Goal: Task Accomplishment & Management: Manage account settings

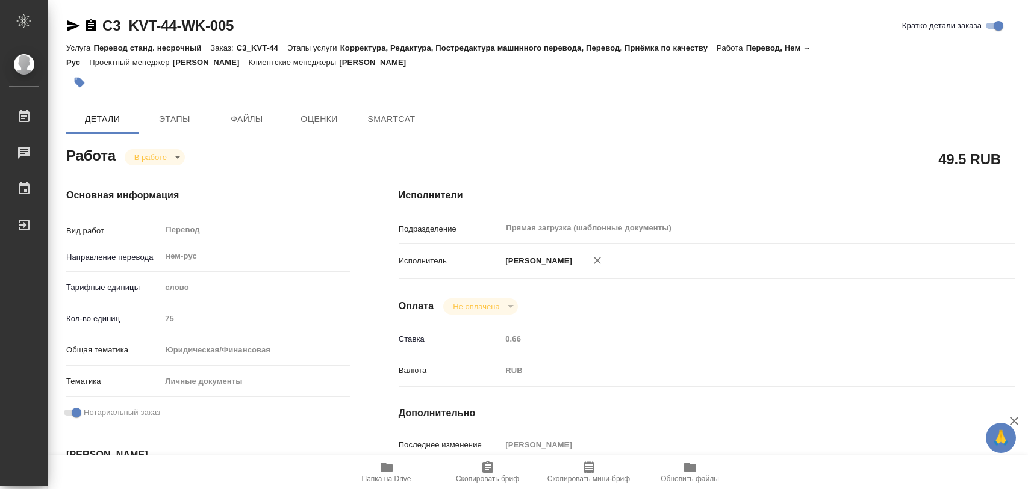
type textarea "x"
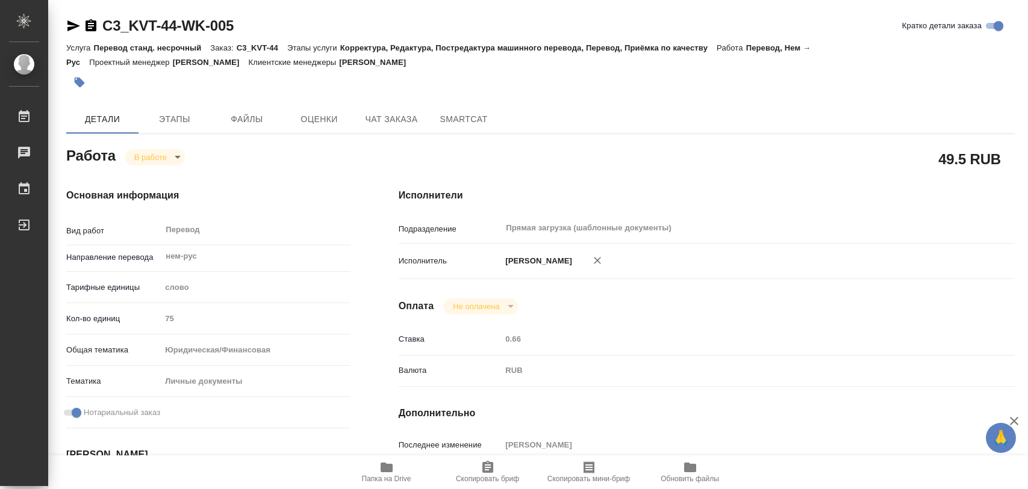
type textarea "x"
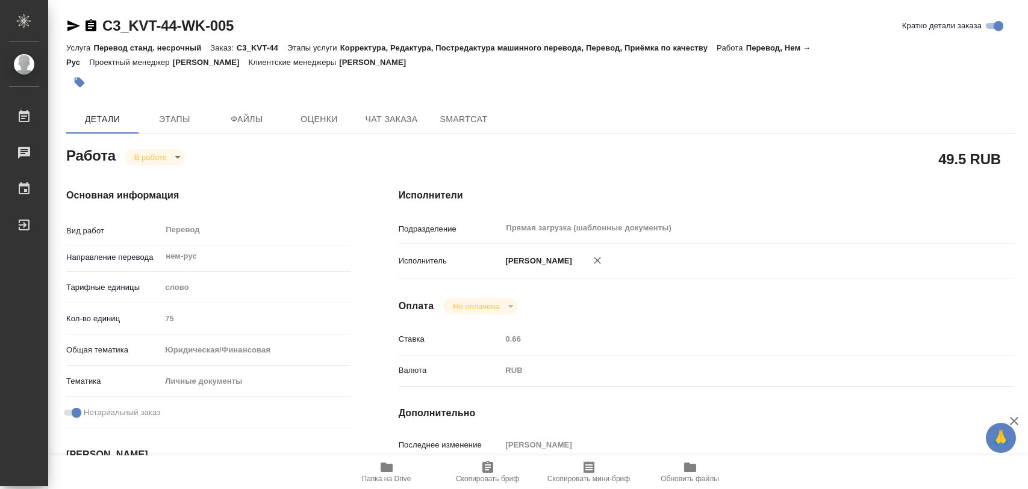
type textarea "x"
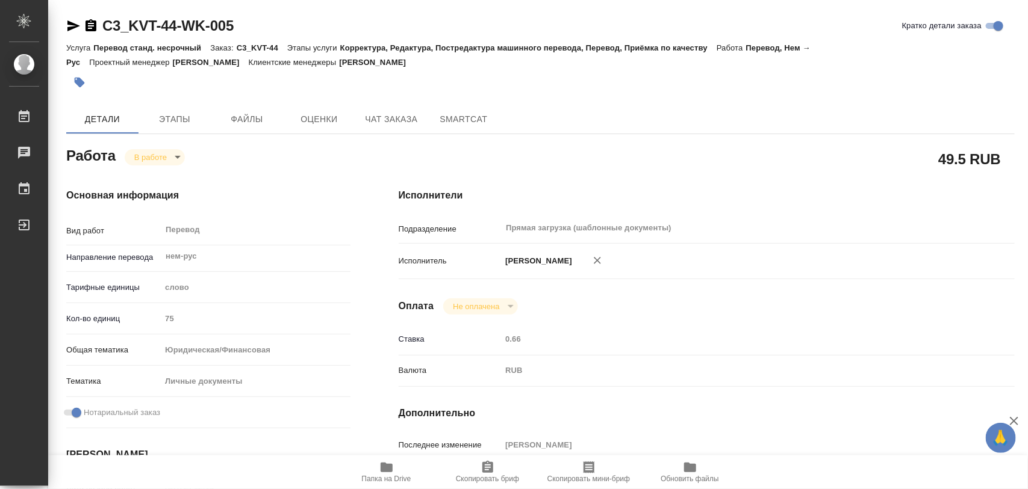
click at [80, 89] on button "button" at bounding box center [79, 82] width 26 height 26
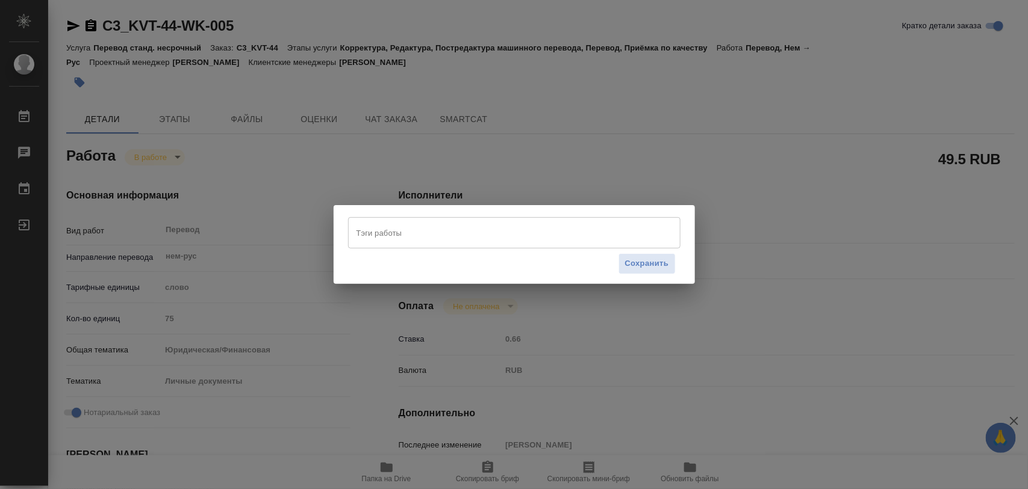
click at [541, 234] on input "Тэги работы" at bounding box center [502, 233] width 299 height 20
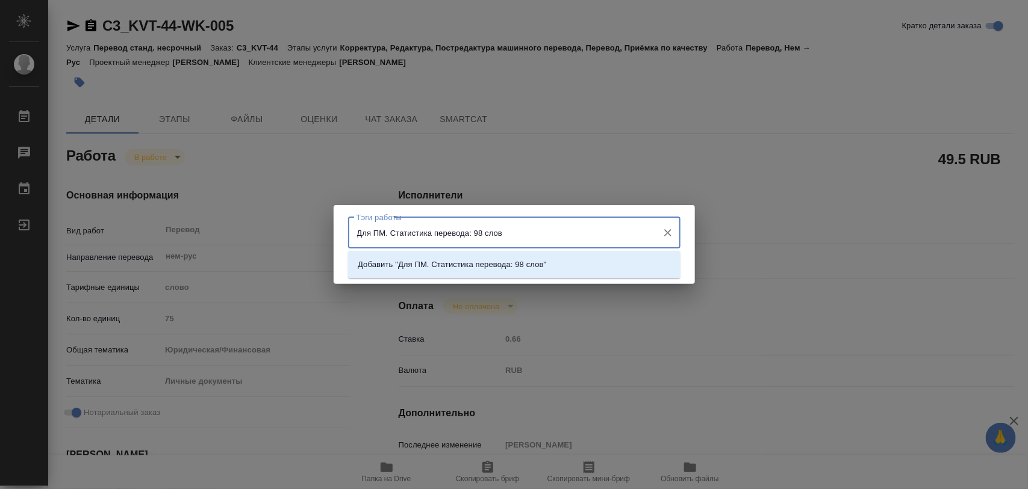
type input "Для ПМ. Статистика перевода: 98 слов."
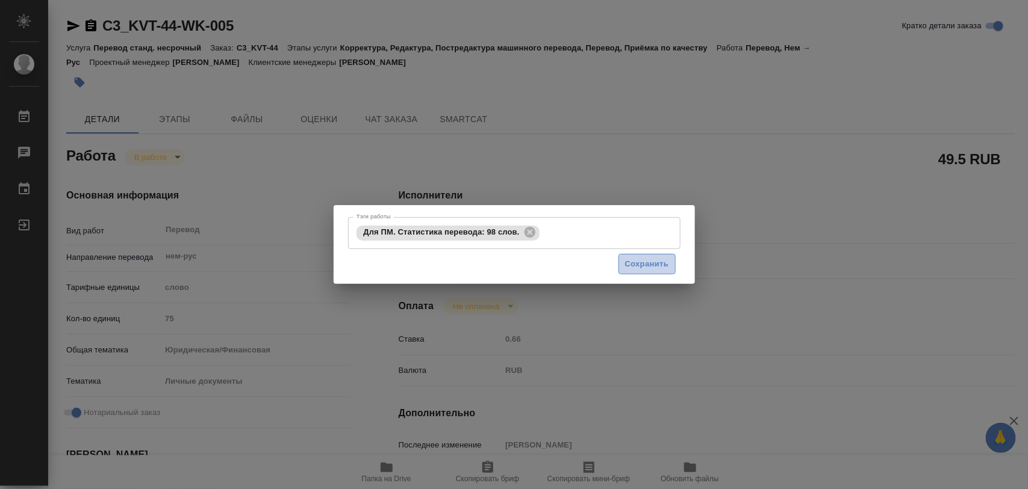
click at [628, 267] on span "Сохранить" at bounding box center [647, 265] width 44 height 14
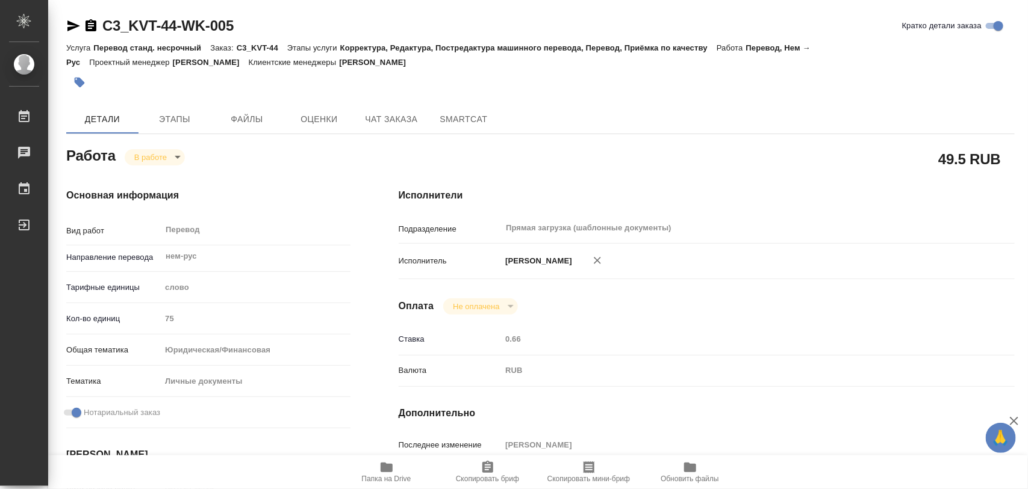
type input "inProgress"
type textarea "Перевод"
type textarea "x"
type input "нем-рус"
type input "5a8b1489cc6b4906c91bfd90"
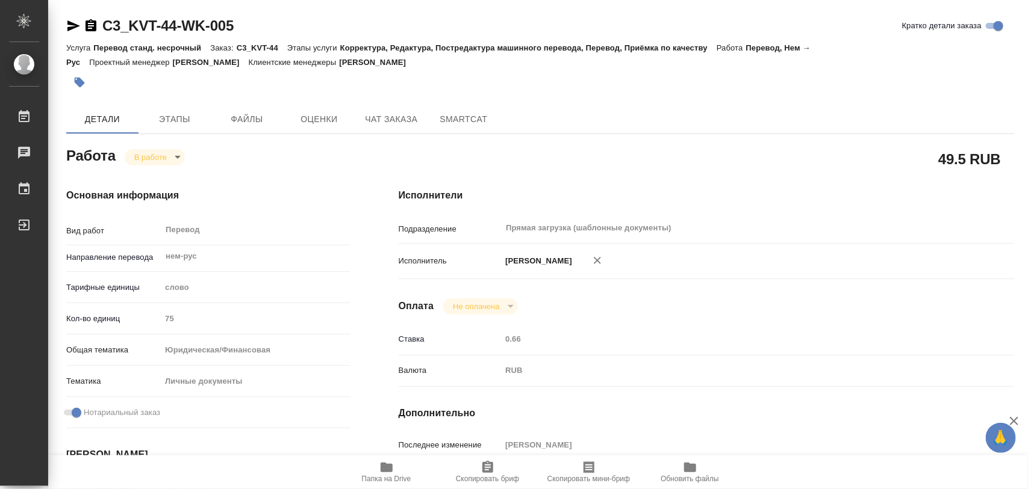
type input "75"
type input "yr-fn"
type input "5a8b8b956a9677013d343cfe"
checkbox input "true"
type input "12.09.2025 12:19"
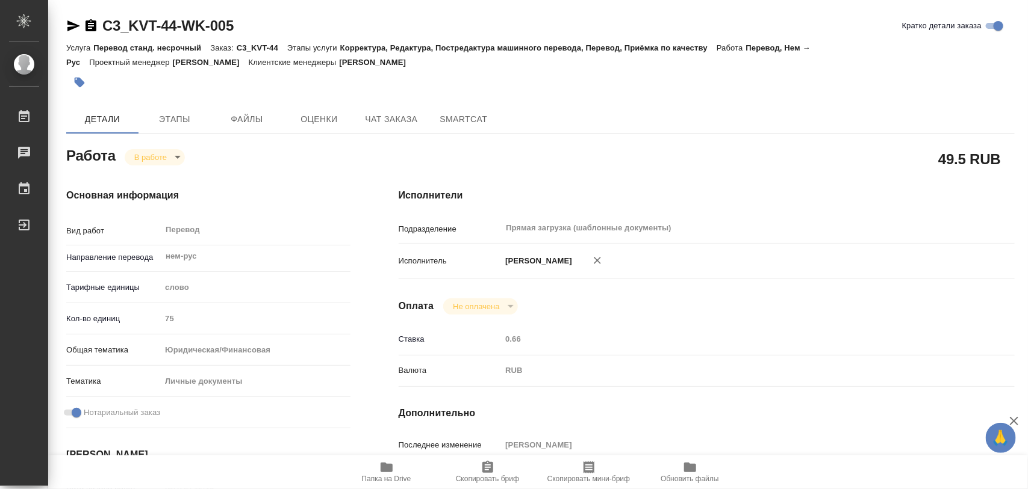
type input "12.09.2025 19:24"
type input "15.09.2025 11:00"
type input "Прямая загрузка (шаблонные документы)"
type input "notPayed"
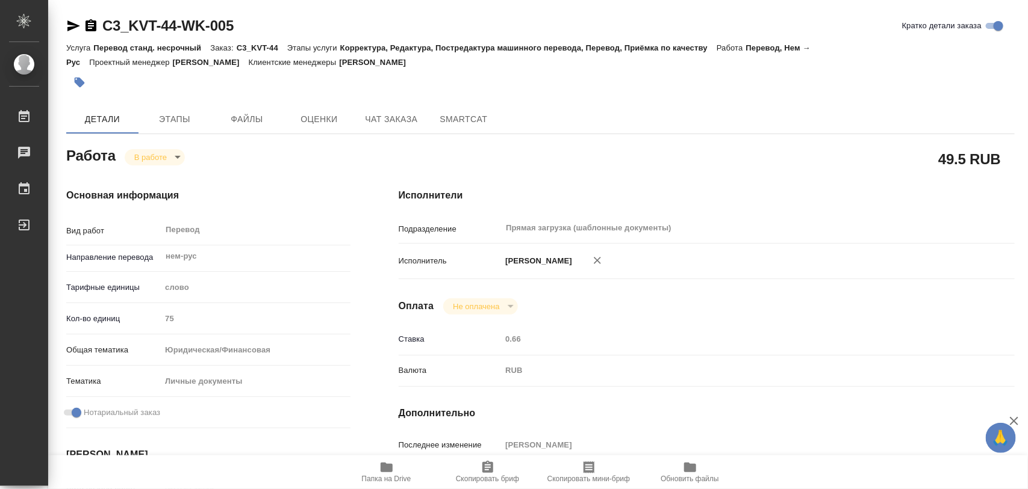
type input "0.66"
type input "RUB"
type input "[PERSON_NAME]"
type textarea "x"
type textarea "/Clients/КВАНТУМ_KVT/Orders/C3_KVT-44/Translated/C3_KVT-44-WK-005"
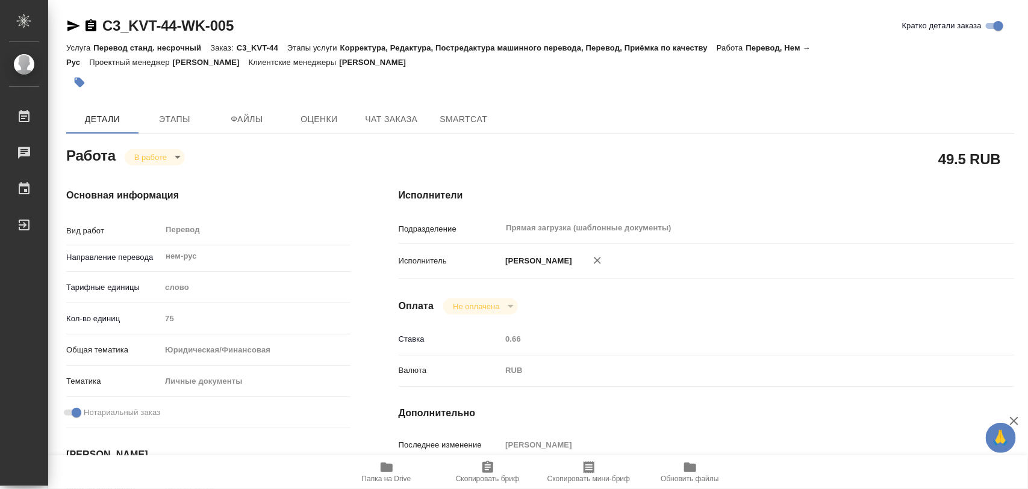
type textarea "x"
type input "C3_KVT-44"
type input "Перевод станд. несрочный"
type input "Корректура, Редактура, Постредактура машинного перевода, Перевод, Приёмка по ка…"
type input "Никитина Татьяна"
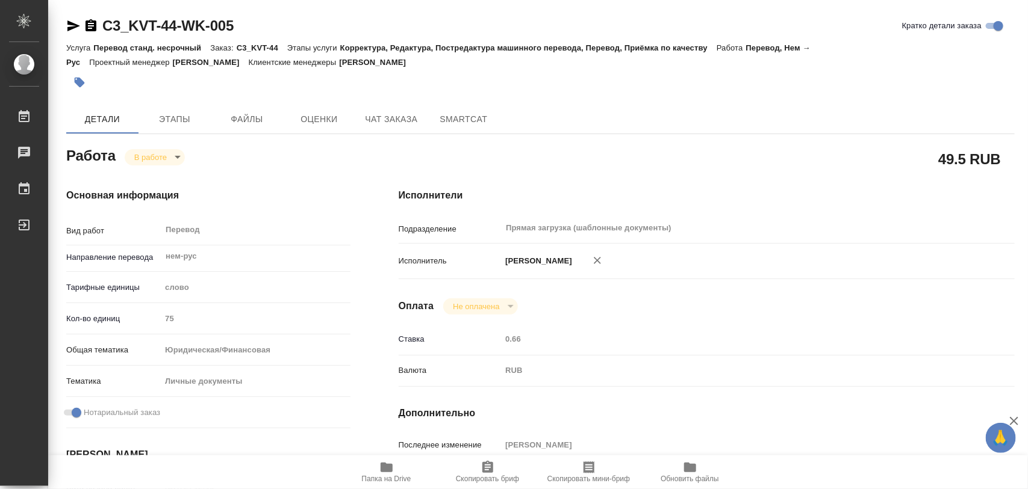
type input "/Clients/КВАНТУМ_KVT/Orders/C3_KVT-44"
type textarea "x"
type textarea "переводим новый паспорт, файл с переводом - для референса в написании имени"
type textarea "x"
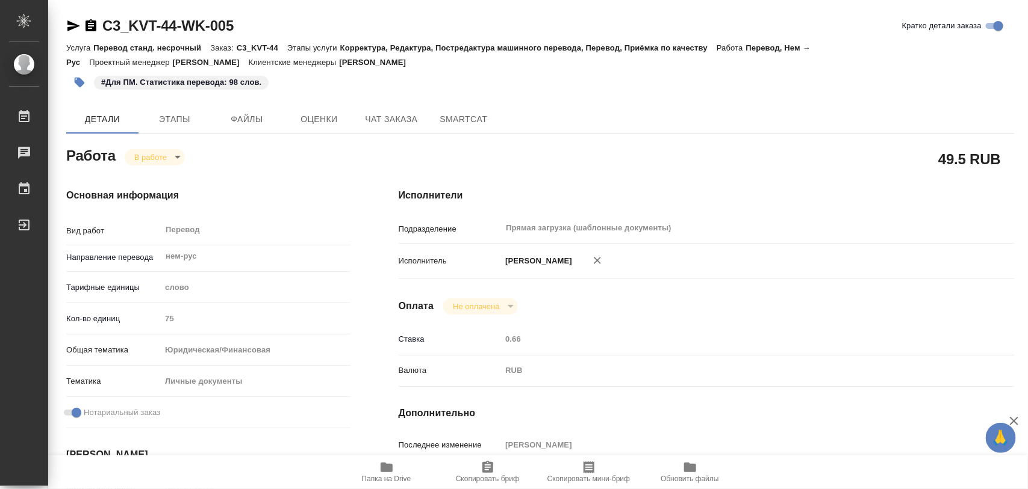
type textarea "x"
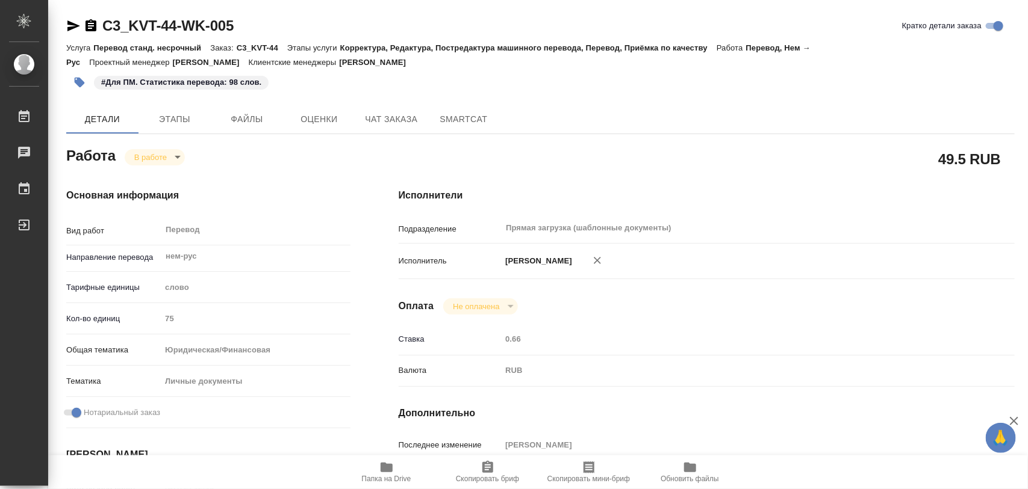
type textarea "x"
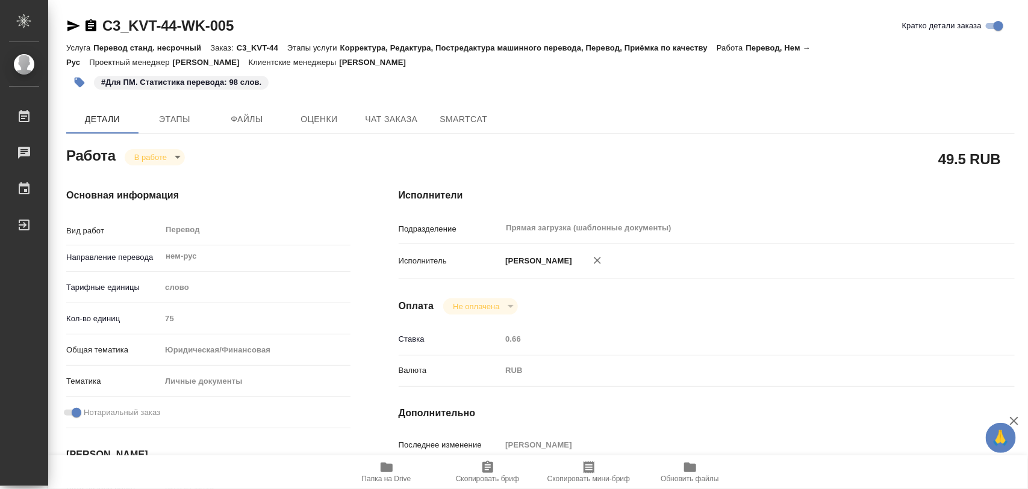
type textarea "x"
click at [390, 471] on icon "button" at bounding box center [387, 468] width 12 height 10
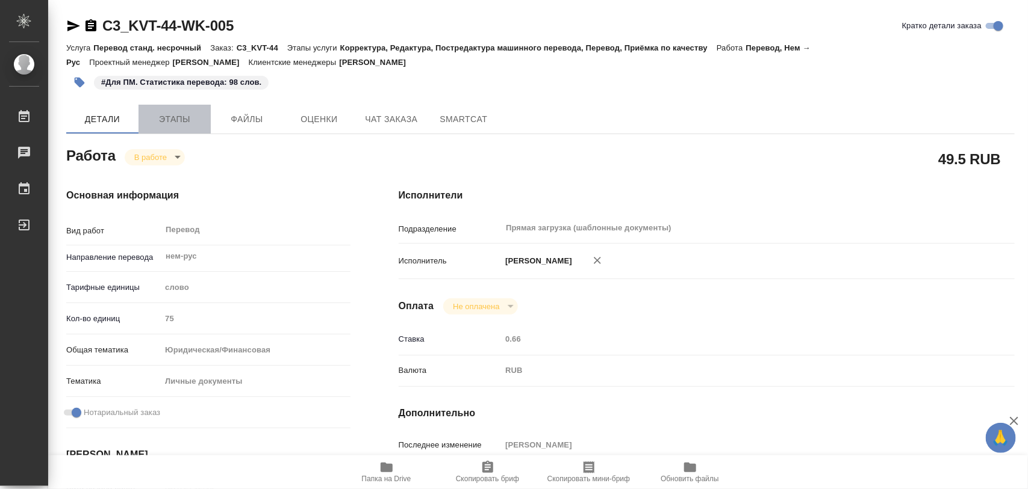
click at [173, 130] on button "Этапы" at bounding box center [174, 119] width 72 height 29
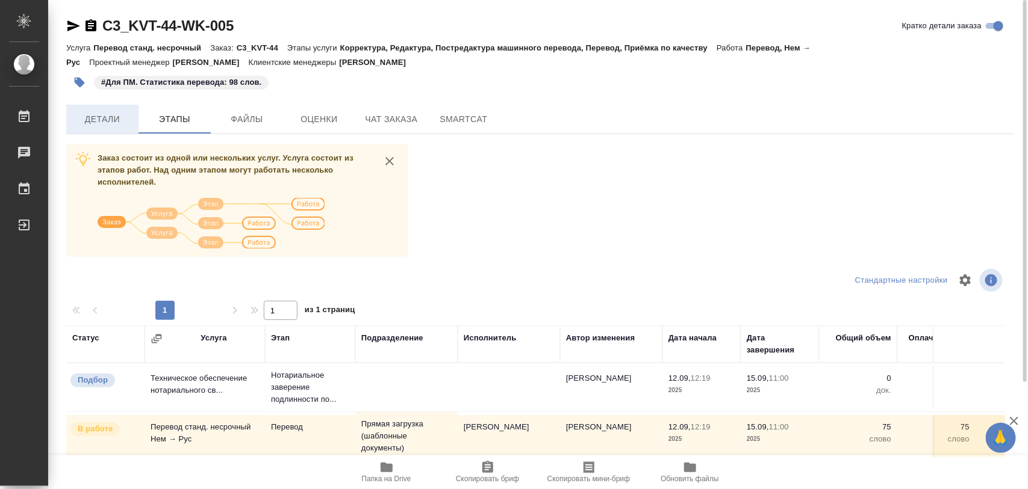
click at [107, 117] on span "Детали" at bounding box center [102, 119] width 58 height 15
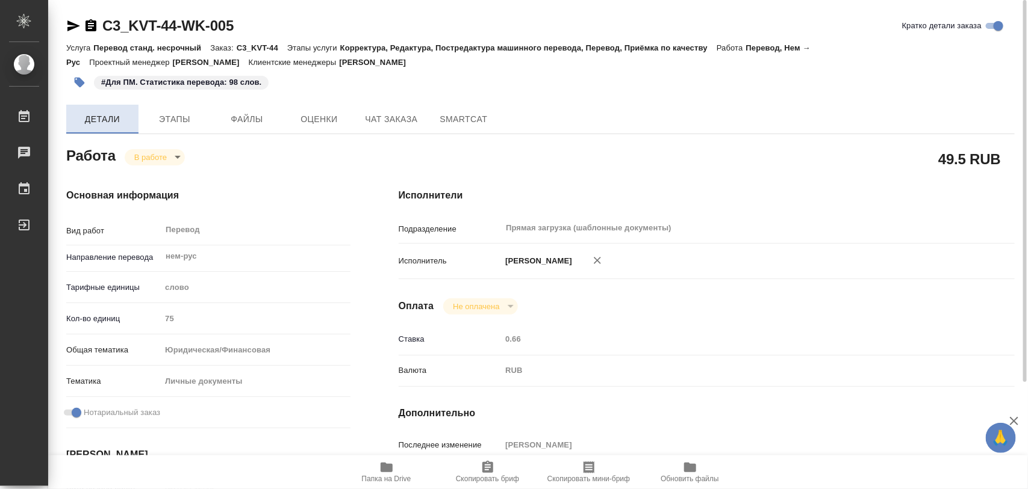
type textarea "x"
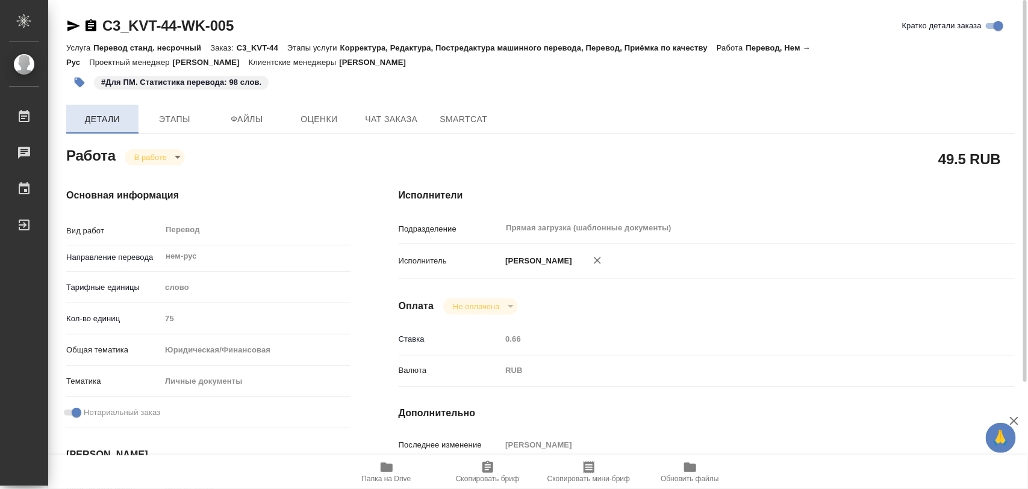
type textarea "x"
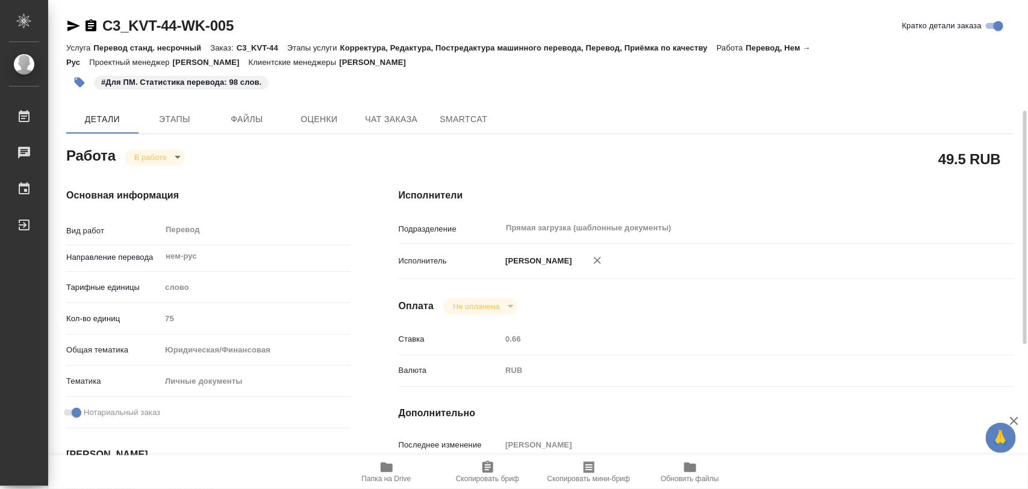
scroll to position [151, 0]
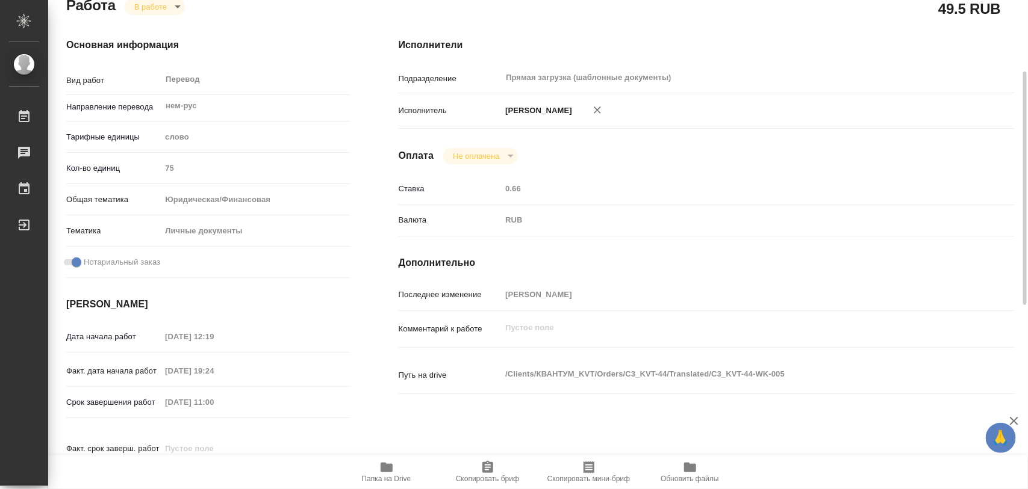
type textarea "x"
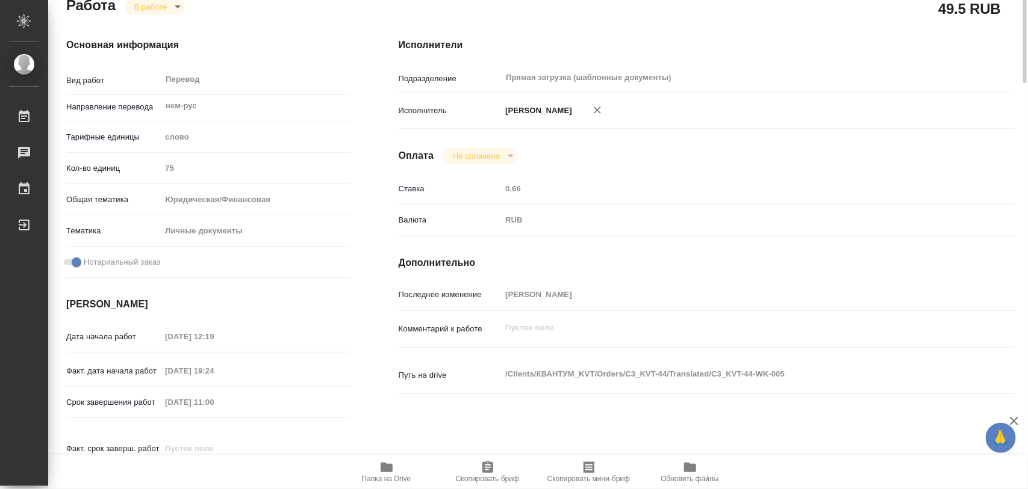
scroll to position [0, 0]
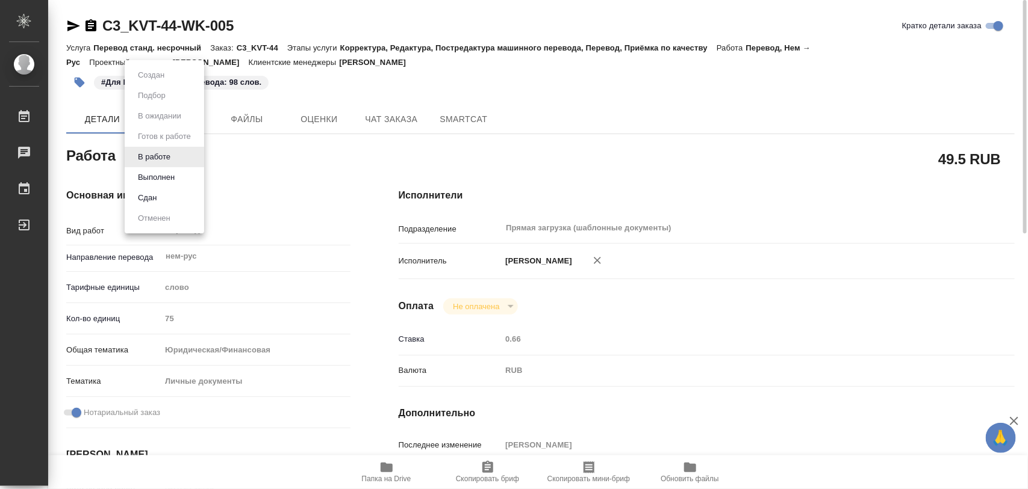
click at [179, 157] on body "🙏 .cls-1 fill:#fff; AWATERA Iglakov Maksim Работы 0 Чаты График Выйти C3_KVT-44…" at bounding box center [514, 244] width 1028 height 489
click at [166, 173] on button "Выполнен" at bounding box center [156, 177] width 44 height 13
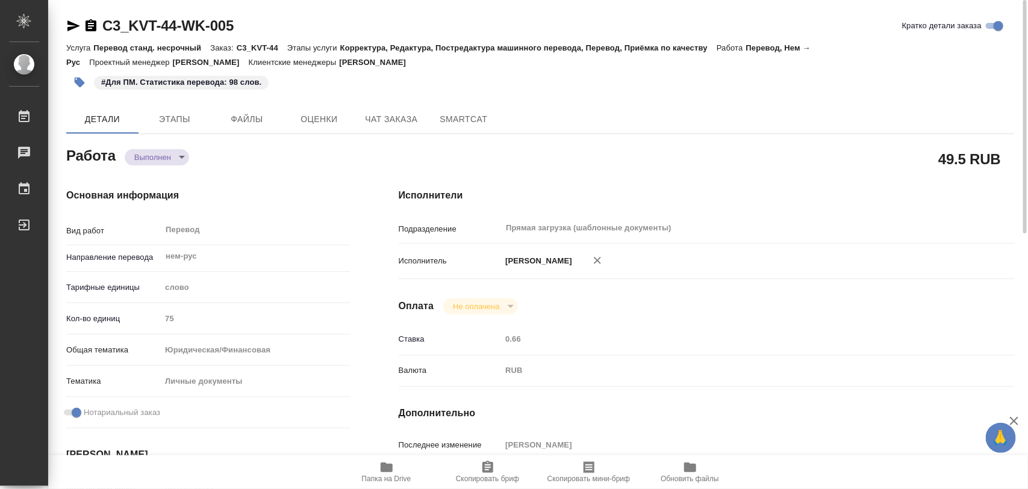
type textarea "x"
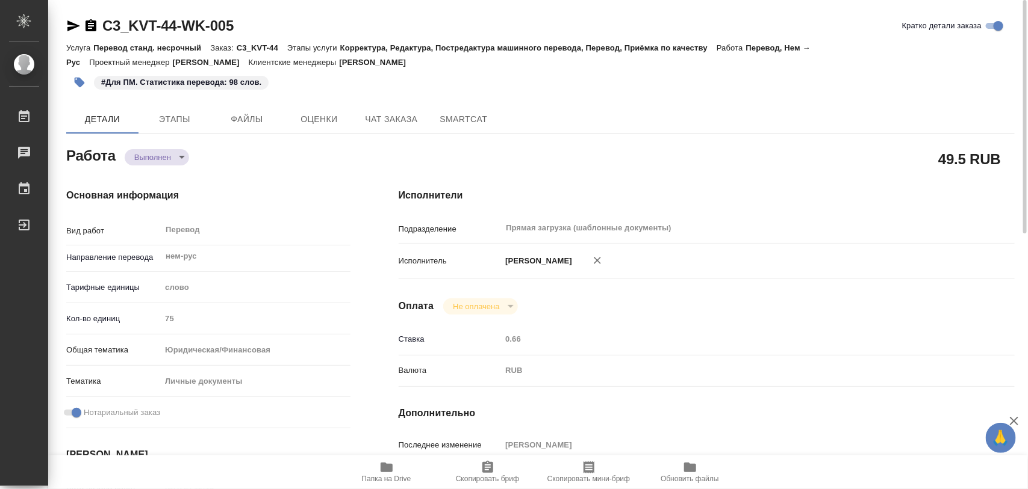
type textarea "x"
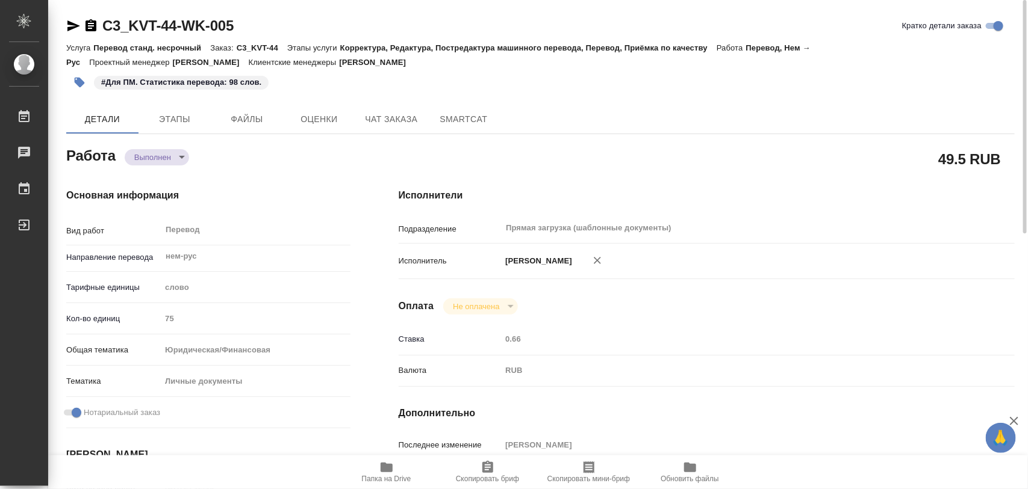
type textarea "x"
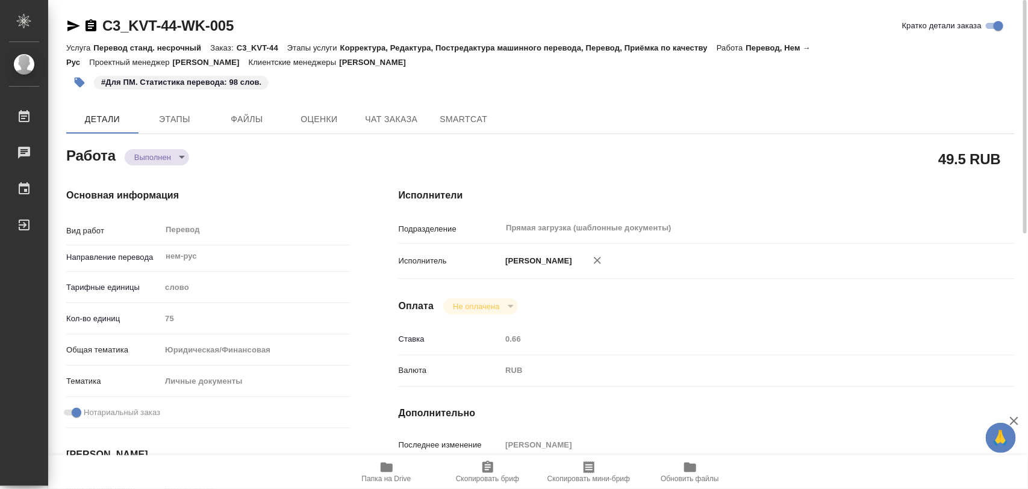
type textarea "x"
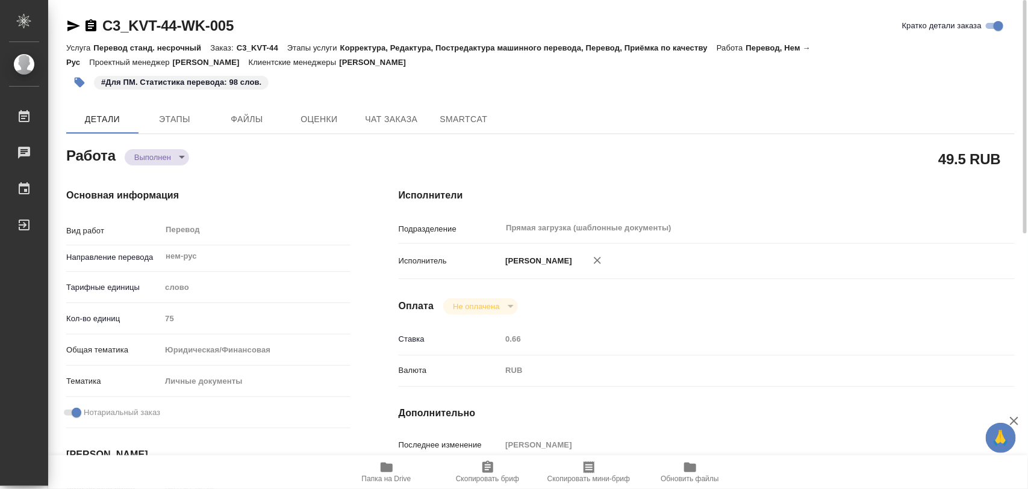
scroll to position [226, 0]
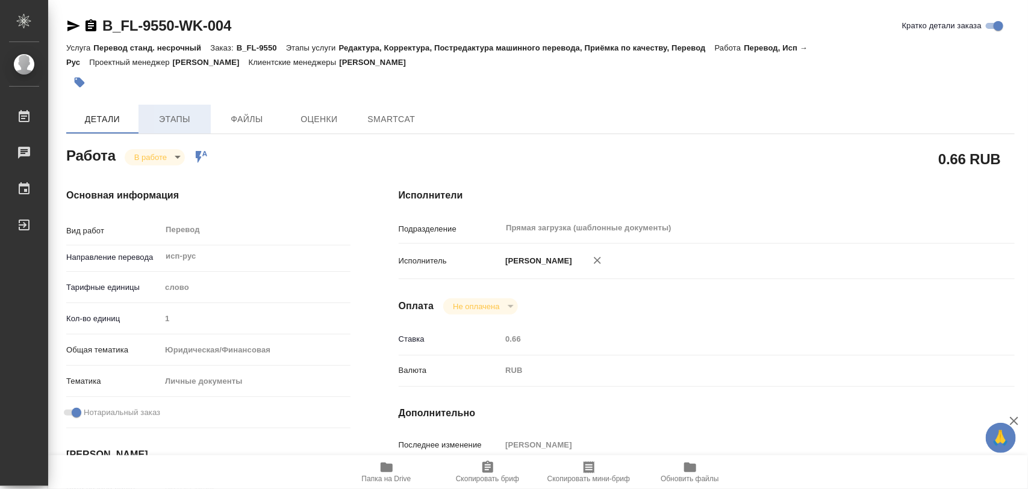
type textarea "x"
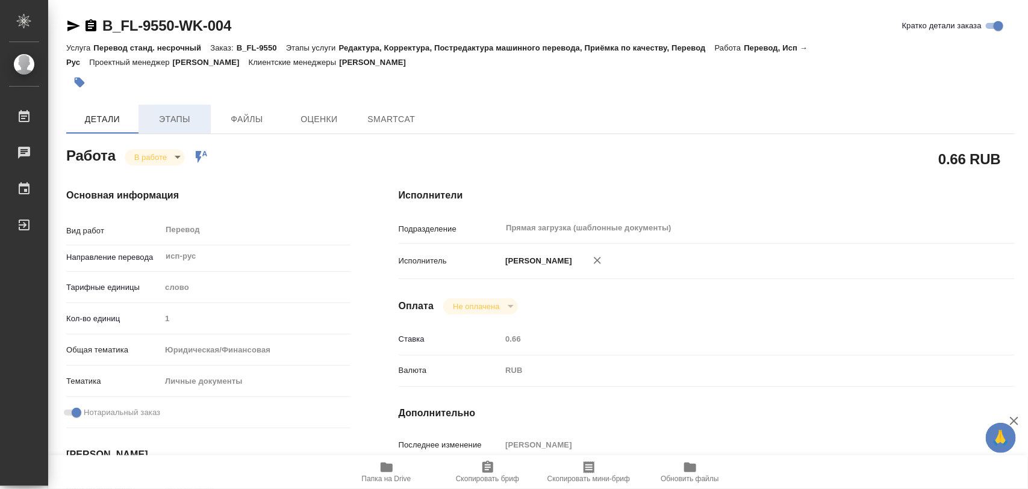
type textarea "x"
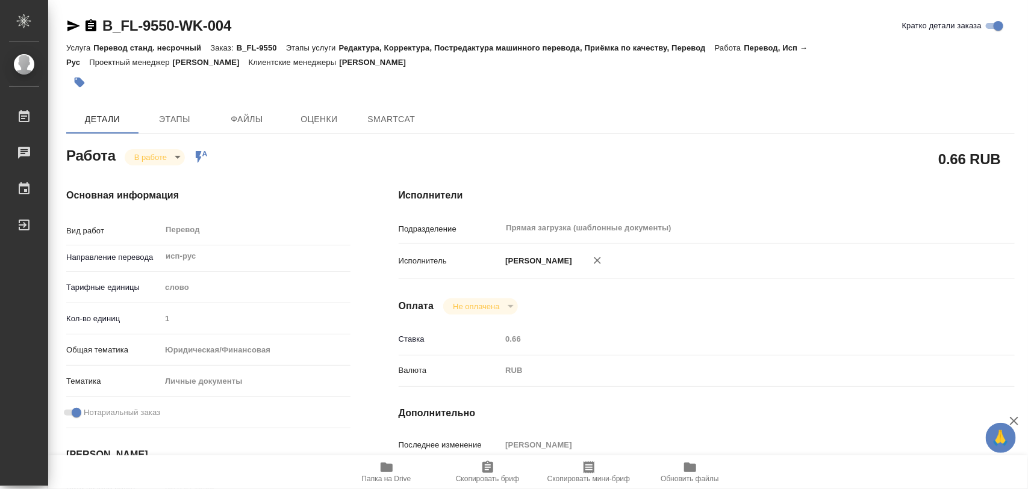
type textarea "x"
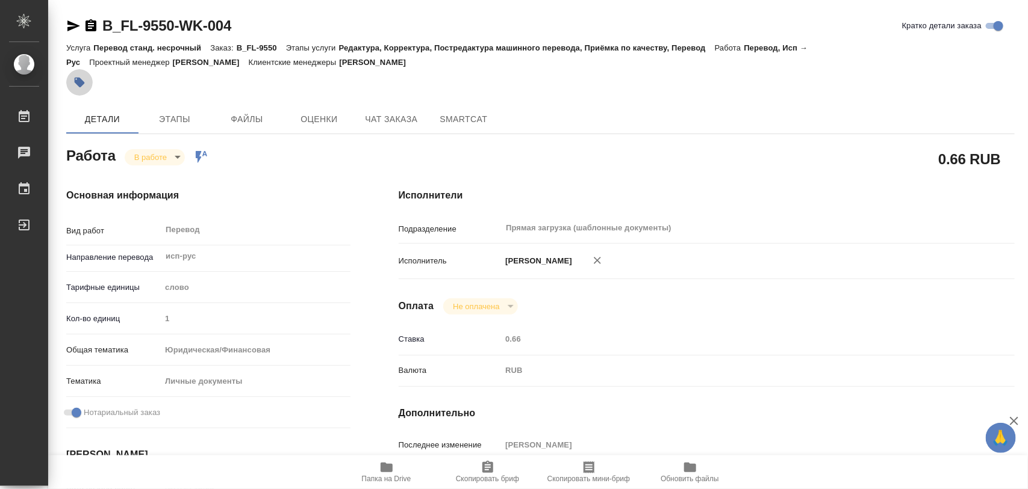
click at [76, 86] on icon "button" at bounding box center [79, 82] width 12 height 12
type textarea "x"
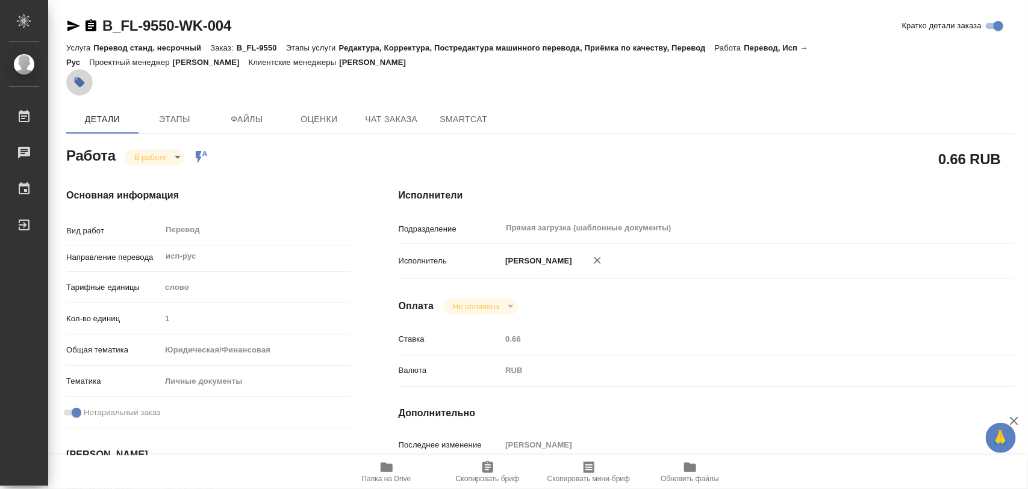
type textarea "x"
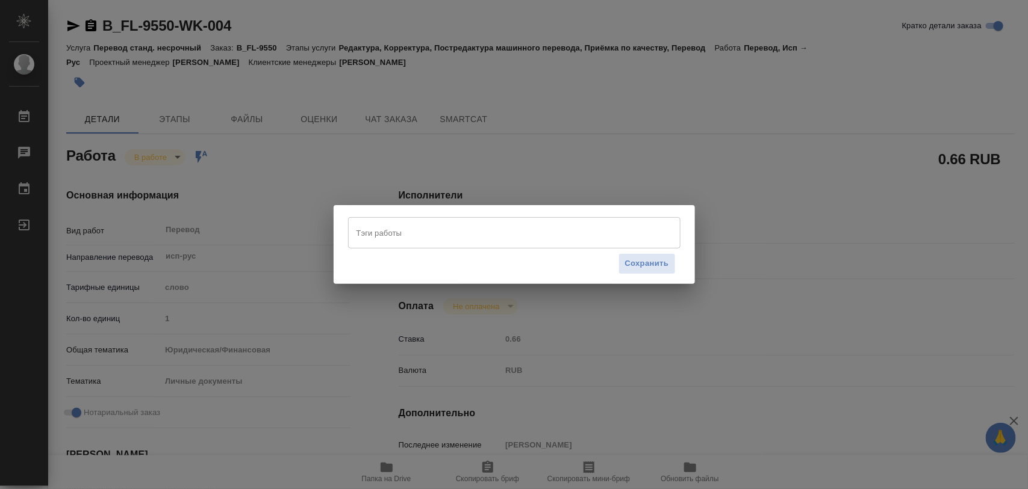
click at [393, 232] on input "Тэги работы" at bounding box center [502, 233] width 299 height 20
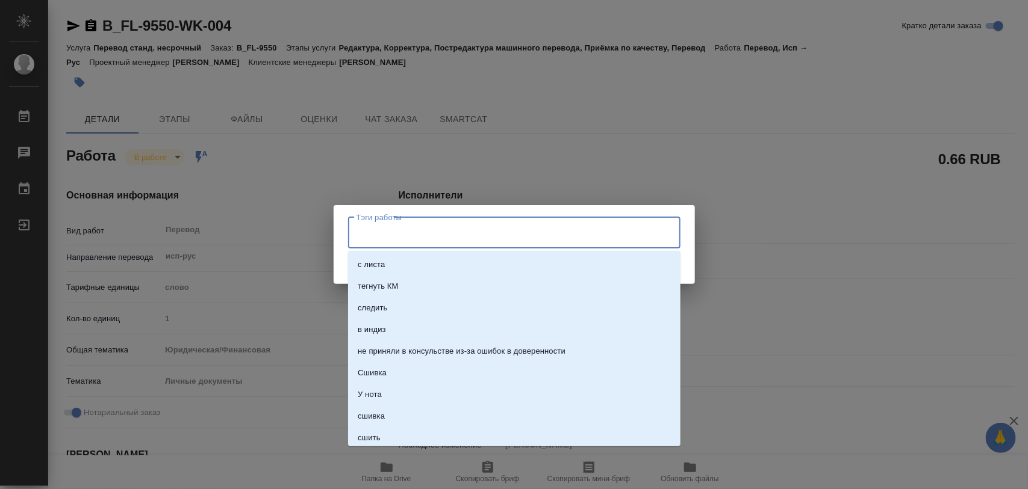
type textarea "x"
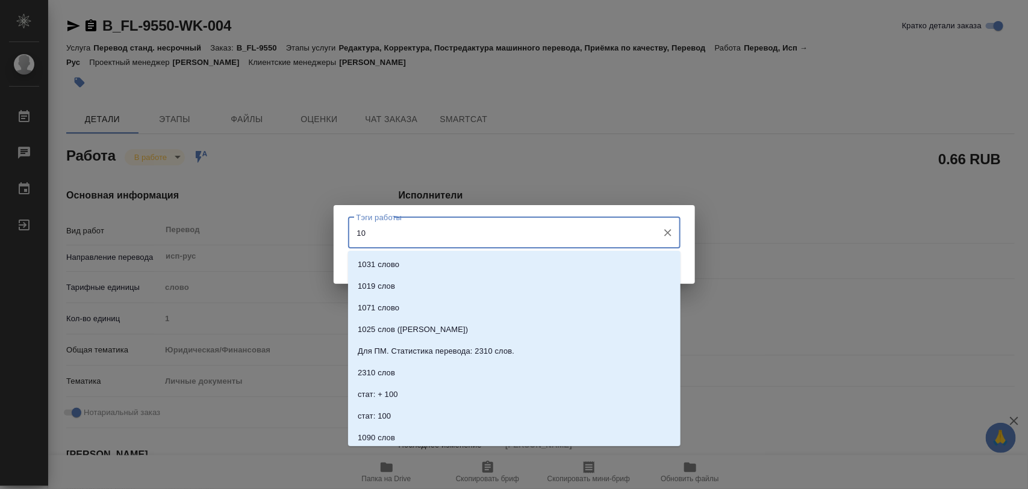
type input "100"
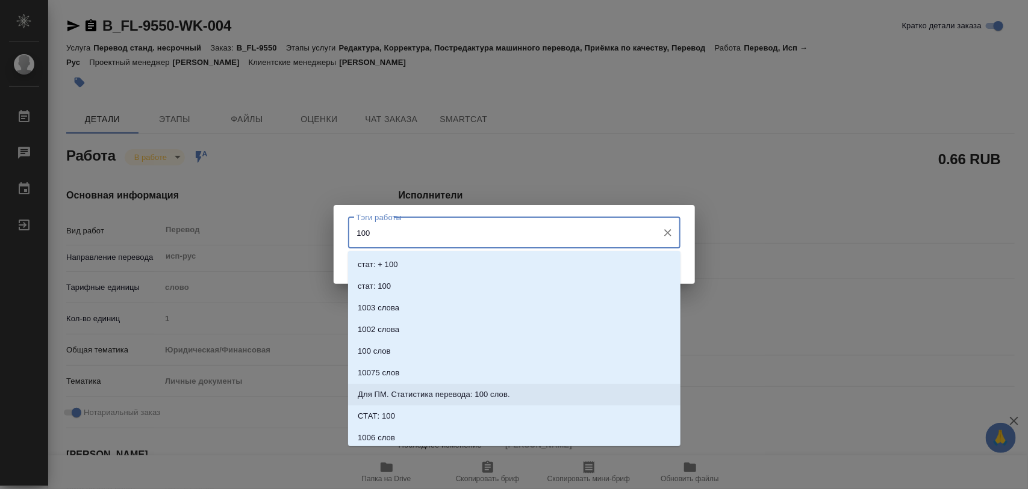
click at [470, 393] on p "Для ПМ. Статистика перевода: 100 слов." at bounding box center [434, 395] width 152 height 12
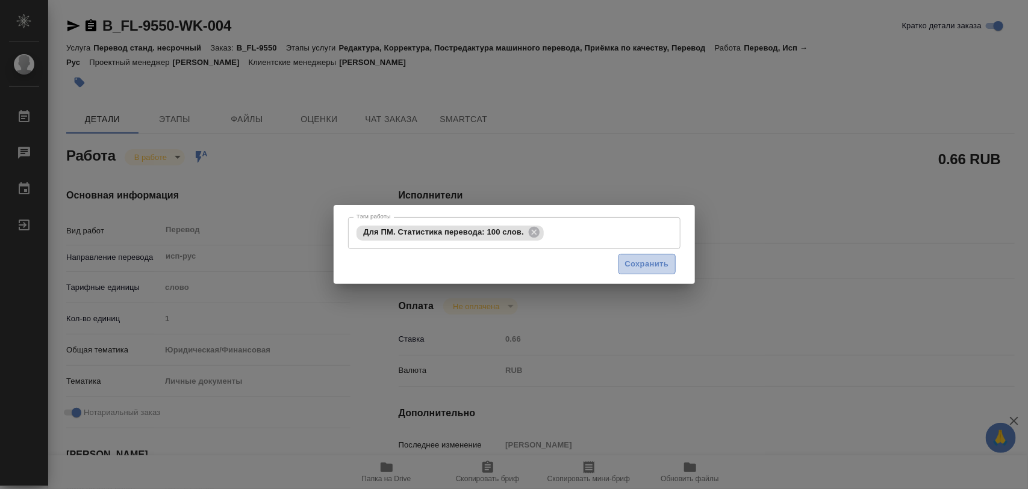
click at [646, 263] on span "Сохранить" at bounding box center [647, 265] width 44 height 14
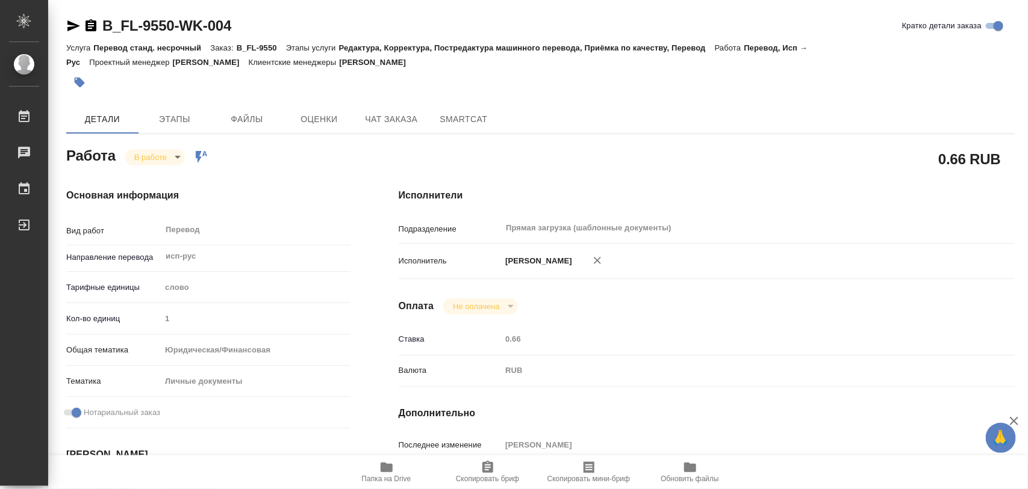
type input "inProgress"
type textarea "Перевод"
type textarea "x"
type input "исп-рус"
type input "5a8b1489cc6b4906c91bfd90"
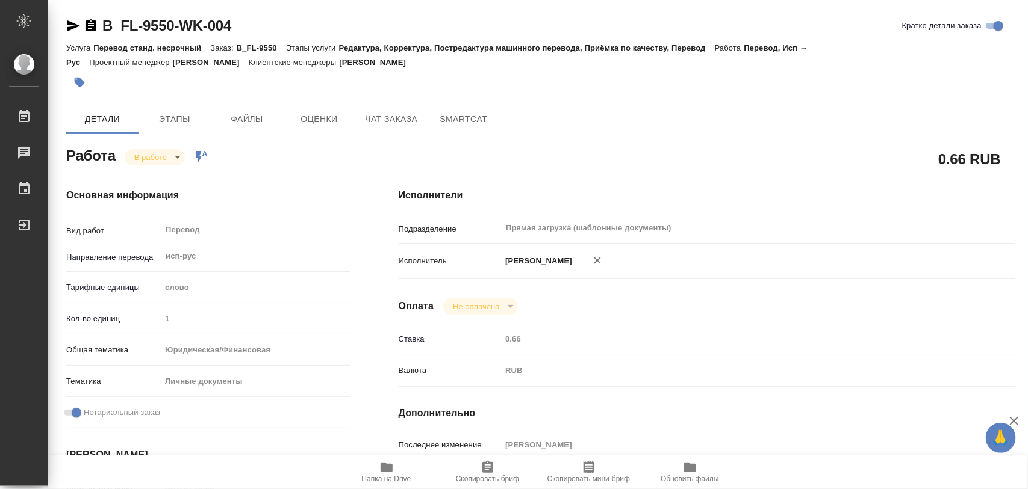
type input "1"
type input "yr-fn"
type input "5a8b8b956a9677013d343cfe"
checkbox input "true"
type input "12.09.2025 13:53"
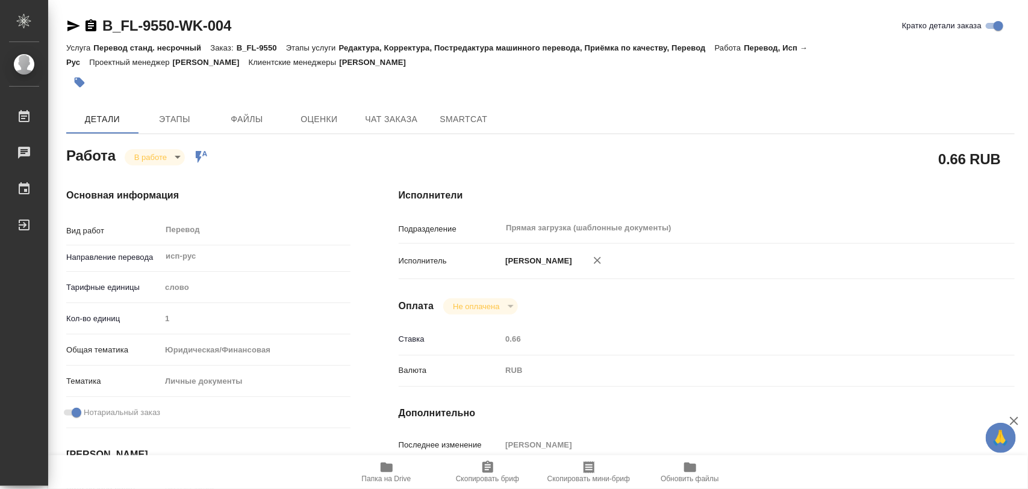
type input "12.09.2025 14:23"
type input "15.09.2025 10:00"
type input "15.09.2025 11:00"
type input "Прямая загрузка (шаблонные документы)"
type input "notPayed"
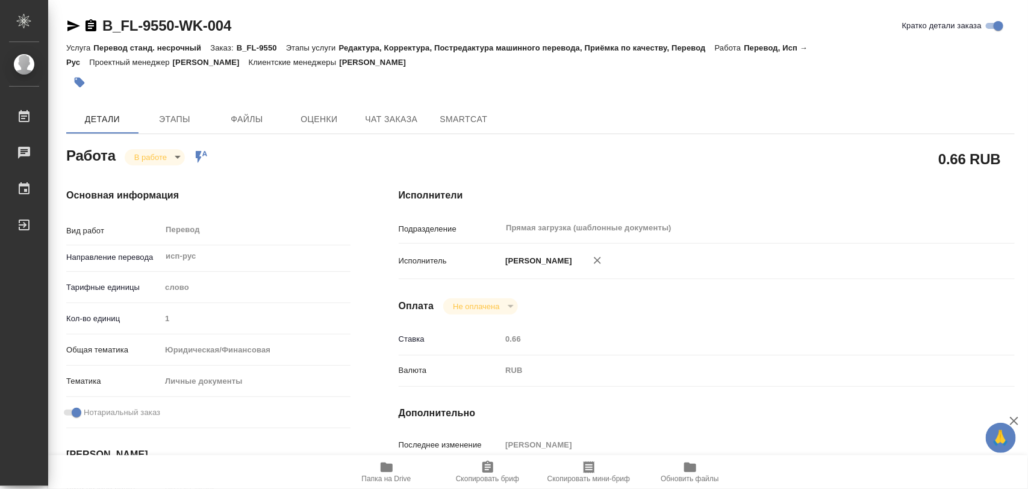
type input "0.66"
type input "RUB"
type input "[PERSON_NAME]"
type textarea "x"
type textarea "/Clients/FL_B/Orders/B_FL-9550/Translated/B_FL-9550-WK-004"
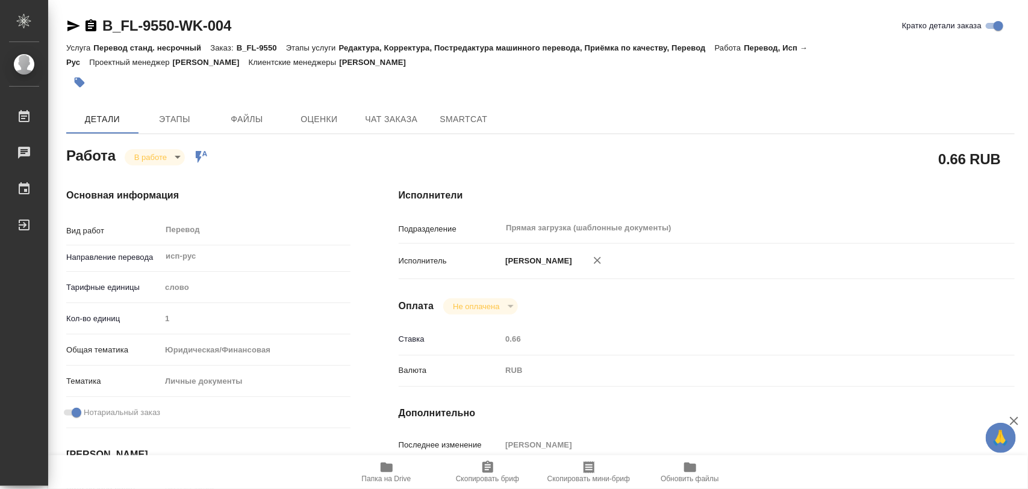
type textarea "x"
type input "B_FL-9550"
type input "Перевод станд. несрочный"
type input "Редактура, Корректура, Постредактура машинного перевода, Приёмка по качеству, П…"
type input "Богомолова Анастасия"
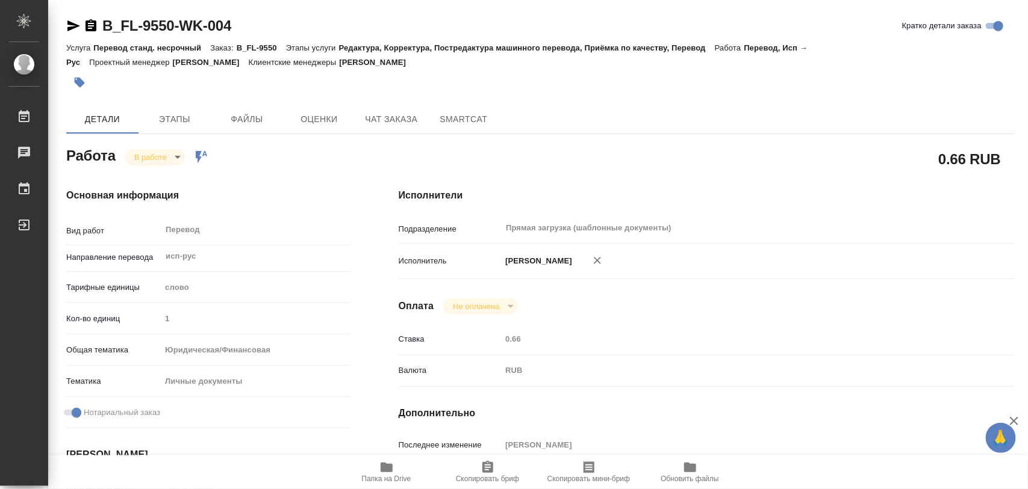
type input "/Clients/FL_B/Orders/B_FL-9550"
type textarea "Базан Эндрю Стефен"
type textarea "x"
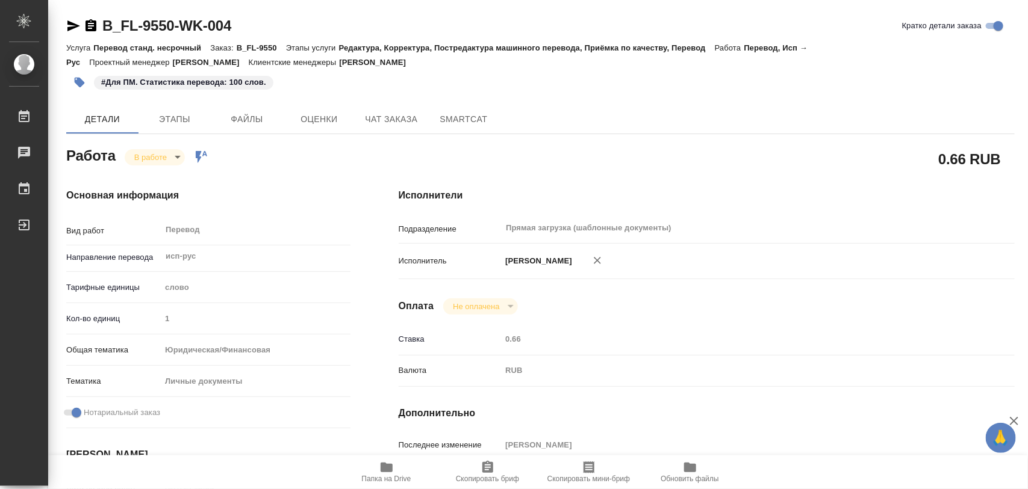
type textarea "x"
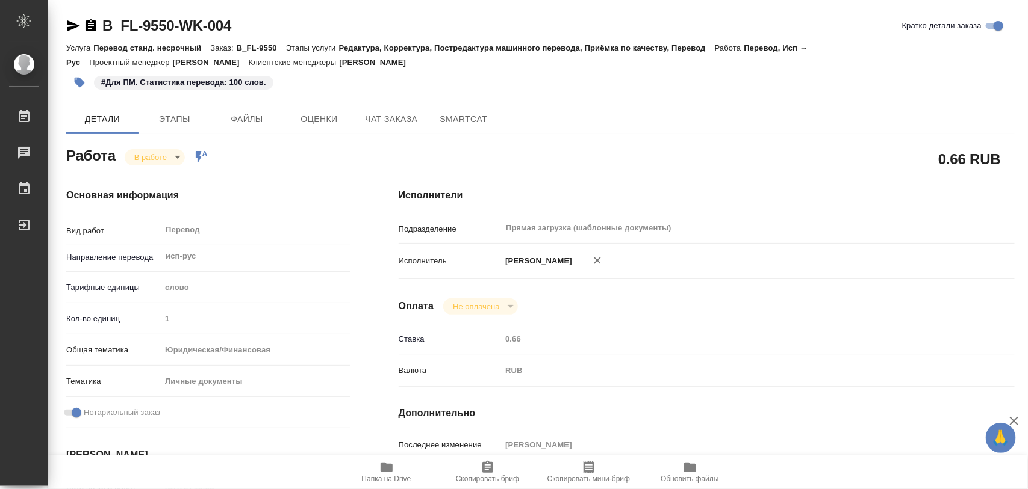
type textarea "x"
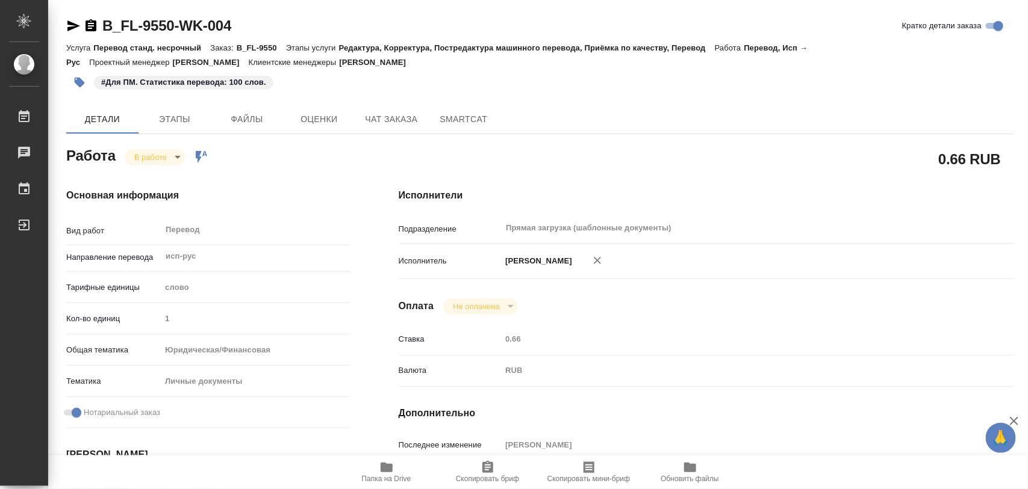
type textarea "x"
click at [387, 467] on icon "button" at bounding box center [387, 468] width 12 height 10
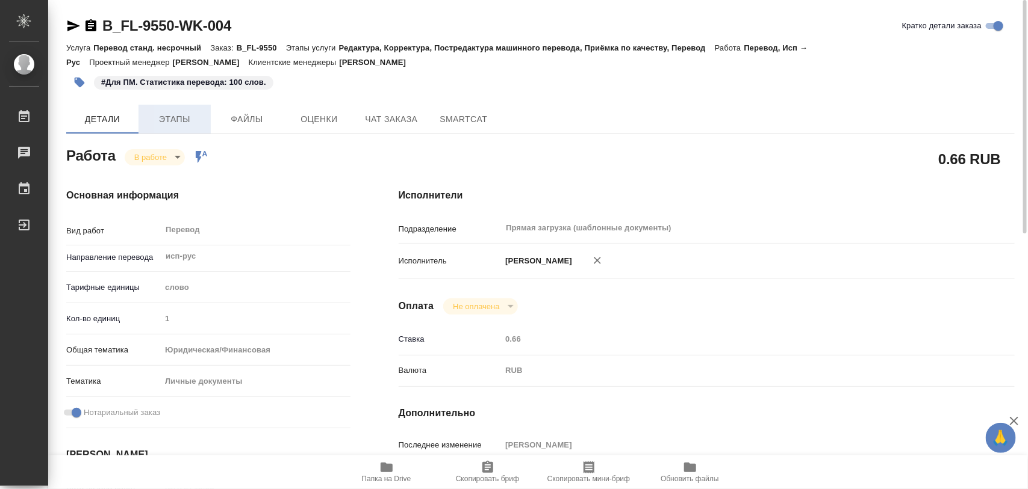
click at [169, 114] on span "Этапы" at bounding box center [175, 119] width 58 height 15
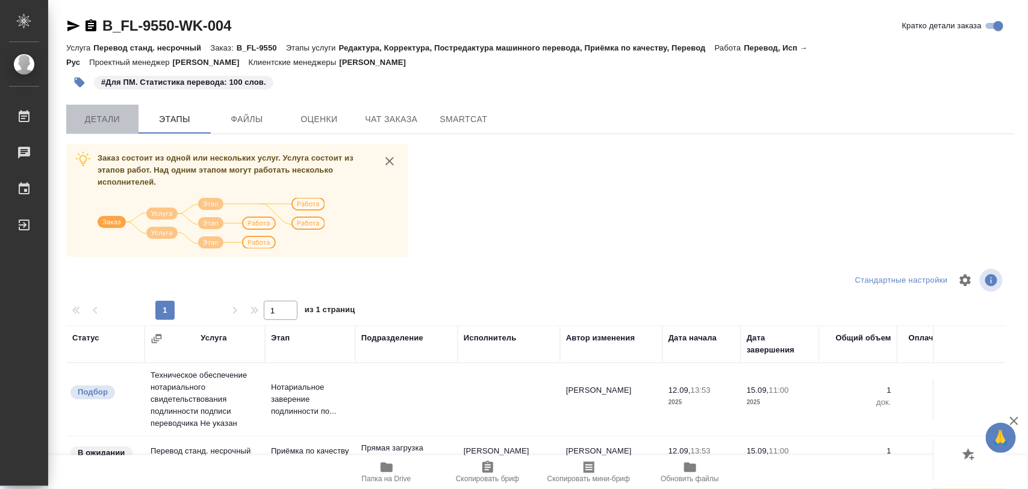
click at [110, 122] on span "Детали" at bounding box center [102, 119] width 58 height 15
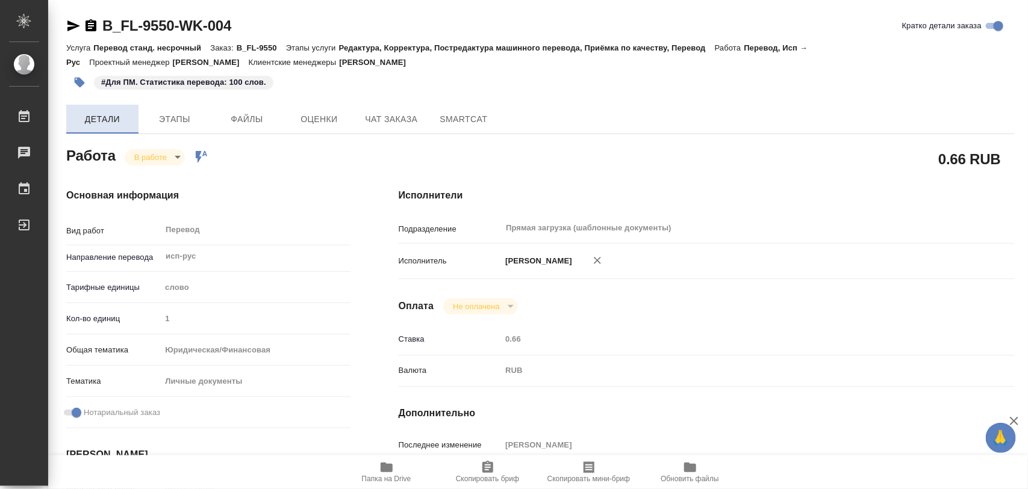
type textarea "x"
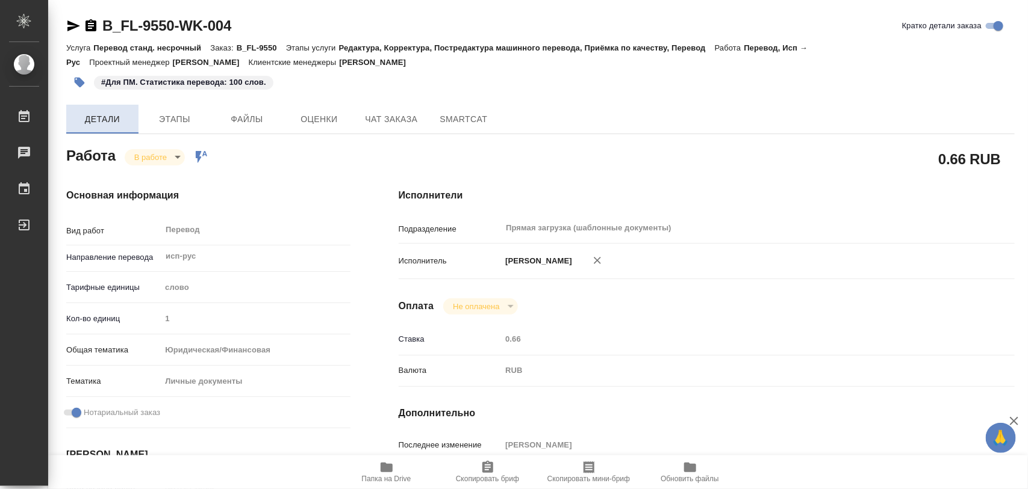
type textarea "x"
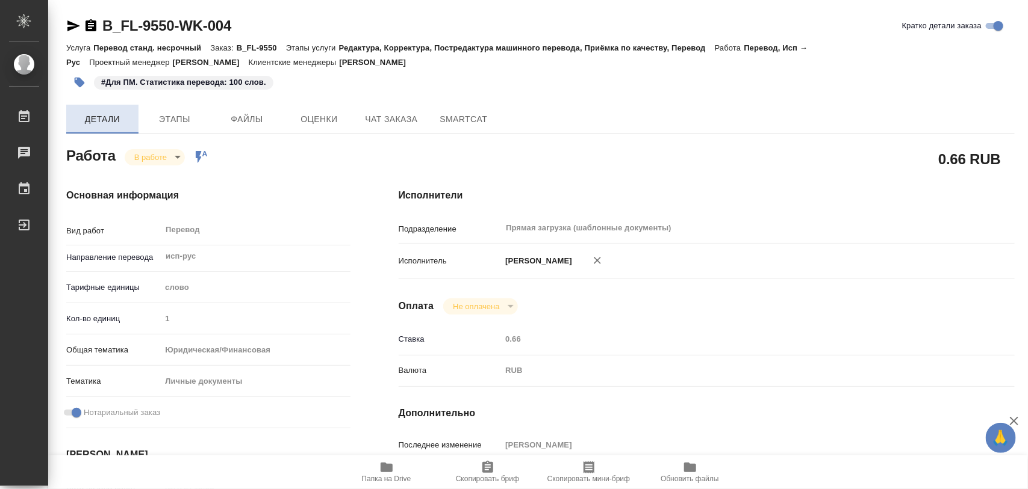
type textarea "x"
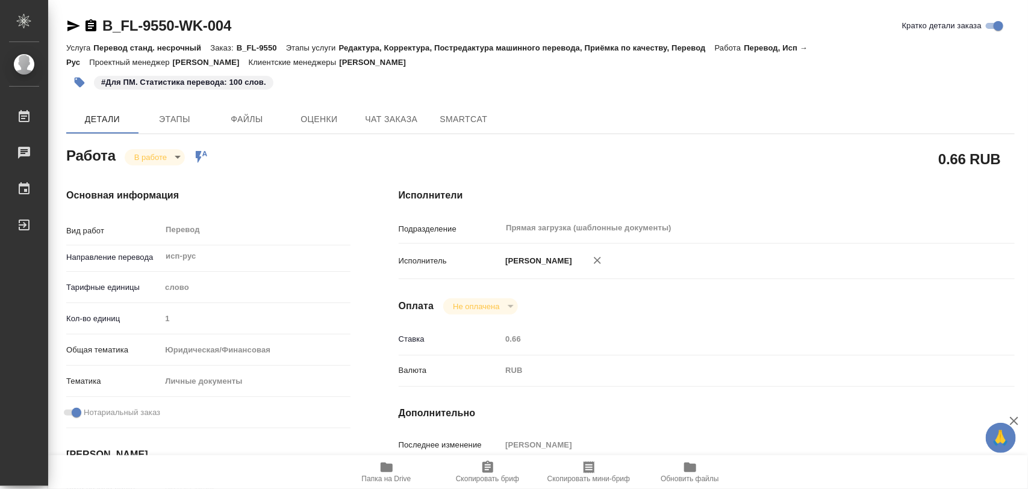
type textarea "x"
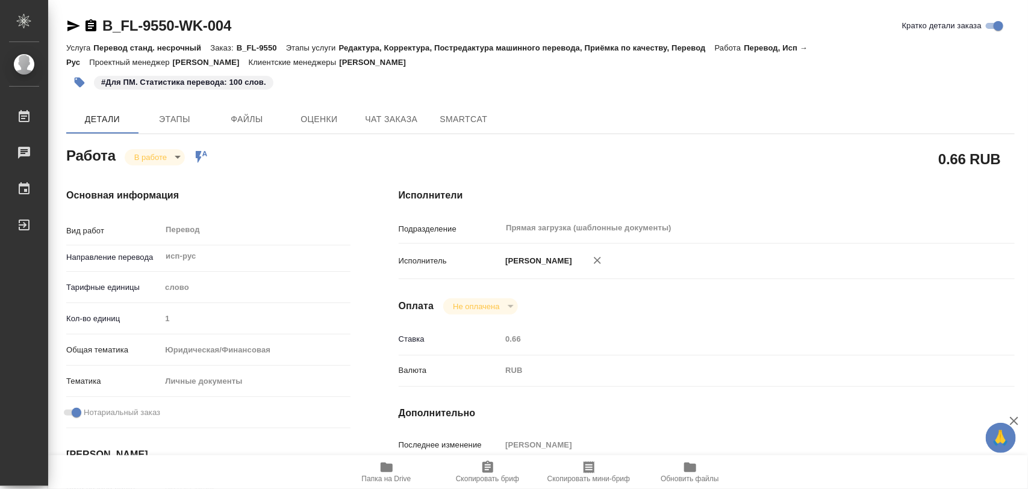
click at [176, 158] on body "🙏 .cls-1 fill:#fff; AWATERA Iglakov Maksim Работы 0 Чаты График Выйти B_FL-9550…" at bounding box center [514, 244] width 1028 height 489
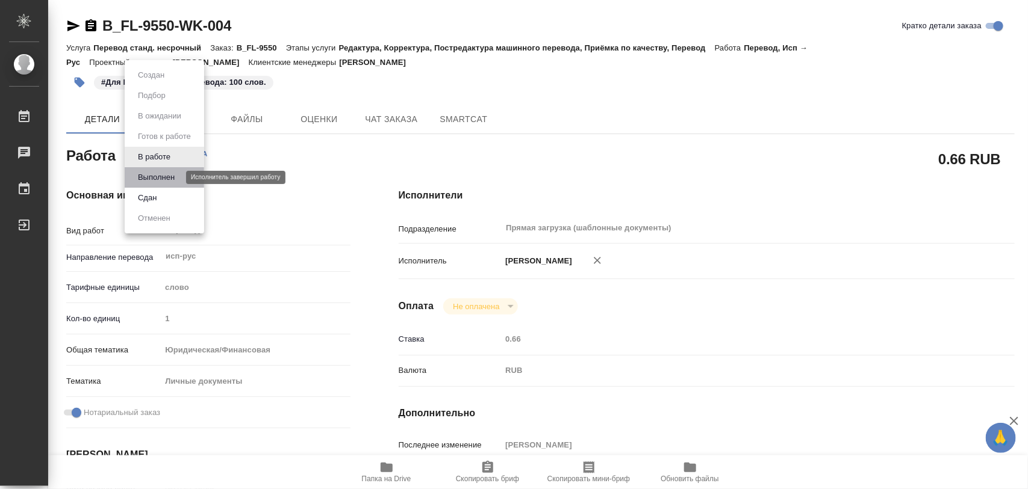
click at [169, 175] on button "Выполнен" at bounding box center [156, 177] width 44 height 13
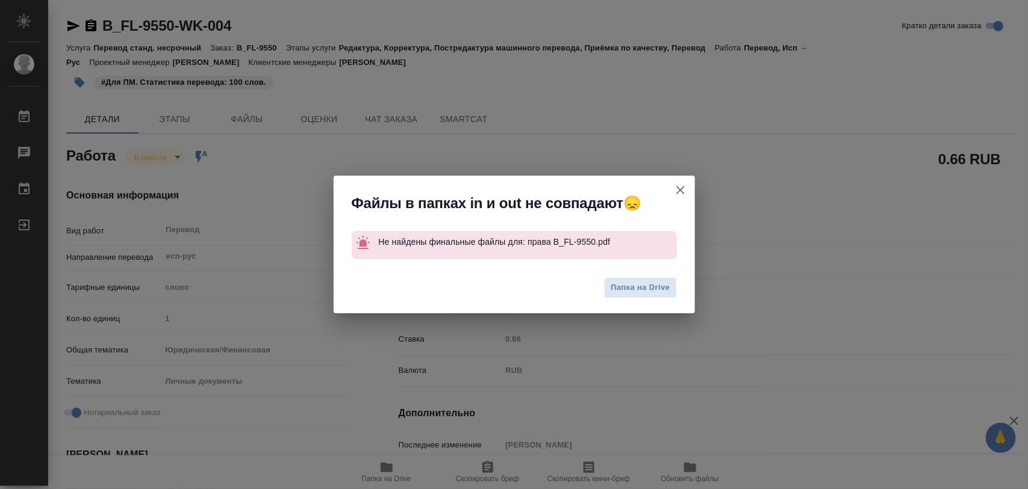
type textarea "x"
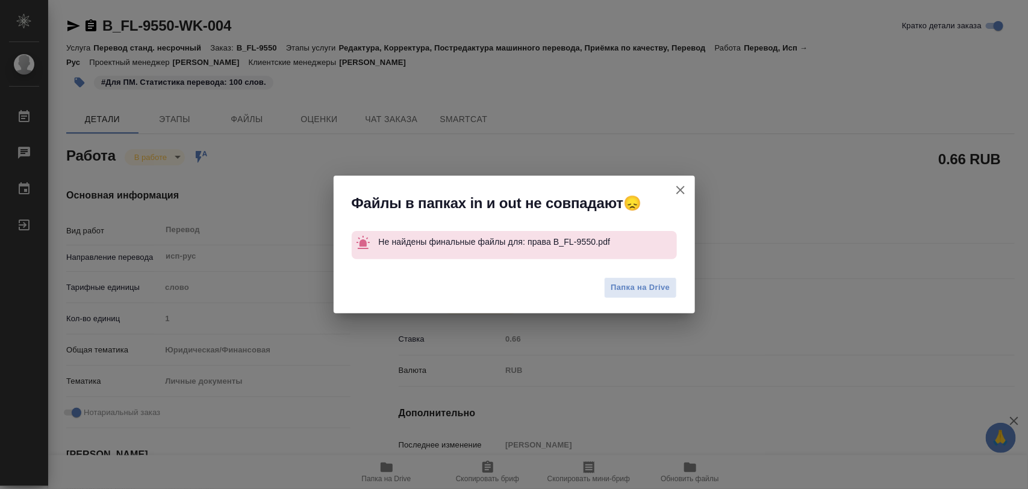
type textarea "x"
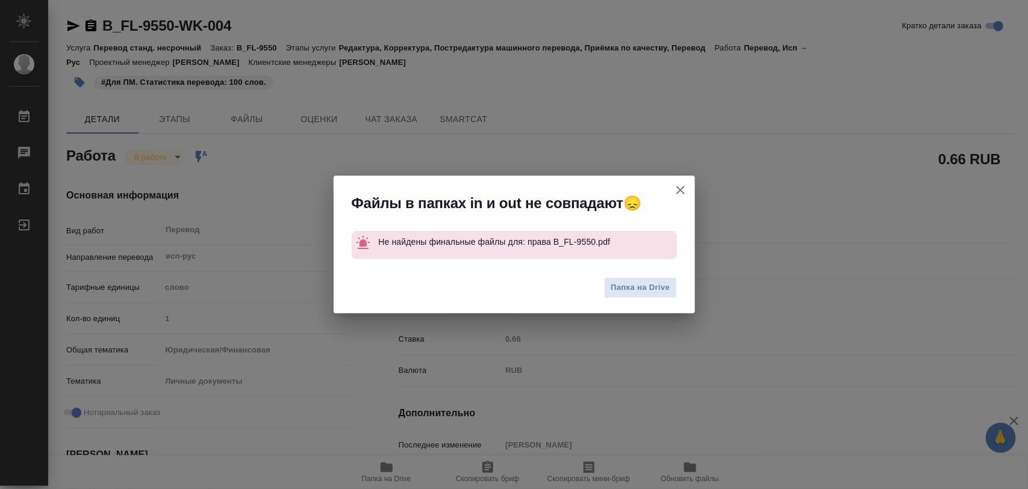
type textarea "x"
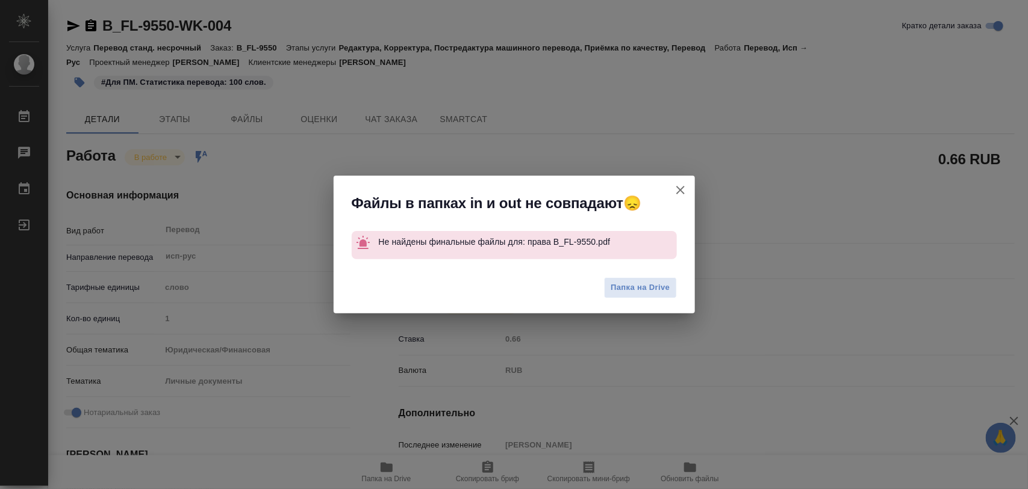
drag, startPoint x: 685, startPoint y: 193, endPoint x: 572, endPoint y: 185, distance: 112.9
click at [679, 191] on icon "button" at bounding box center [680, 190] width 14 height 14
type textarea "x"
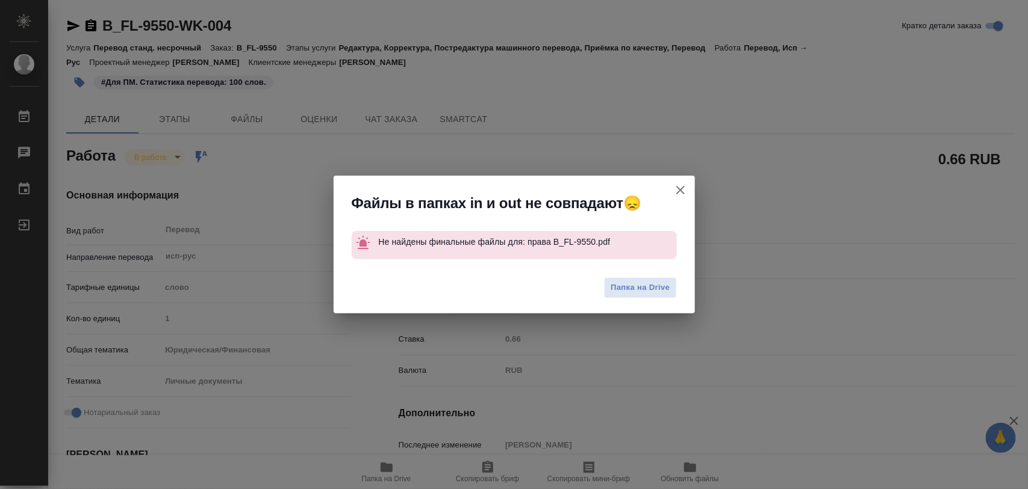
type textarea "x"
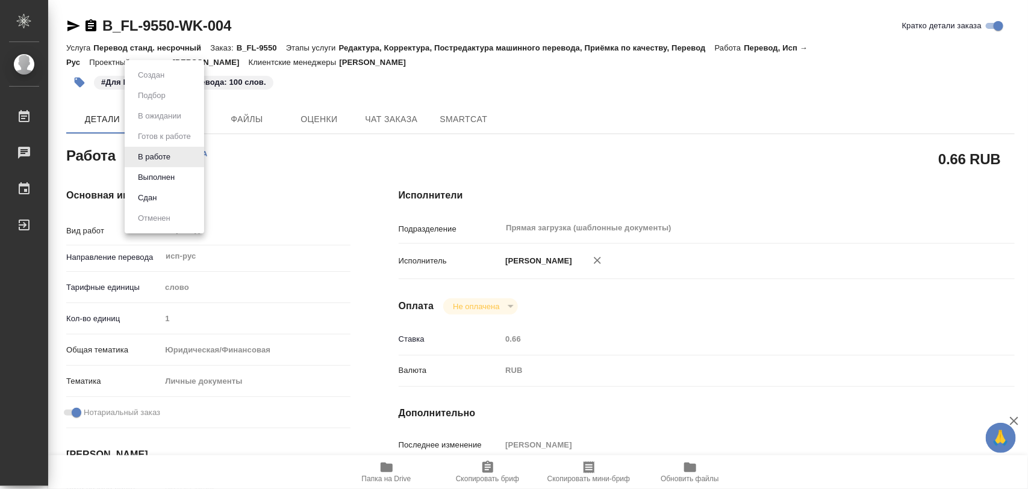
click at [181, 160] on body "🙏 .cls-1 fill:#fff; AWATERA Iglakov Maksim Работы 0 Чаты График Выйти B_FL-9550…" at bounding box center [514, 244] width 1028 height 489
click at [167, 172] on button "Выполнен" at bounding box center [156, 177] width 44 height 13
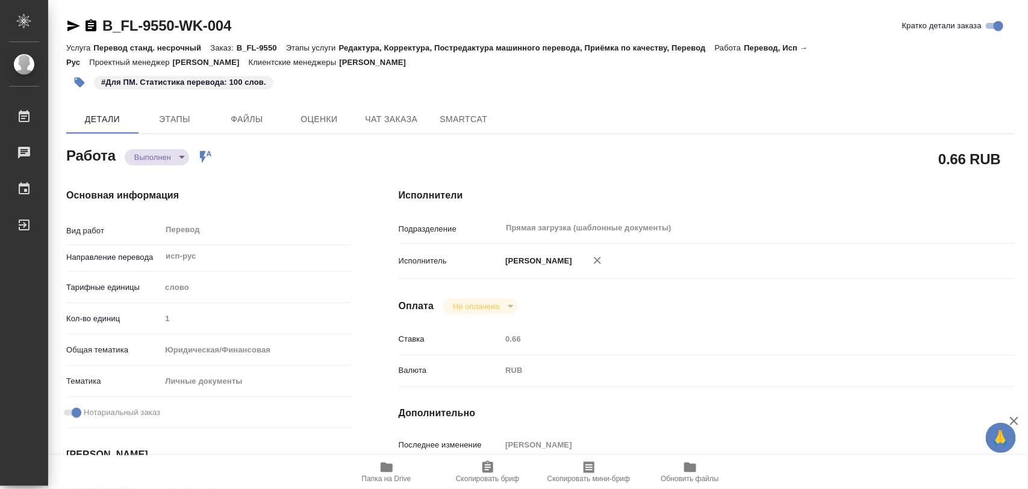
type textarea "x"
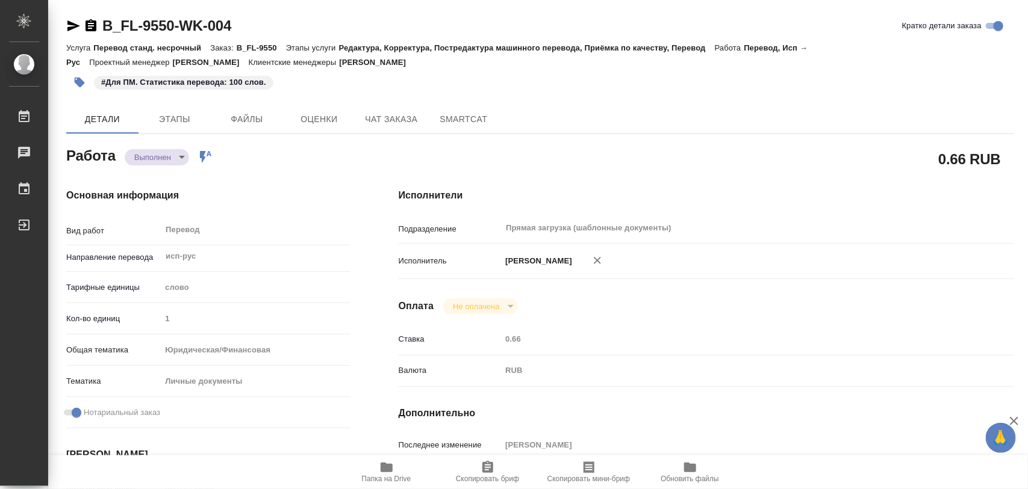
type textarea "x"
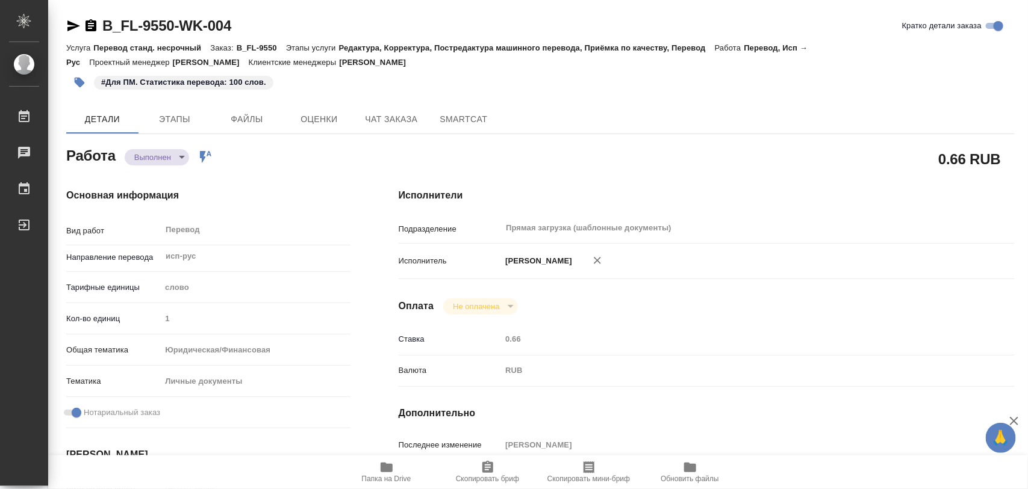
type textarea "x"
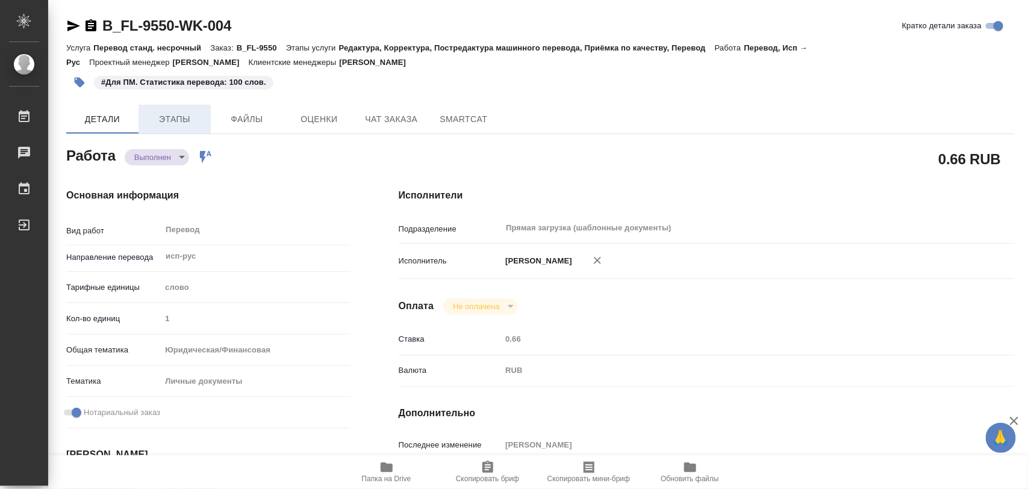
click at [173, 117] on span "Этапы" at bounding box center [175, 119] width 58 height 15
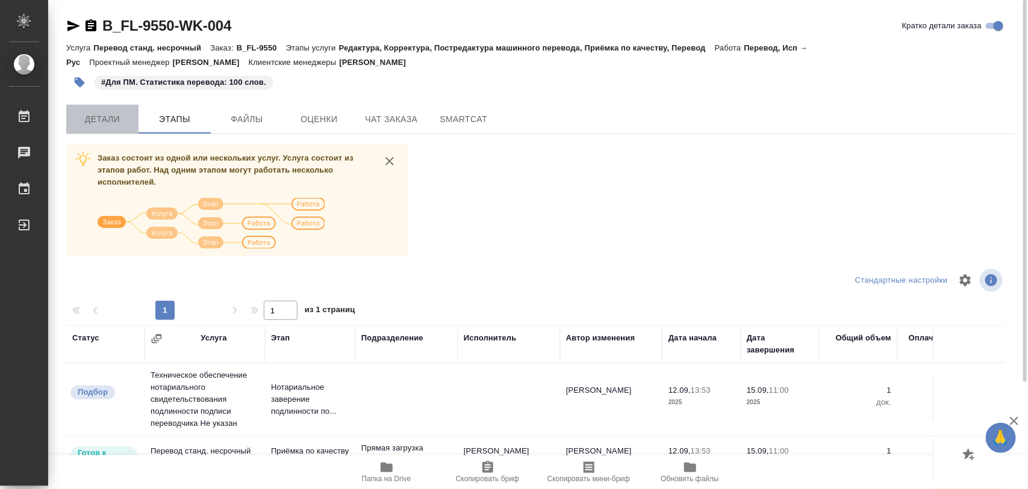
click at [107, 119] on span "Детали" at bounding box center [102, 119] width 58 height 15
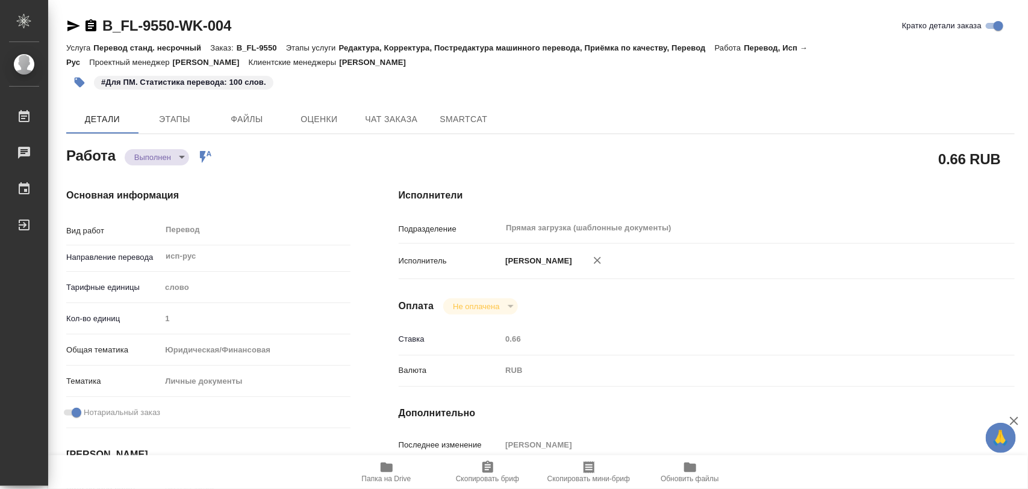
type textarea "x"
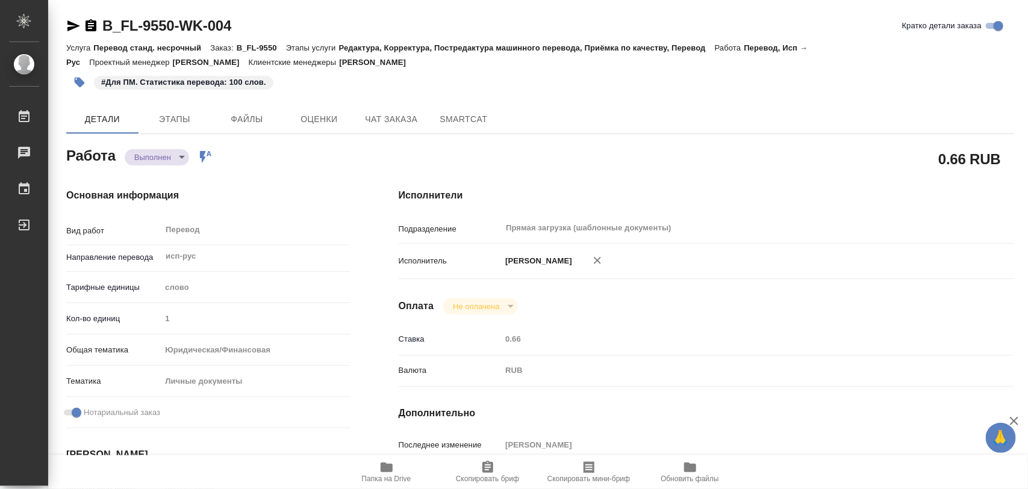
type textarea "x"
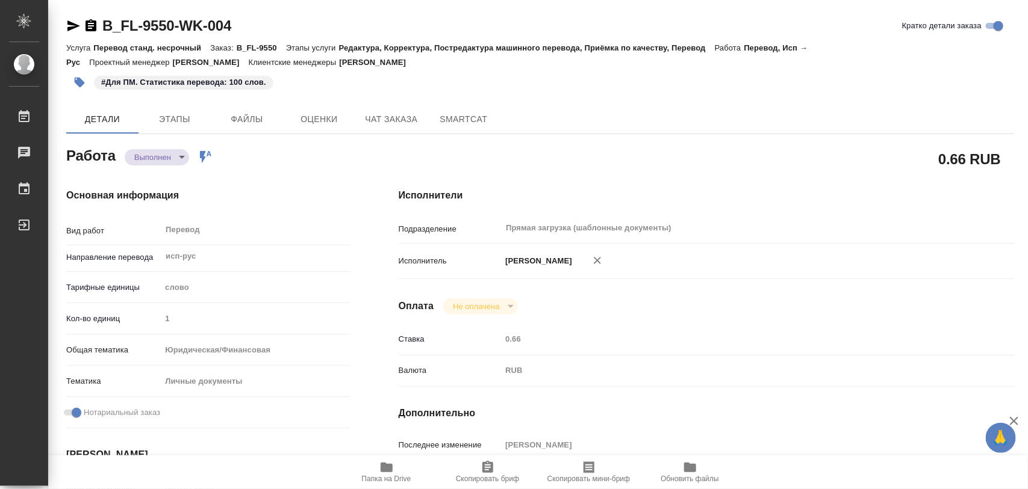
type textarea "x"
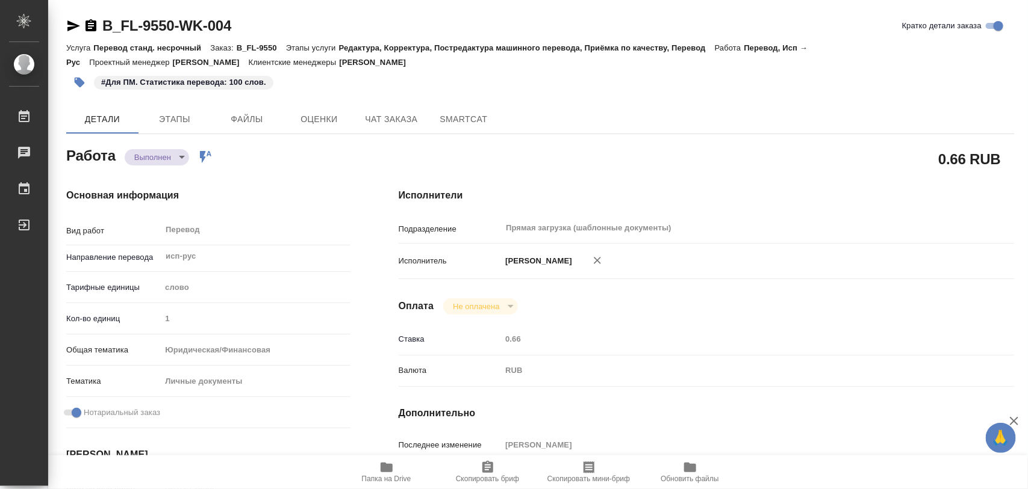
click at [81, 87] on icon "button" at bounding box center [79, 82] width 12 height 12
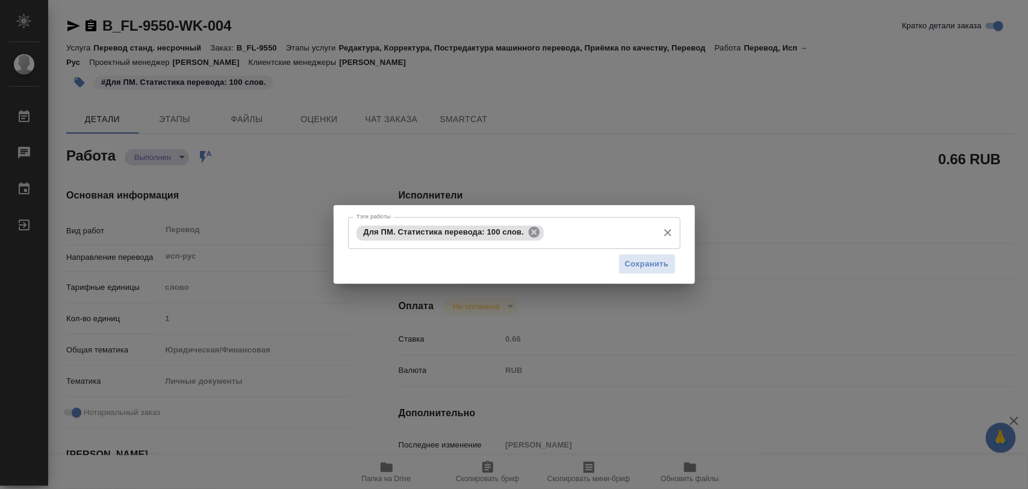
click at [529, 230] on icon at bounding box center [533, 232] width 13 height 13
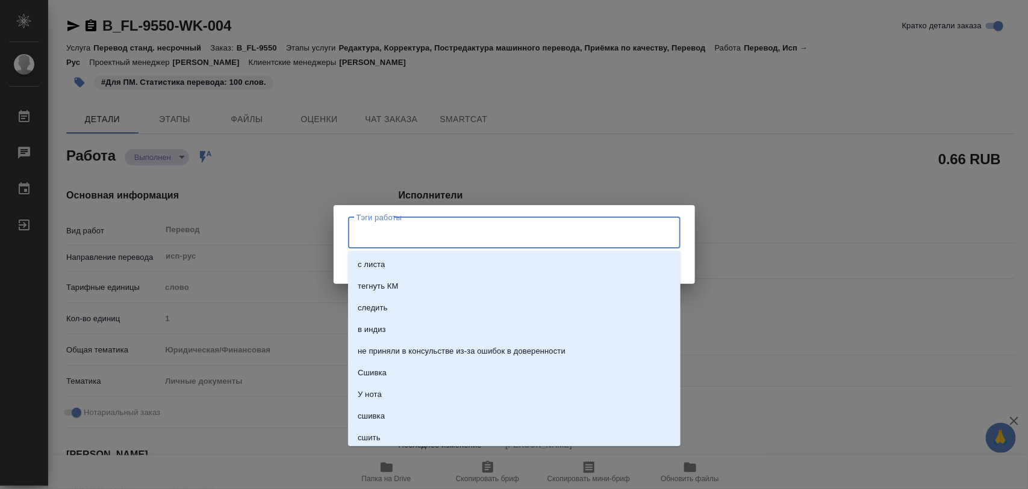
click at [524, 233] on input "Тэги работы" at bounding box center [502, 233] width 299 height 20
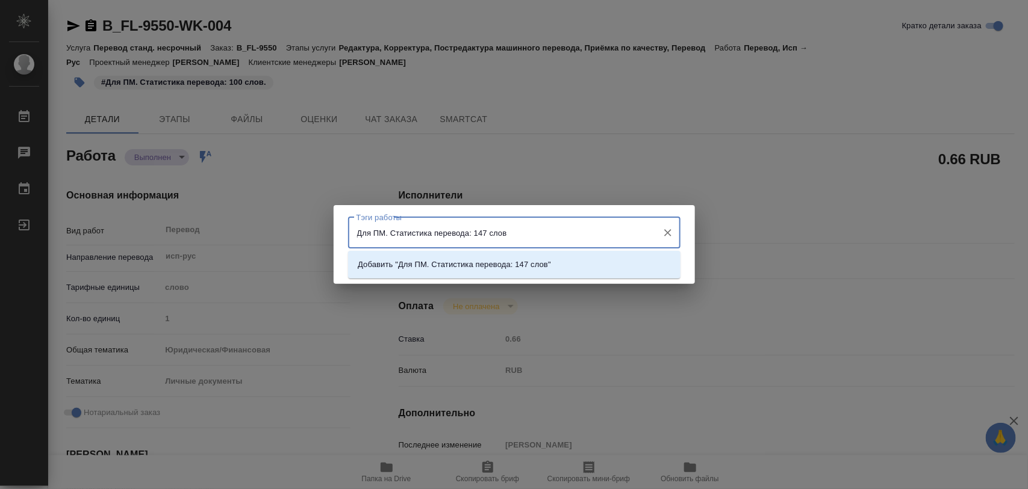
type input "Для ПМ. Статистика перевода: 147 слов."
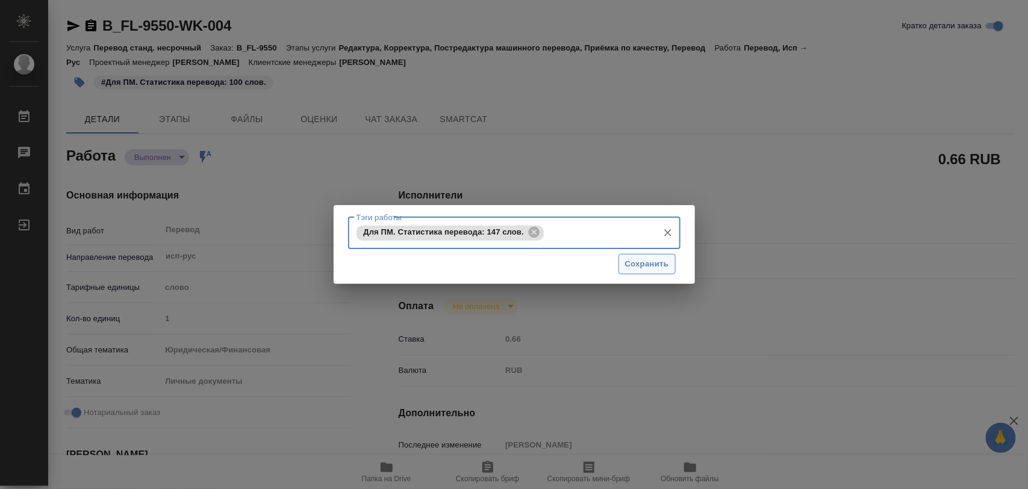
click at [645, 266] on span "Сохранить" at bounding box center [647, 265] width 44 height 14
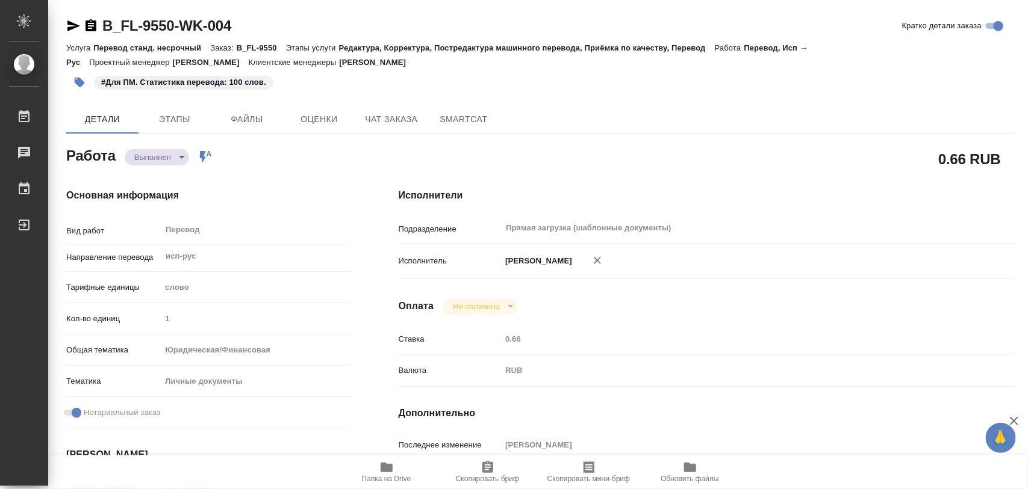
type input "completed"
type textarea "Перевод"
type textarea "x"
type input "исп-рус"
type input "5a8b1489cc6b4906c91bfd90"
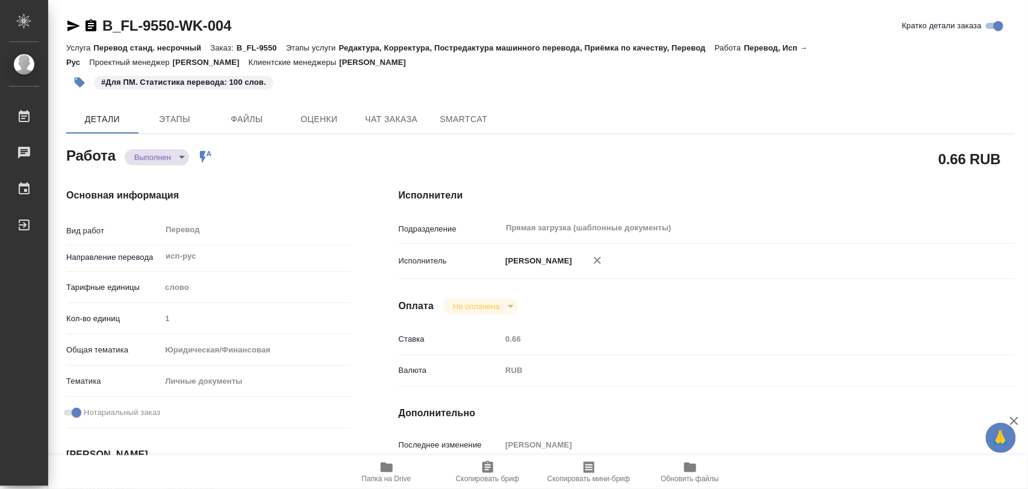
type input "1"
type input "yr-fn"
type input "5a8b8b956a9677013d343cfe"
checkbox input "true"
type input "12.09.2025 13:53"
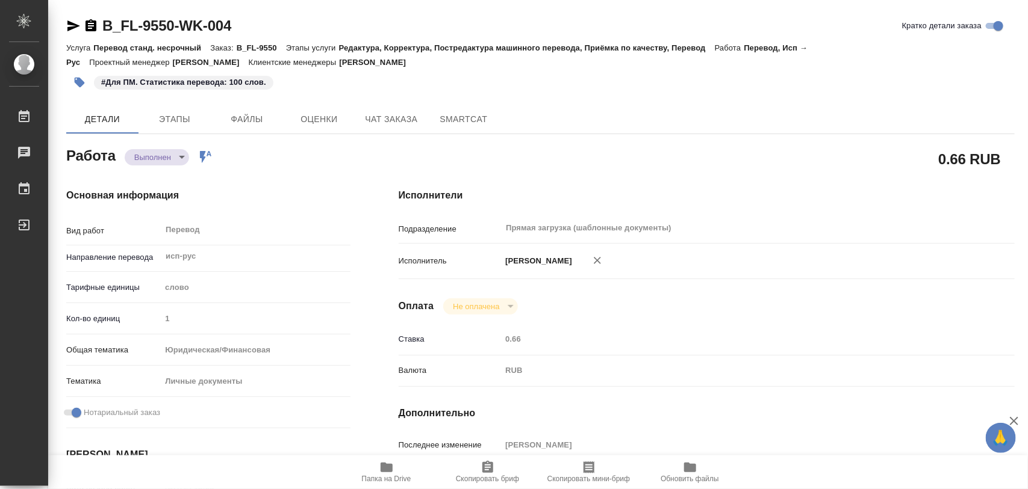
type input "12.09.2025 14:23"
type input "15.09.2025 10:00"
type input "15.09.2025 08:31"
type input "15.09.2025 11:00"
type input "Прямая загрузка (шаблонные документы)"
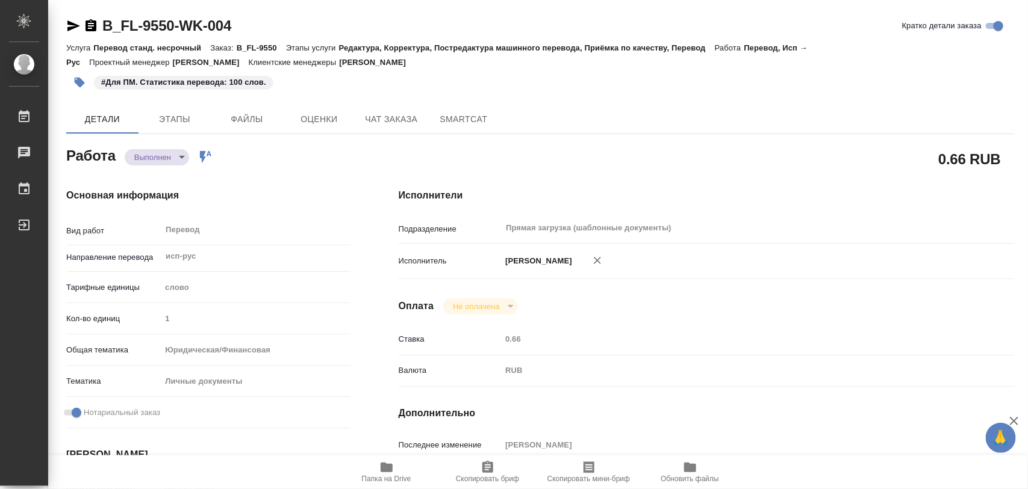
type input "notPayed"
type input "0.66"
type input "RUB"
type input "[PERSON_NAME]"
type textarea "x"
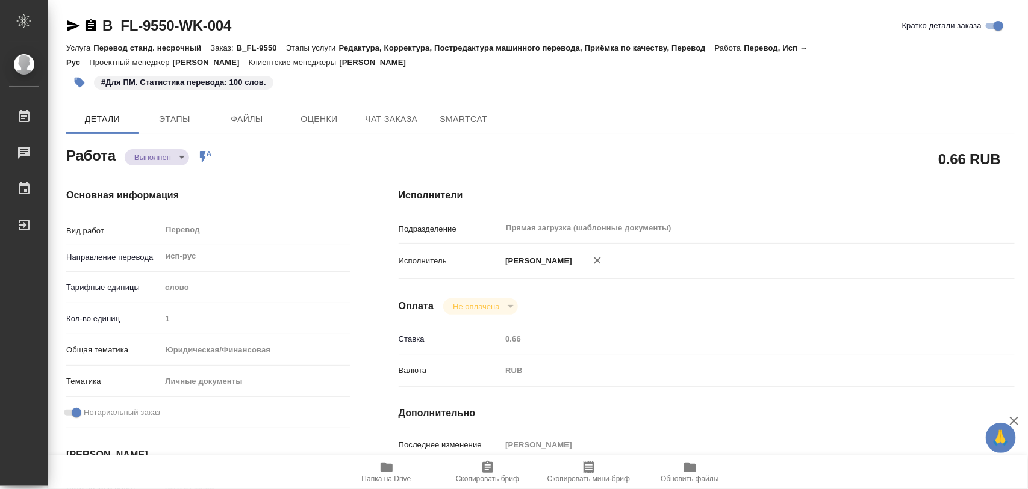
type textarea "/Clients/FL_B/Orders/B_FL-9550/Translated/B_FL-9550-WK-004"
type textarea "x"
type input "B_FL-9550"
type input "Перевод станд. несрочный"
type input "Редактура, Корректура, Постредактура машинного перевода, Приёмка по качеству, П…"
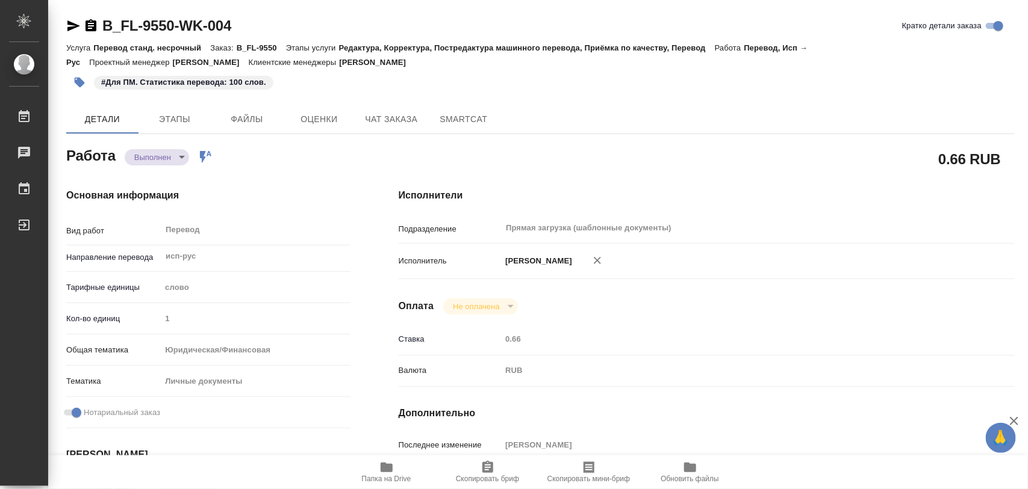
type input "[PERSON_NAME]"
type input "/Clients/FL_B/Orders/B_FL-9550"
type textarea "Базан Эндрю Стефен"
type textarea "x"
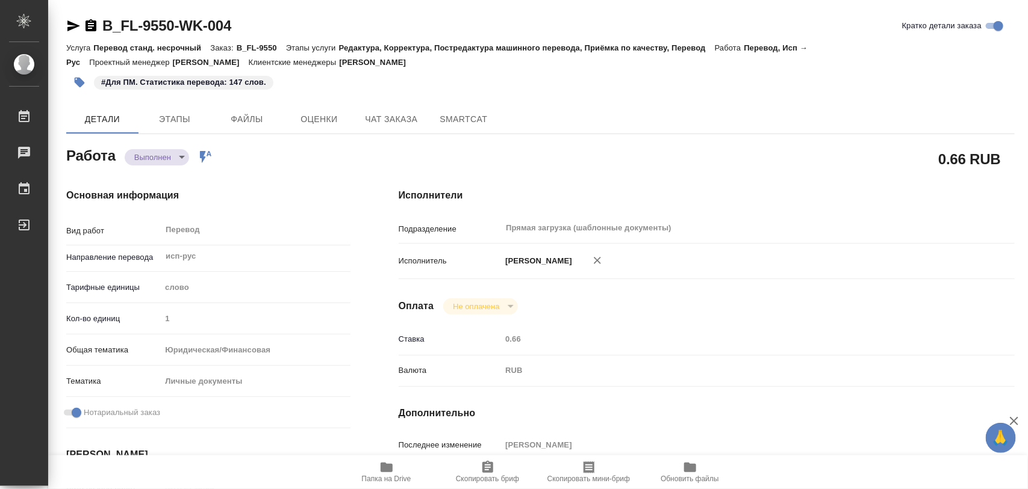
type textarea "x"
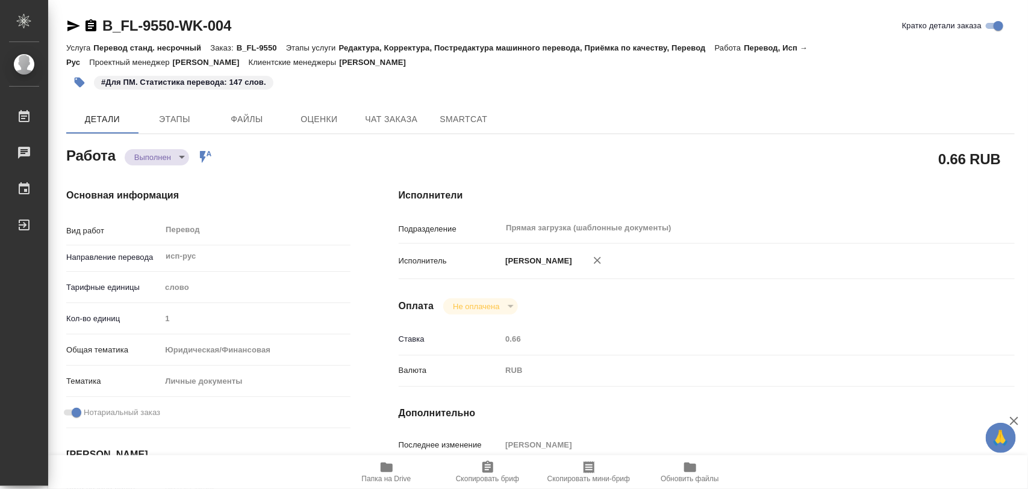
type textarea "x"
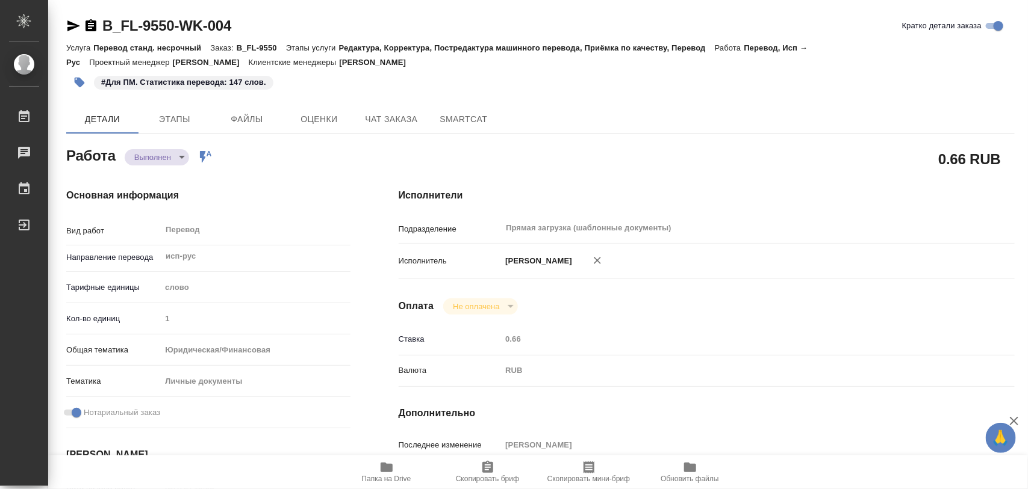
type textarea "x"
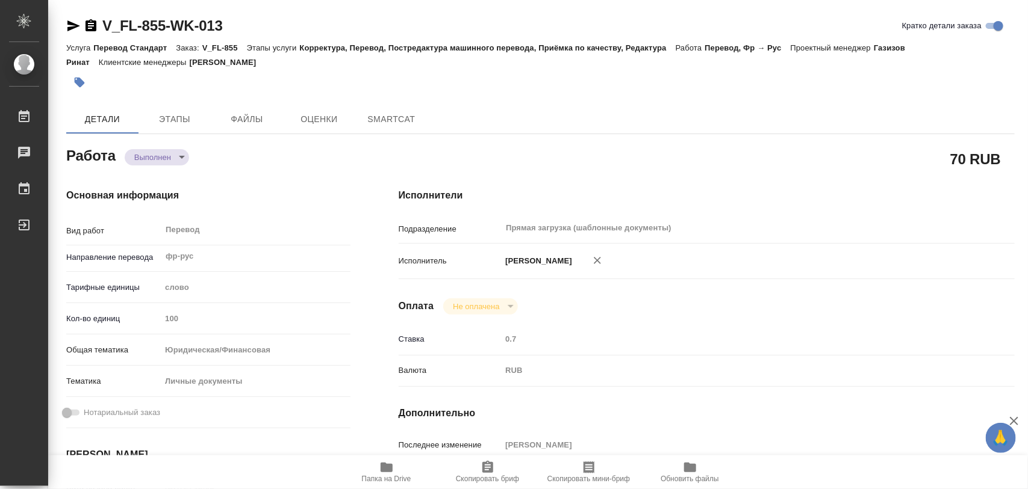
type textarea "x"
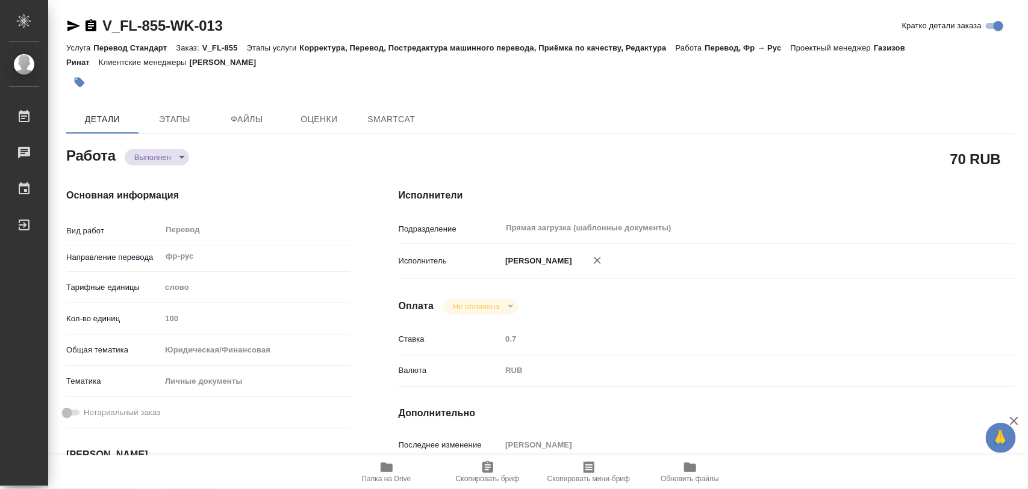
type textarea "x"
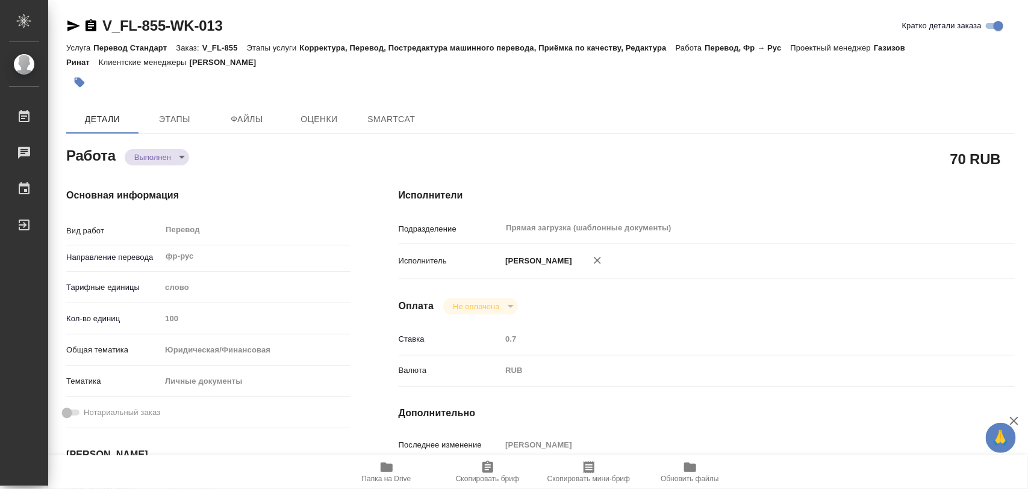
type textarea "x"
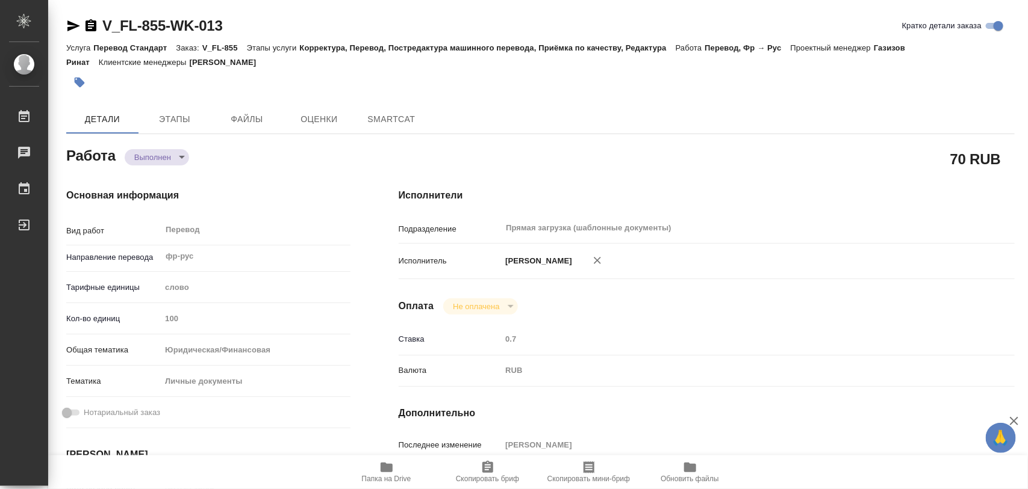
type textarea "x"
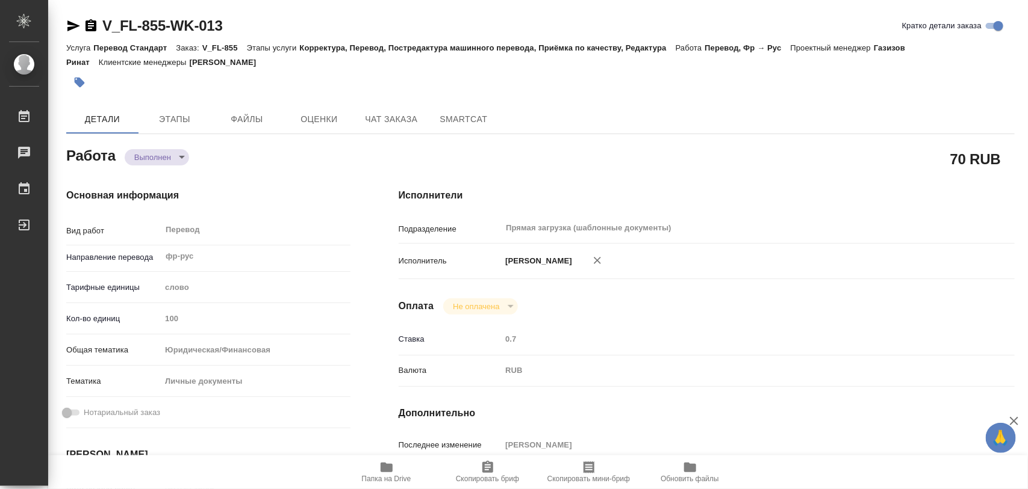
type textarea "x"
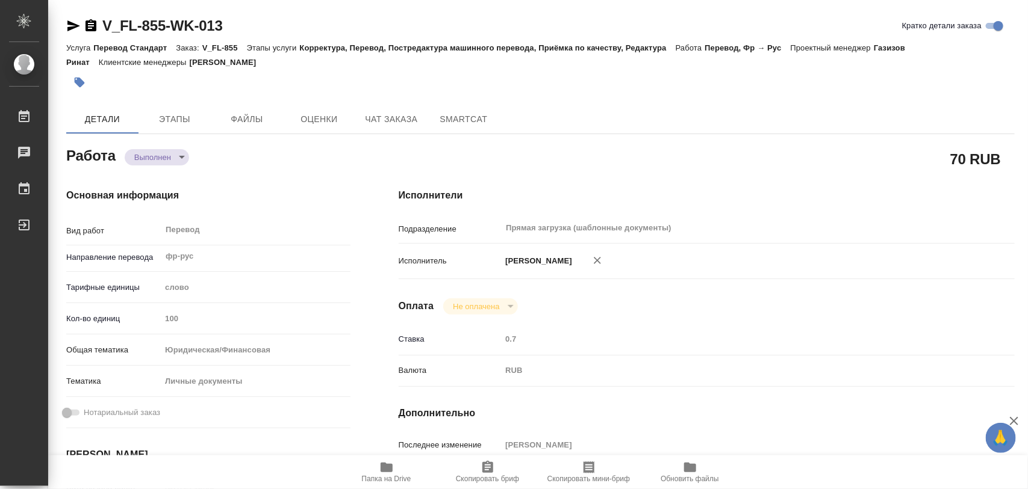
type textarea "x"
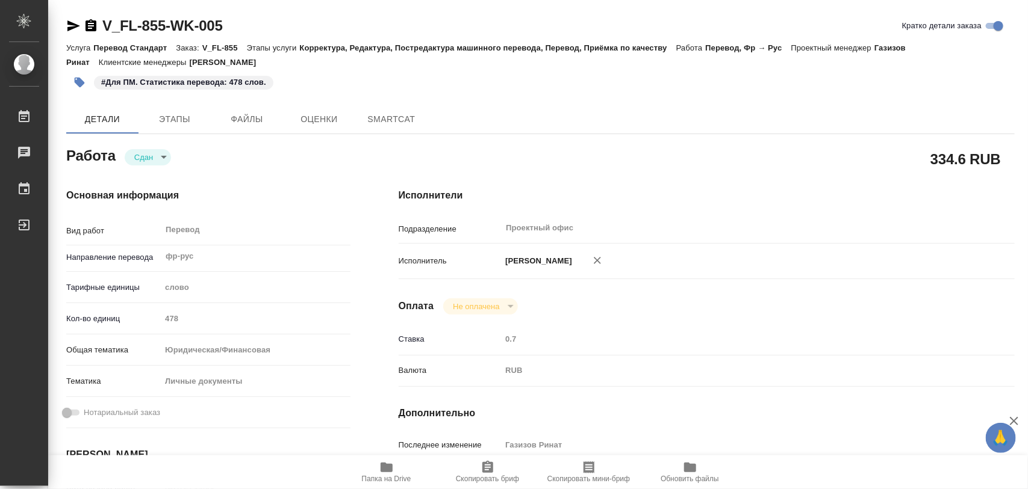
type textarea "x"
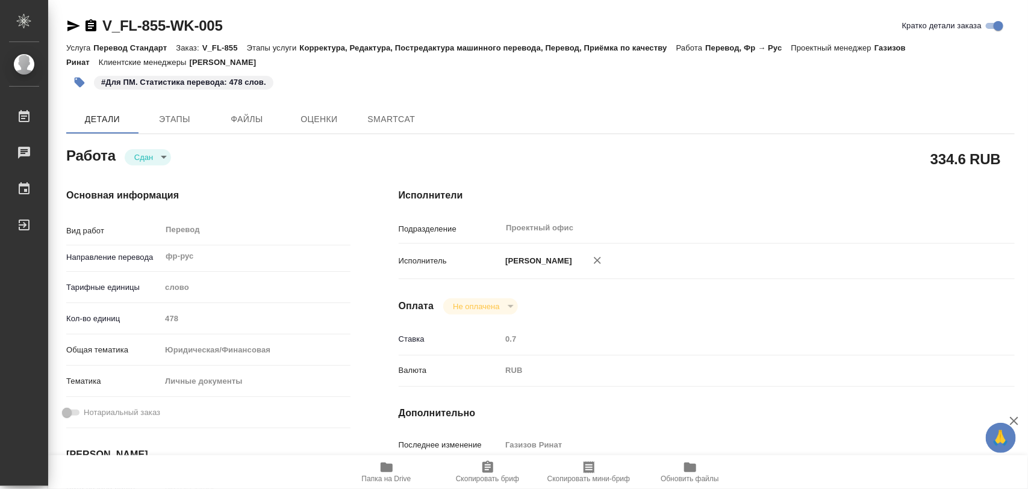
type textarea "x"
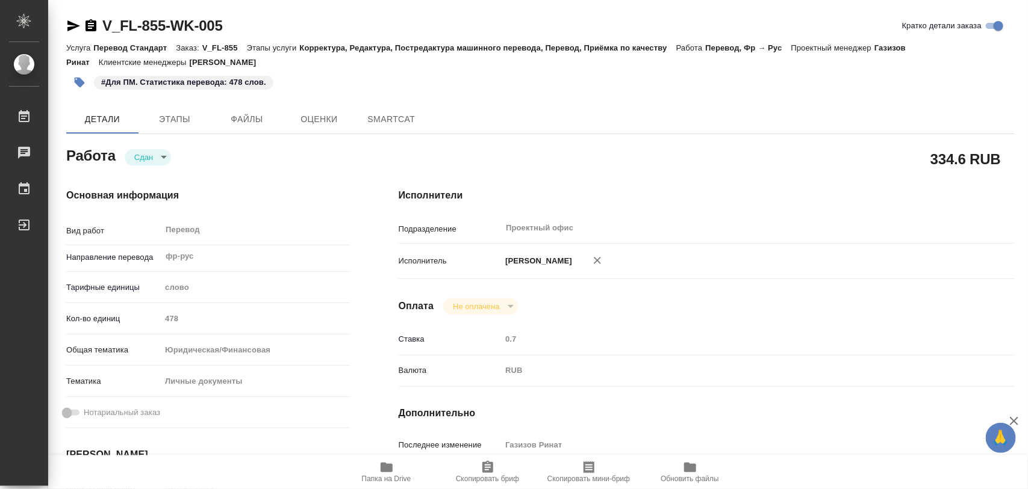
type textarea "x"
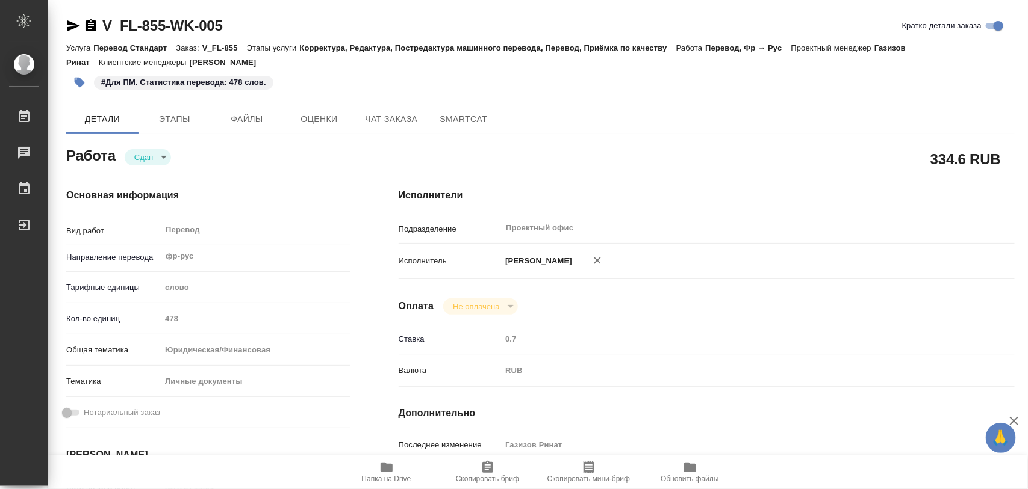
type textarea "x"
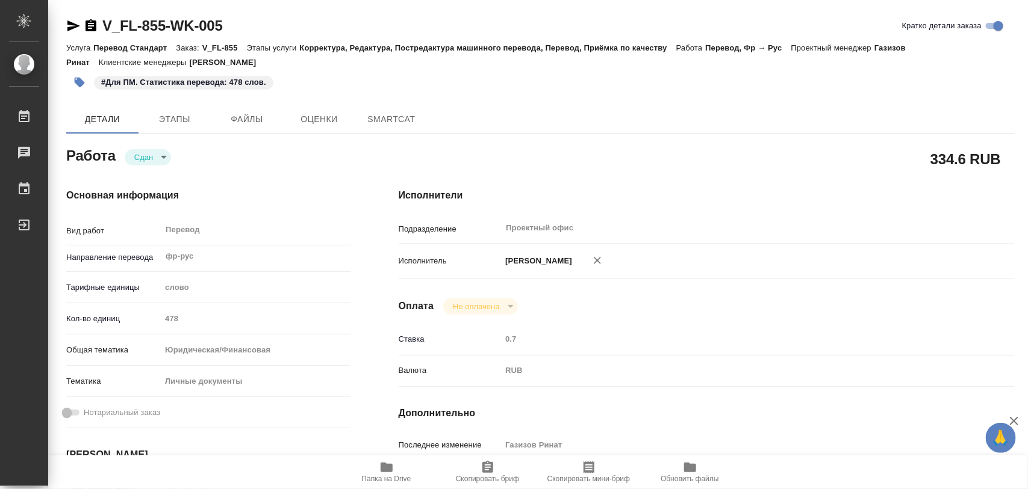
type textarea "x"
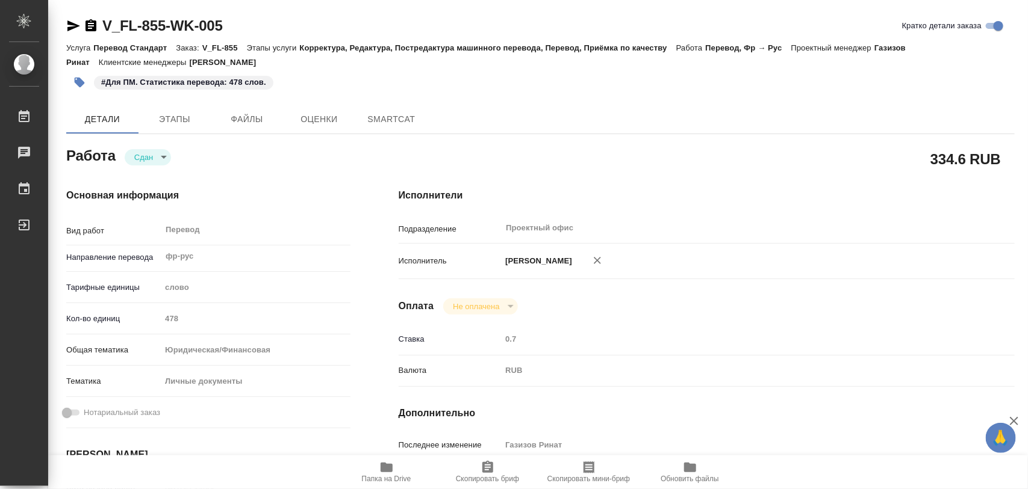
type textarea "x"
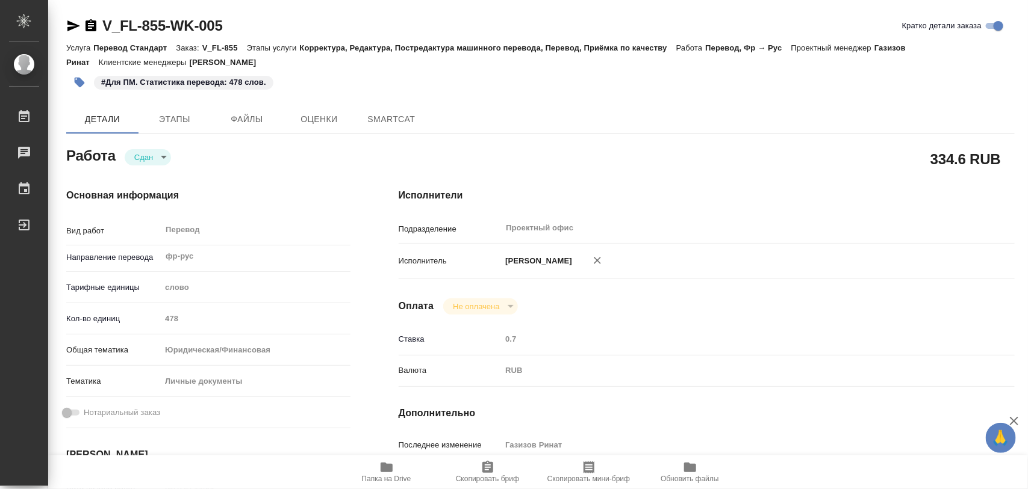
type textarea "x"
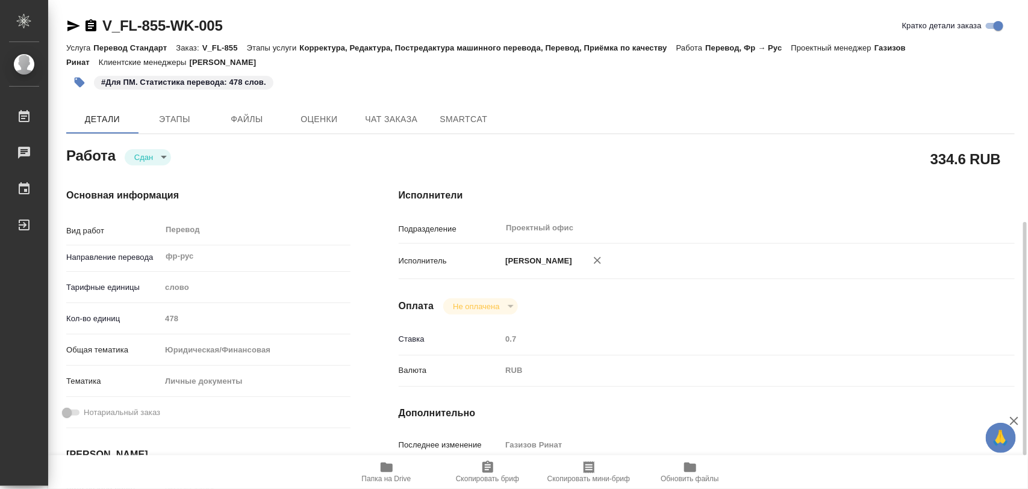
scroll to position [151, 0]
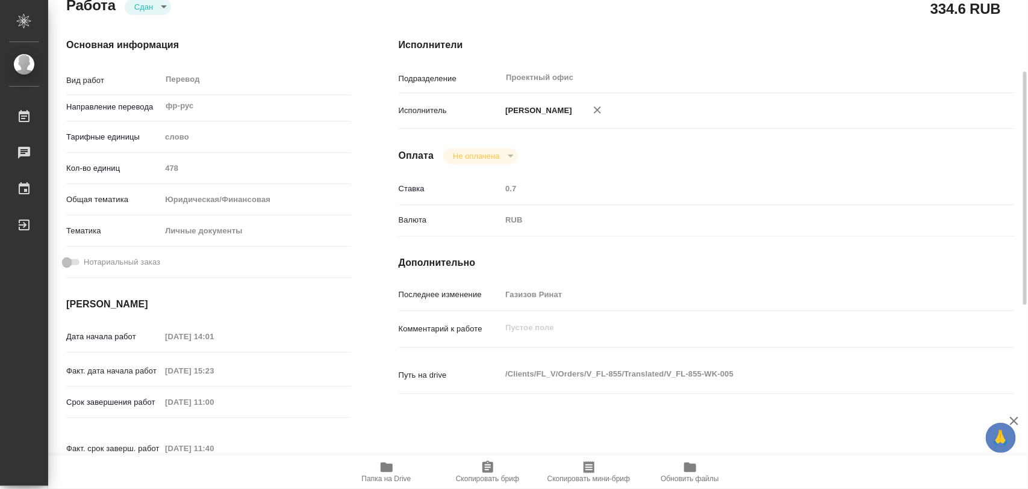
type textarea "x"
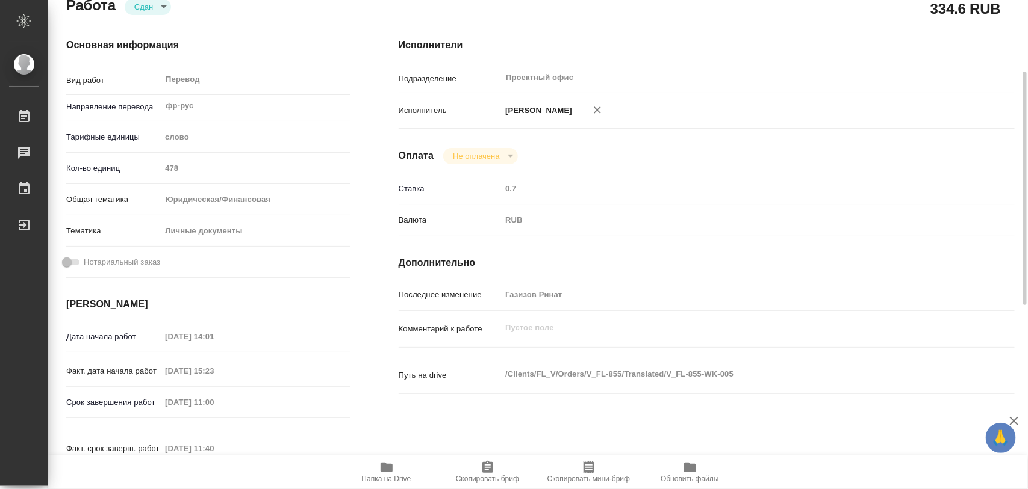
type textarea "x"
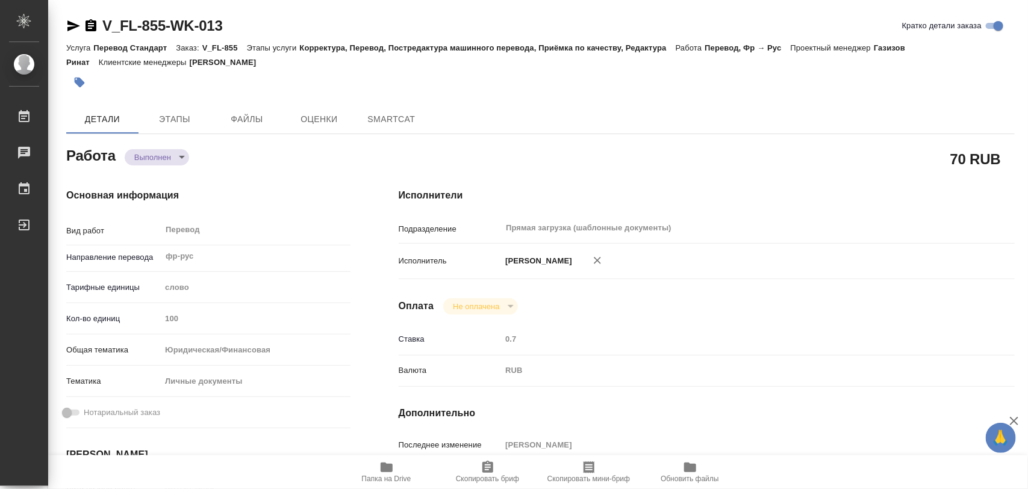
type textarea "x"
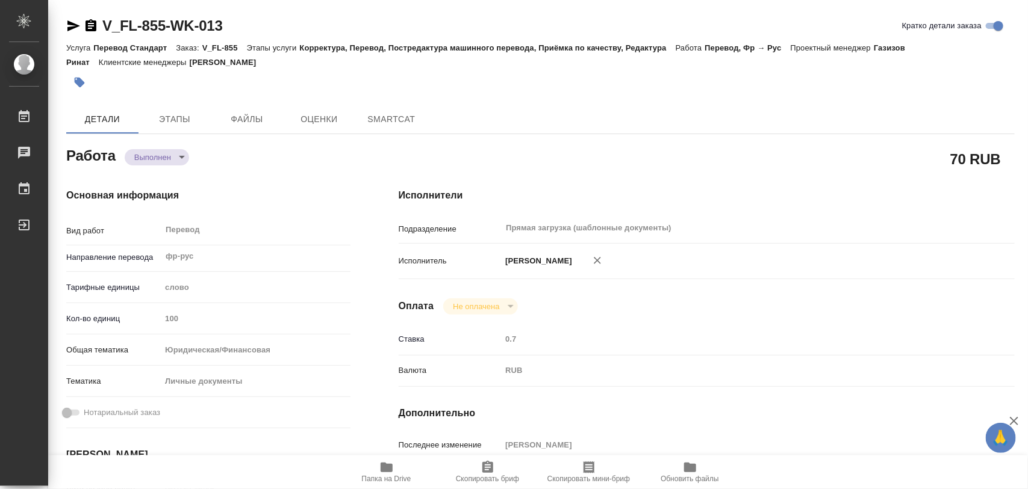
type textarea "x"
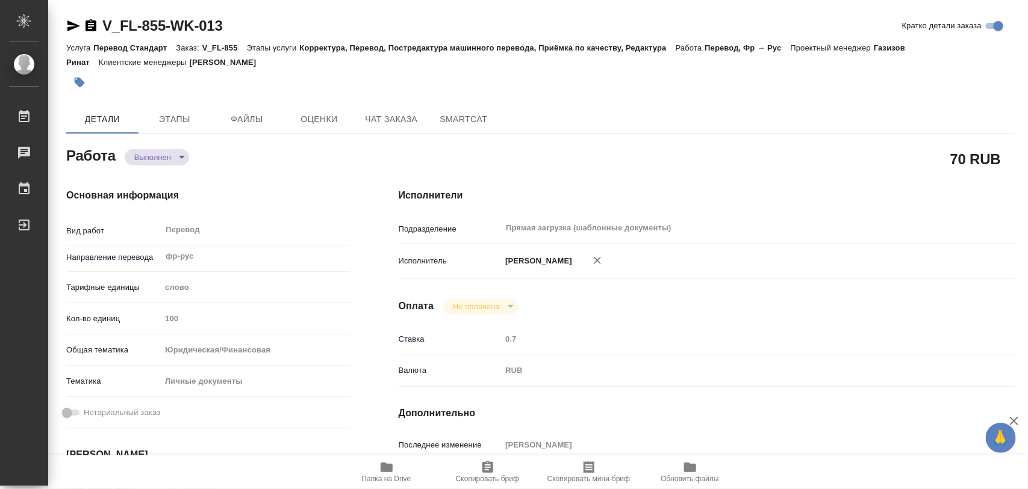
type textarea "x"
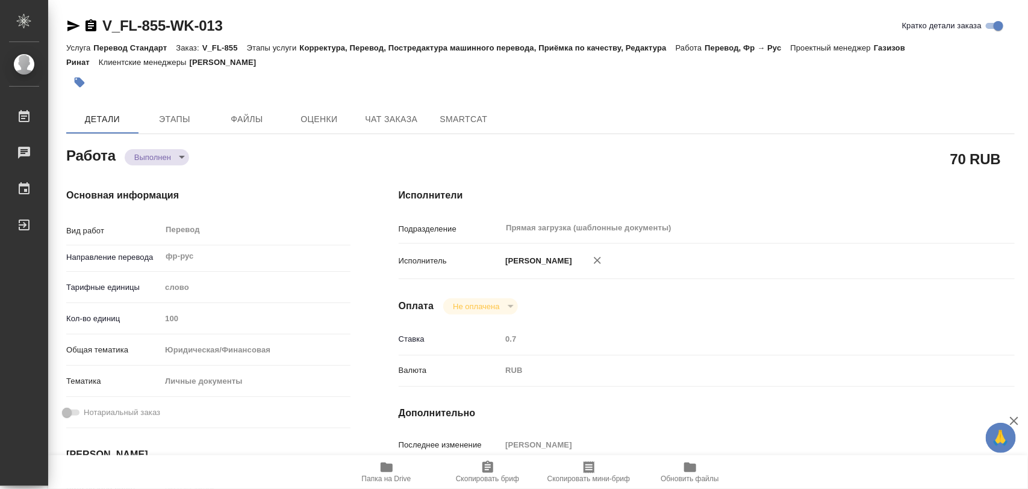
type textarea "x"
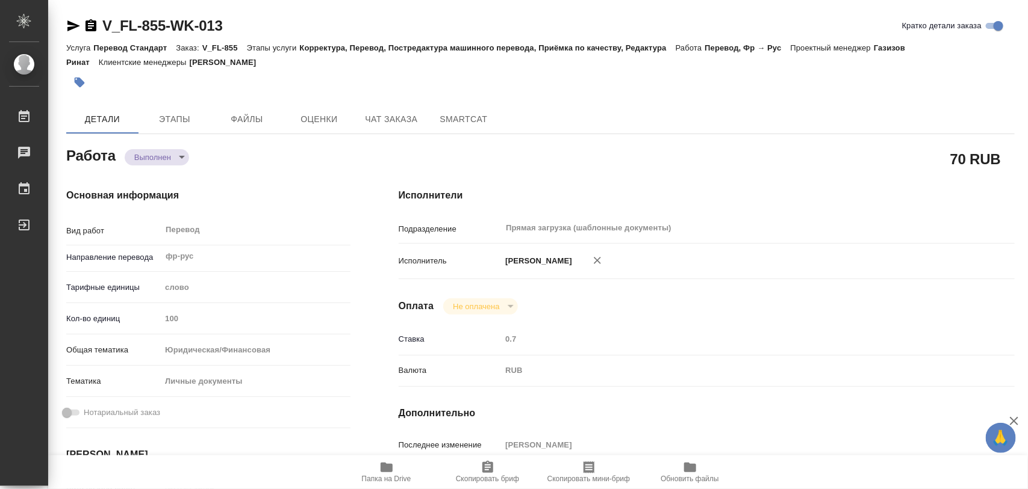
type textarea "x"
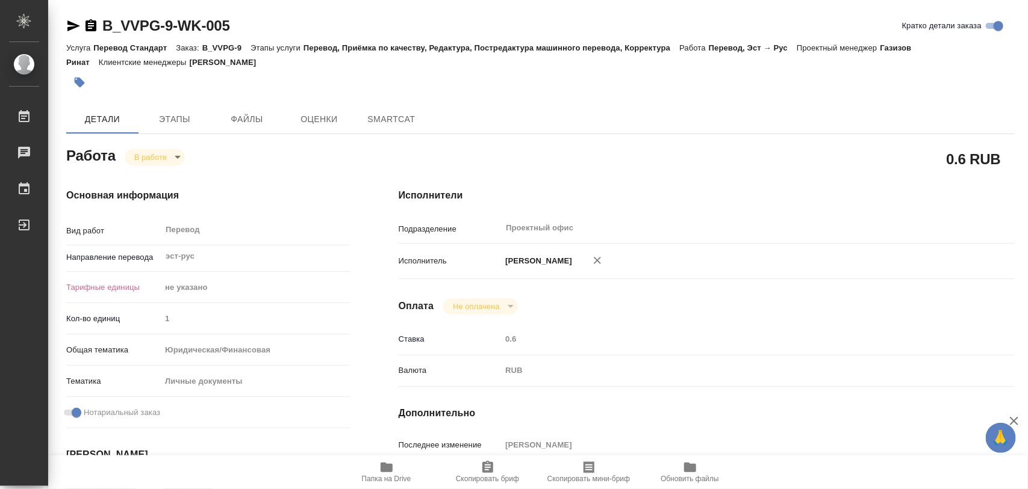
type textarea "x"
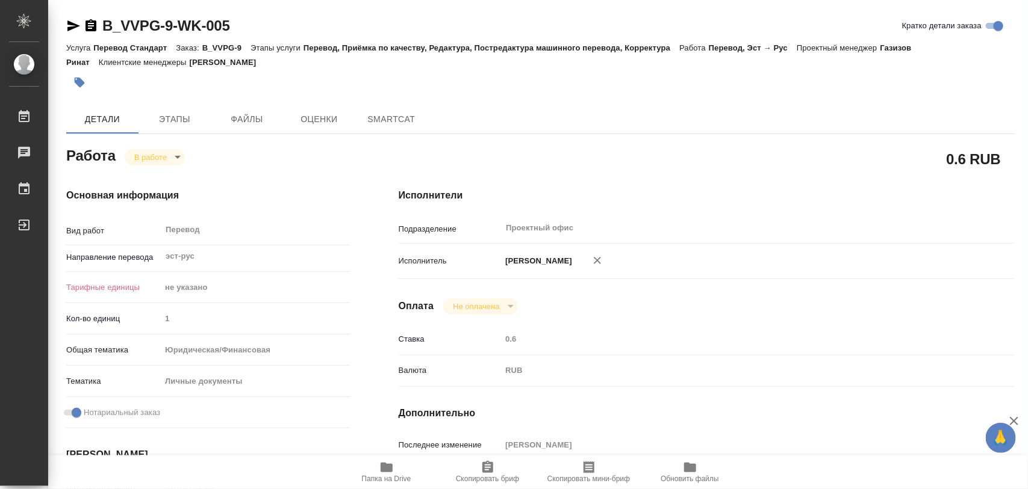
type textarea "x"
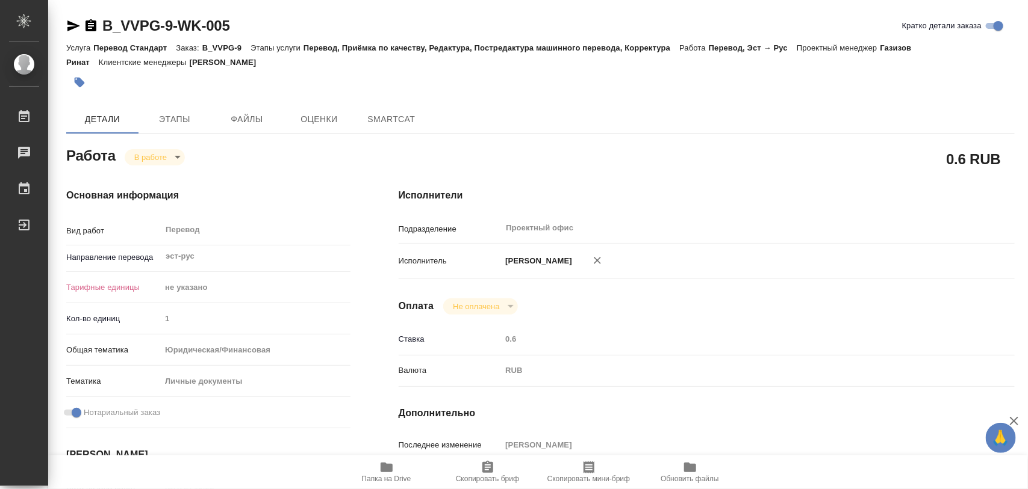
type textarea "x"
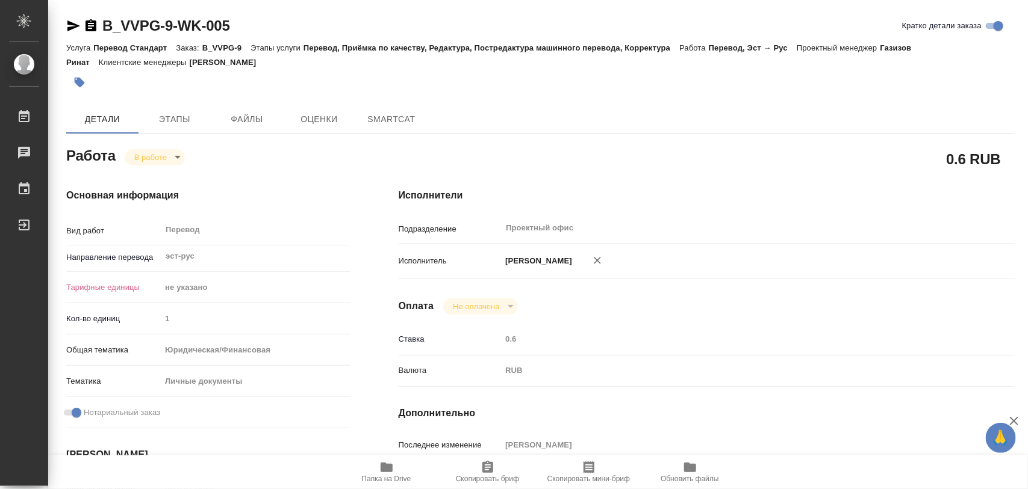
type textarea "x"
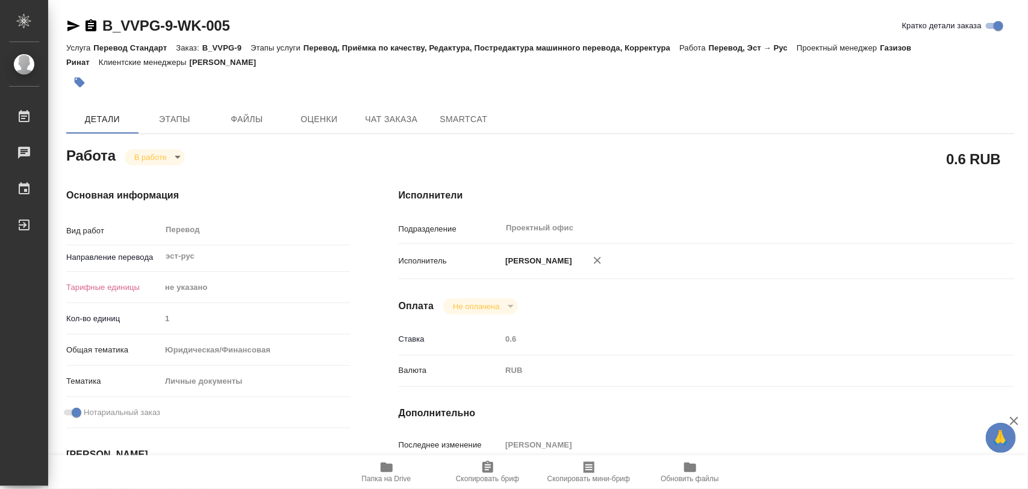
click at [85, 81] on button "button" at bounding box center [79, 82] width 26 height 26
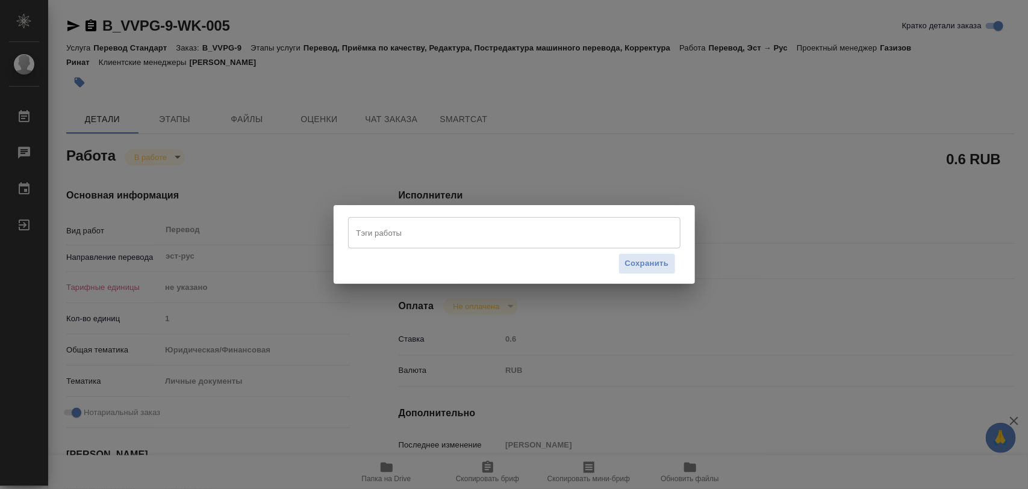
type textarea "x"
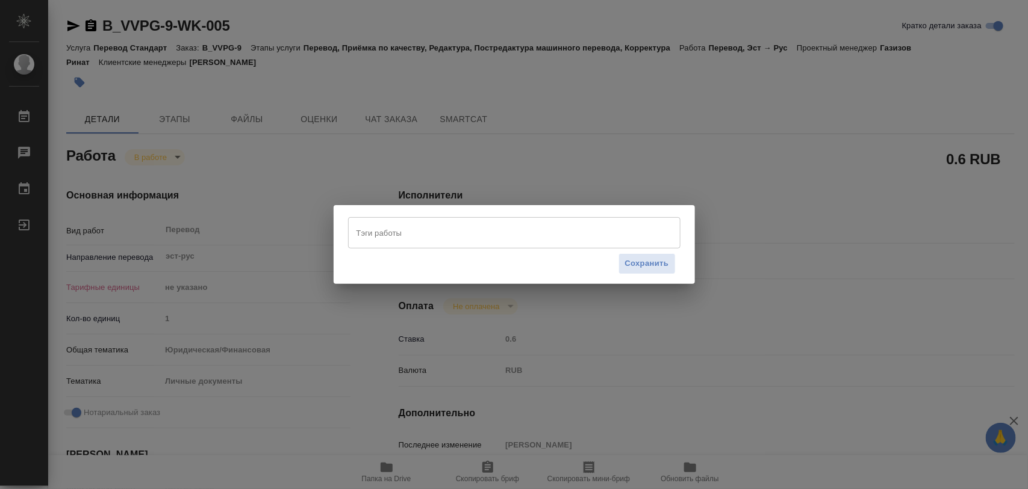
click at [495, 235] on input "Тэги работы" at bounding box center [502, 233] width 299 height 20
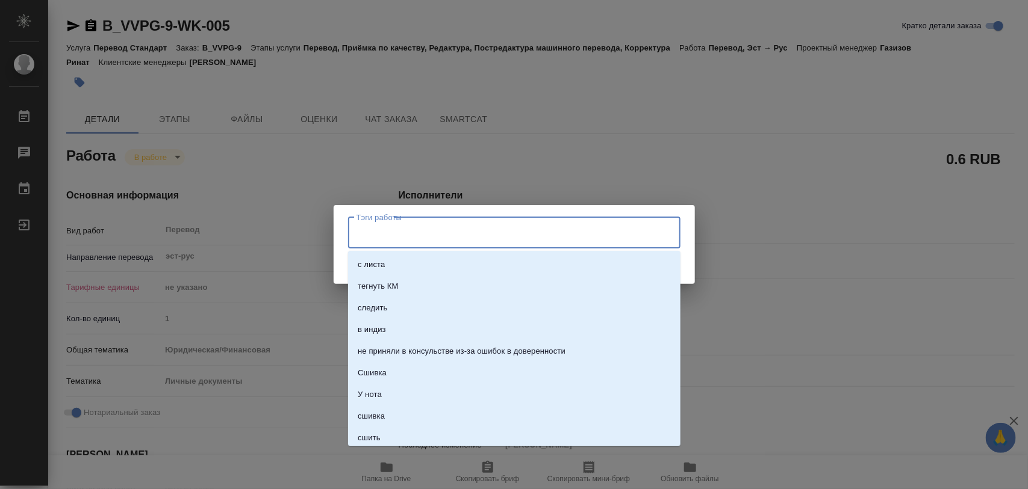
type textarea "x"
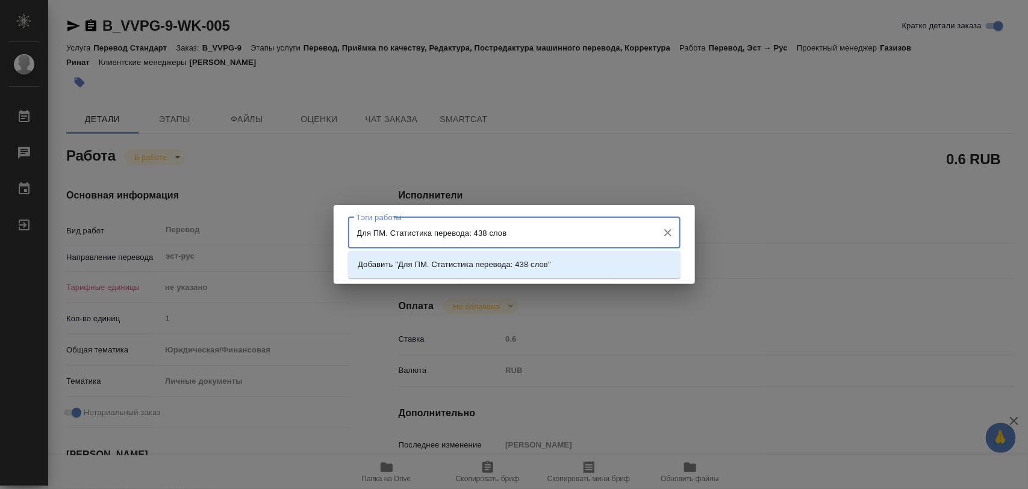
type input "Для ПМ. Статистика перевода: 438 слов."
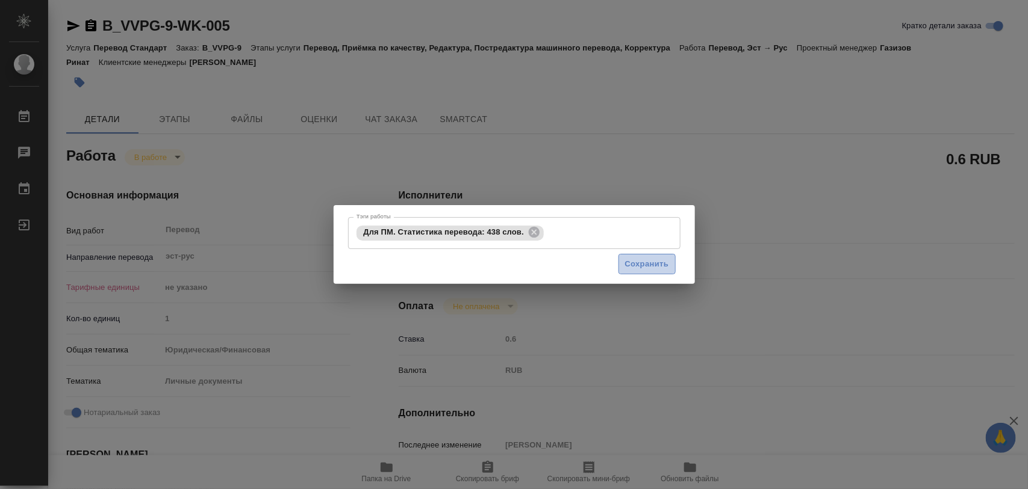
click at [656, 264] on span "Сохранить" at bounding box center [647, 265] width 44 height 14
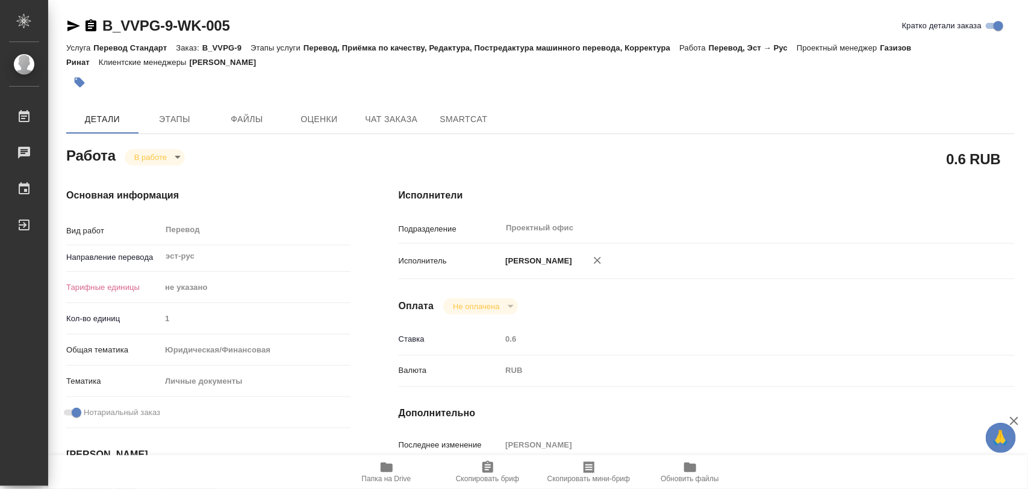
type input "inProgress"
type textarea "Перевод"
type textarea "x"
type input "эст-рус"
type input "5a8b1489cc6b4906c91bfd89"
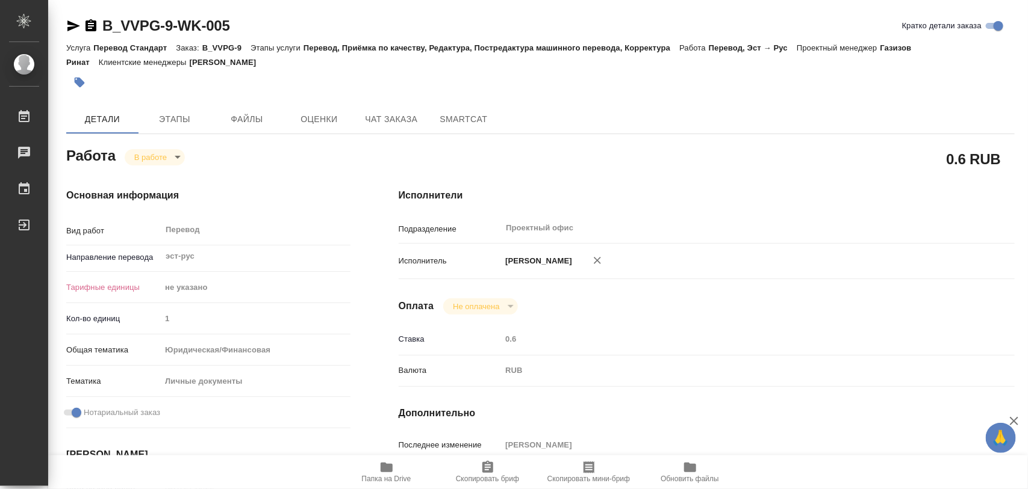
type input "1"
type input "yr-fn"
type input "5a8b8b956a9677013d343cfe"
checkbox input "true"
type input "[DATE] 10:22"
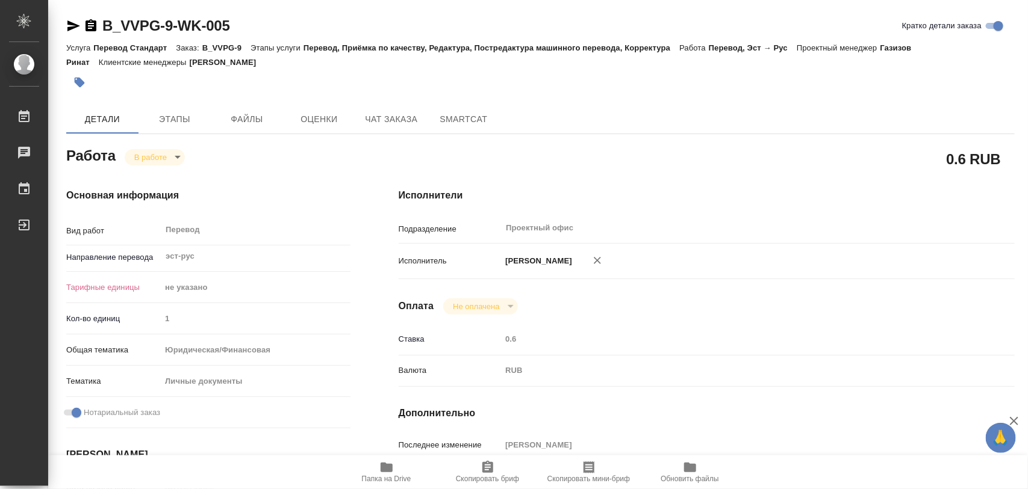
type input "[DATE] 20:17"
type input "[DATE] 10:00"
type input "Проектный офис"
type input "notPayed"
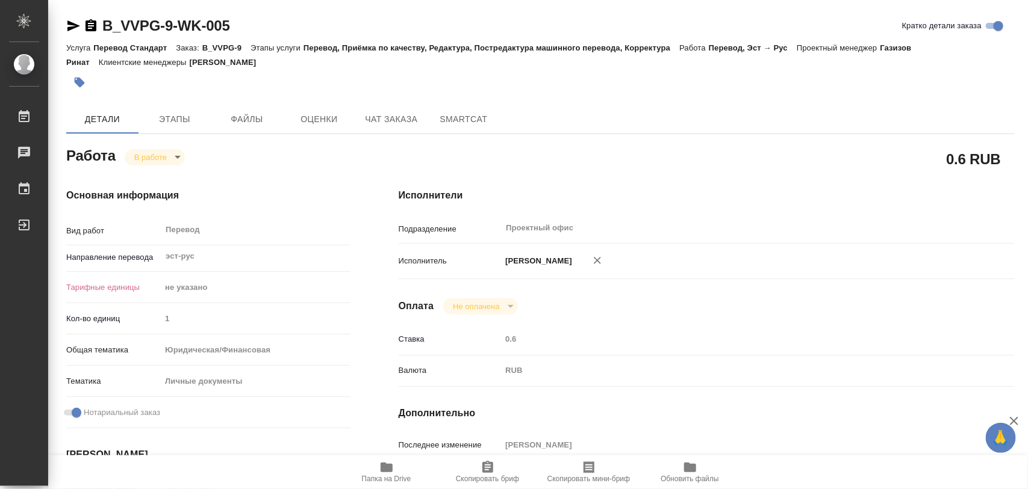
type input "0.6"
type input "RUB"
type input "[PERSON_NAME]"
type textarea "x"
type textarea "/Clients/ООО Центр Дистрибьюции/Orders/B_VVPG-9/Translated/B_VVPG-9-WK-005"
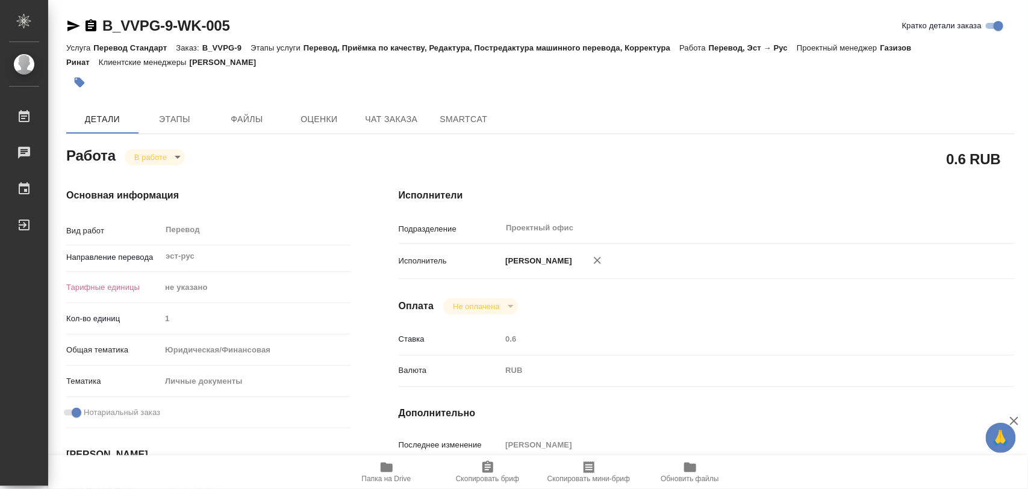
type textarea "x"
type input "B_VVPG-9"
type input "Перевод Стандарт"
type input "Перевод, Приёмка по качеству, Редактура, Постредактура машинного перевода, Корр…"
type input "[PERSON_NAME]"
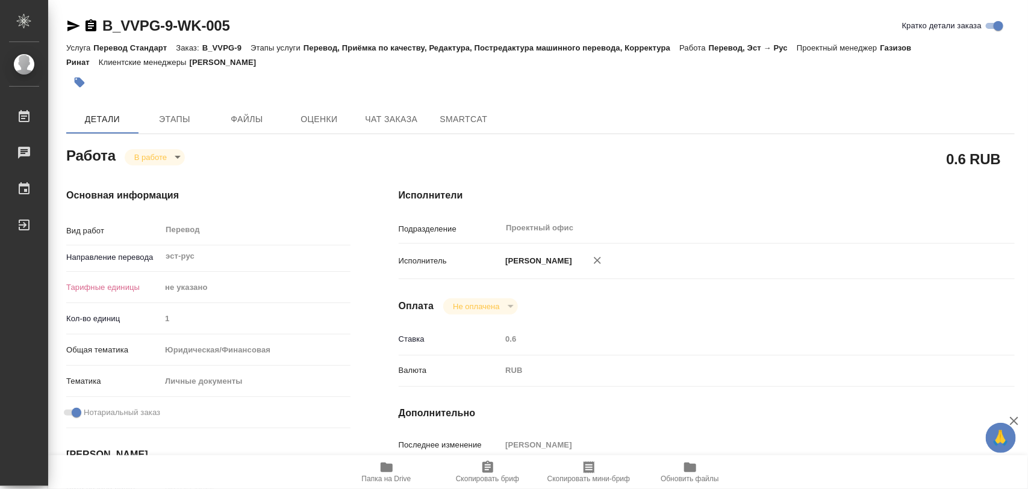
type input "[PERSON_NAME]"
type input "/Clients/ООО Центр Дистрибьюции/Orders/B_VVPG-9"
type textarea "[PERSON_NAME] [PERSON_NAME]"
type textarea "x"
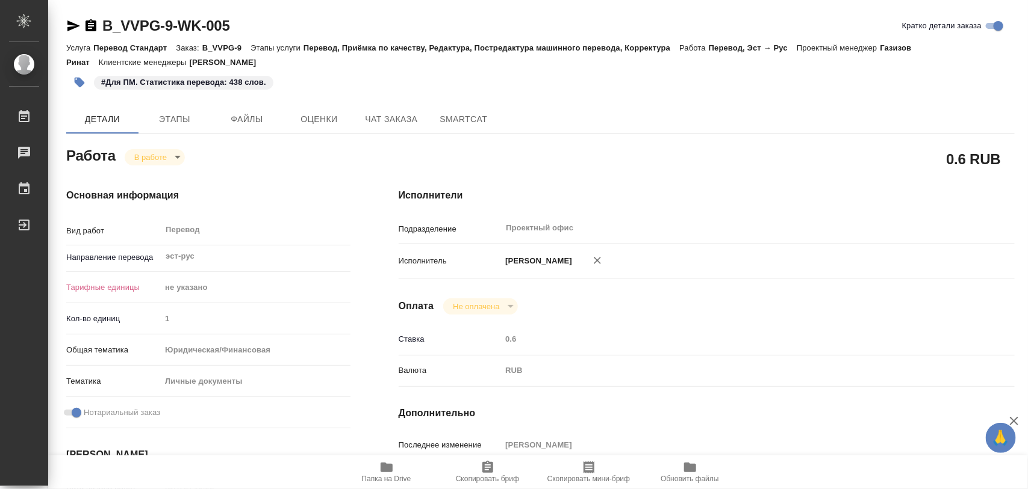
type textarea "x"
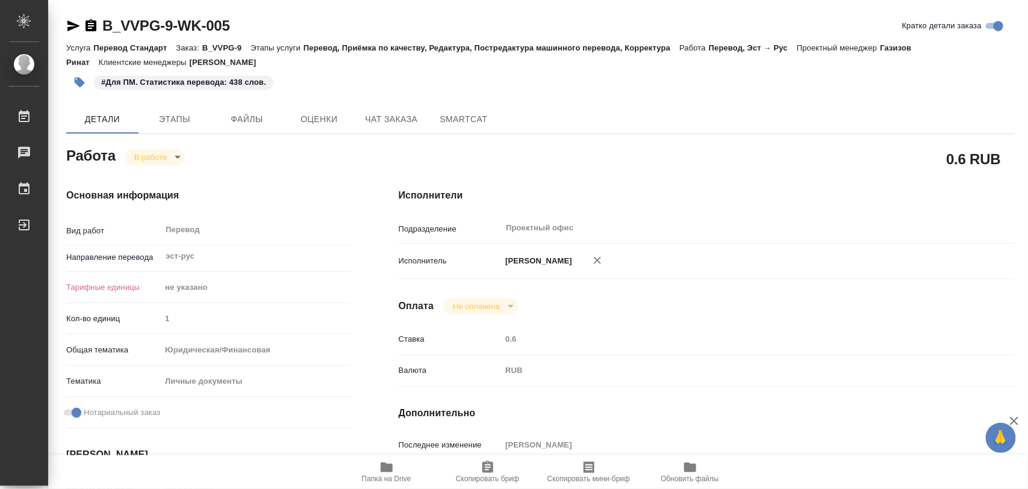
type textarea "x"
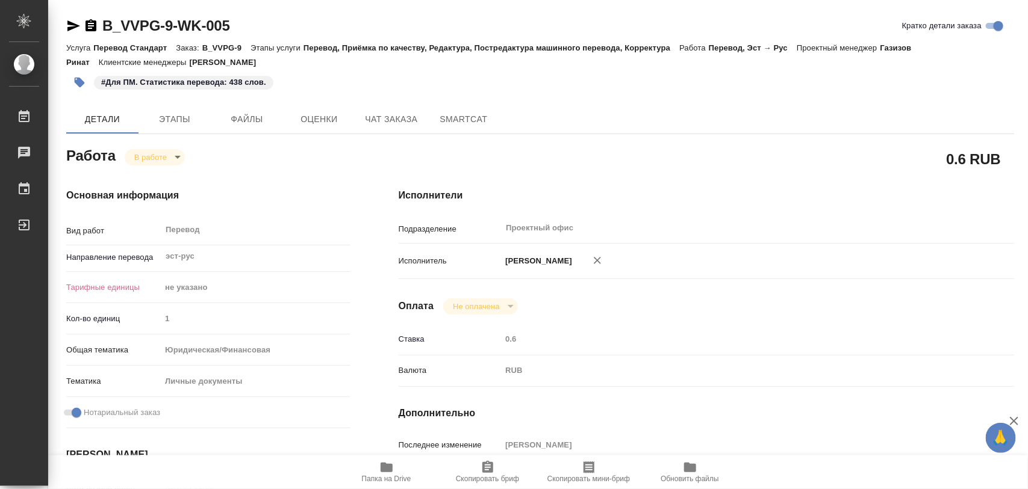
type textarea "x"
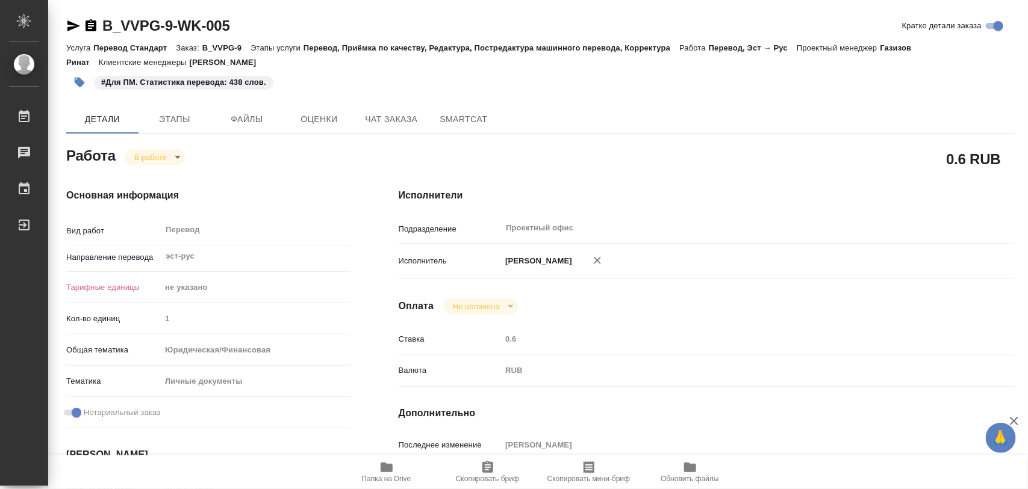
type textarea "x"
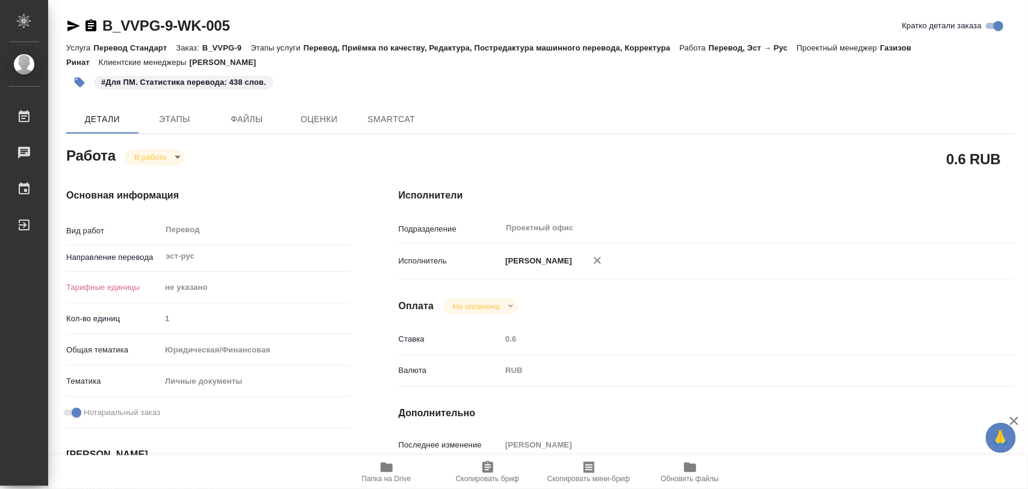
type textarea "x"
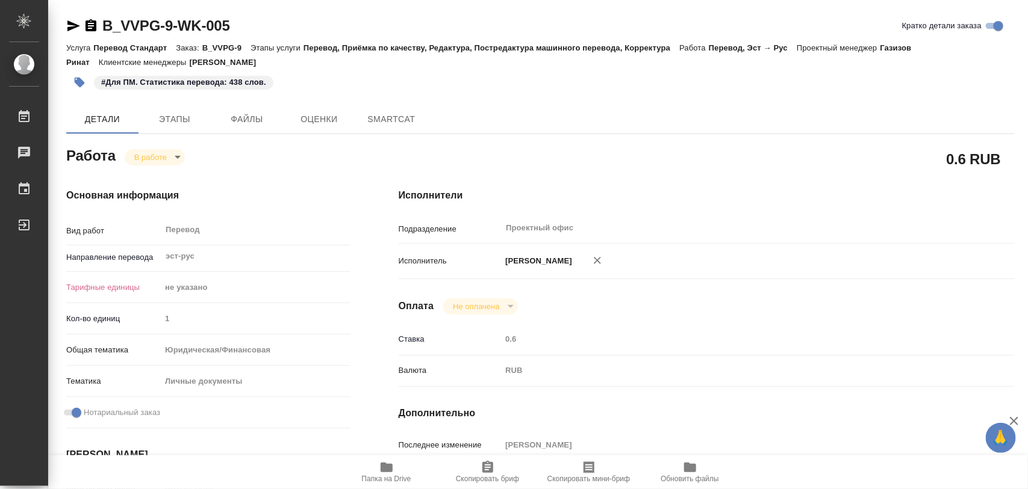
type textarea "x"
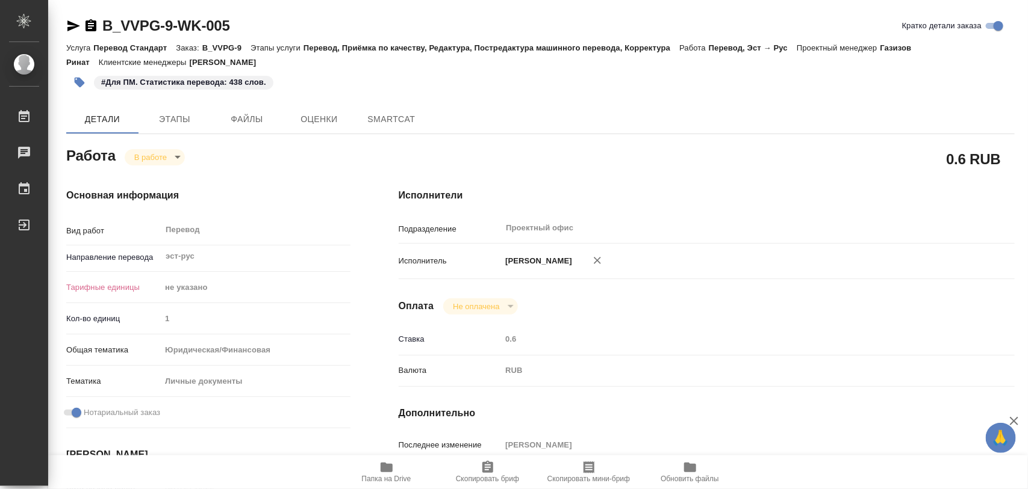
type textarea "x"
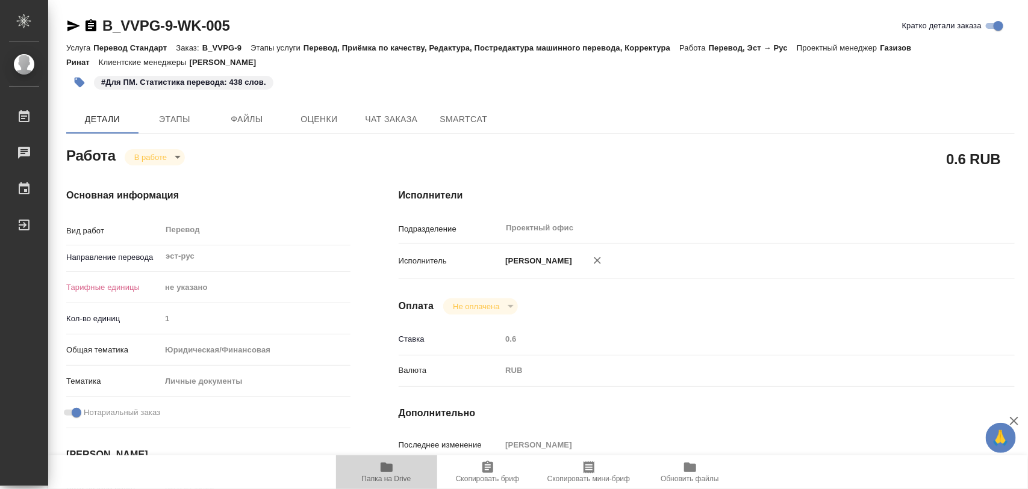
click at [393, 477] on span "Папка на Drive" at bounding box center [386, 479] width 49 height 8
type textarea "x"
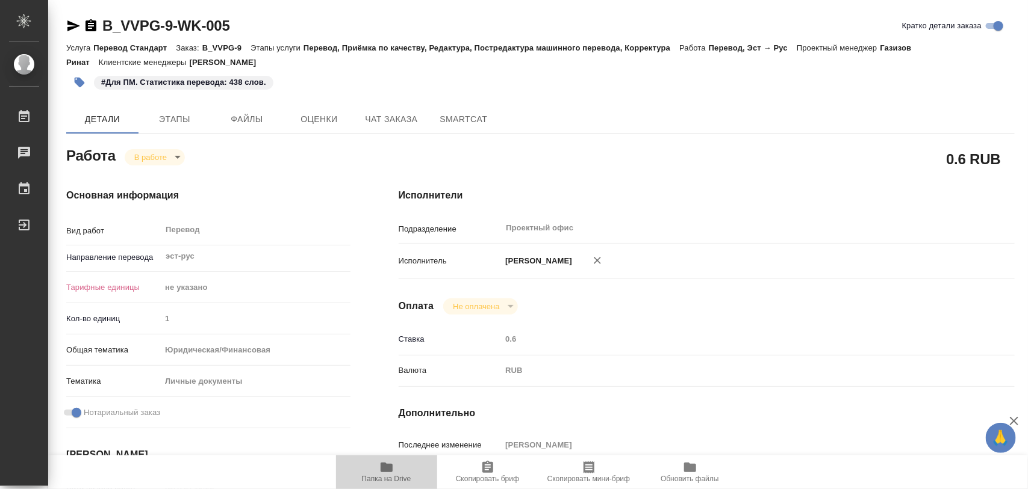
type textarea "x"
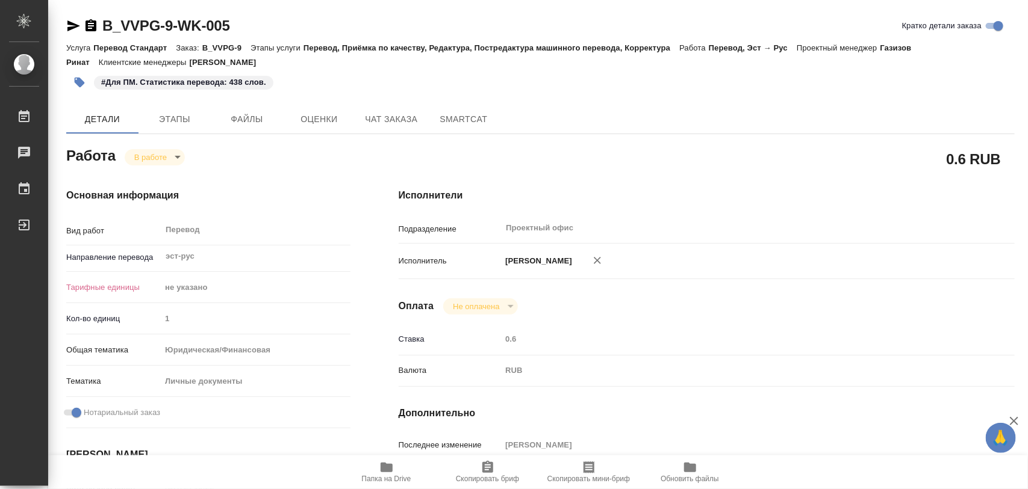
type textarea "x"
click at [155, 112] on span "Этапы" at bounding box center [175, 119] width 58 height 15
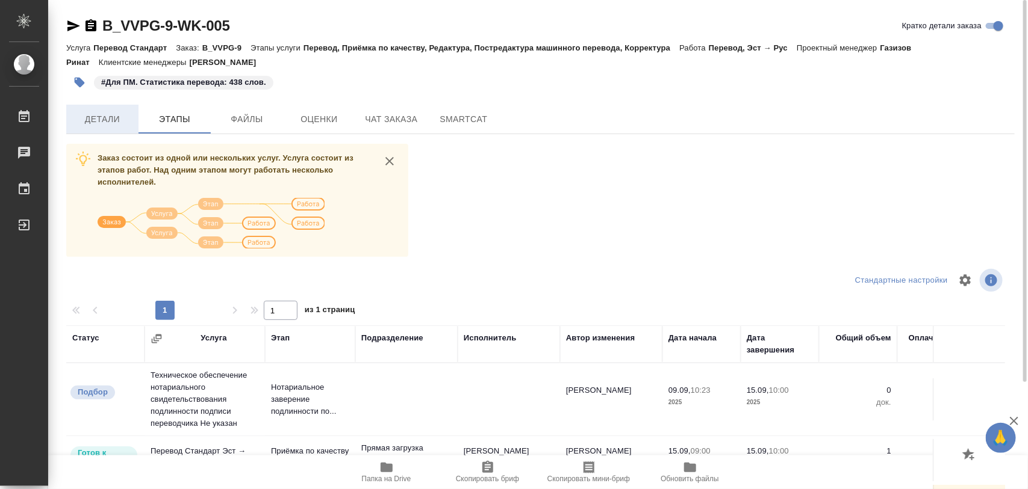
click at [88, 116] on span "Детали" at bounding box center [102, 119] width 58 height 15
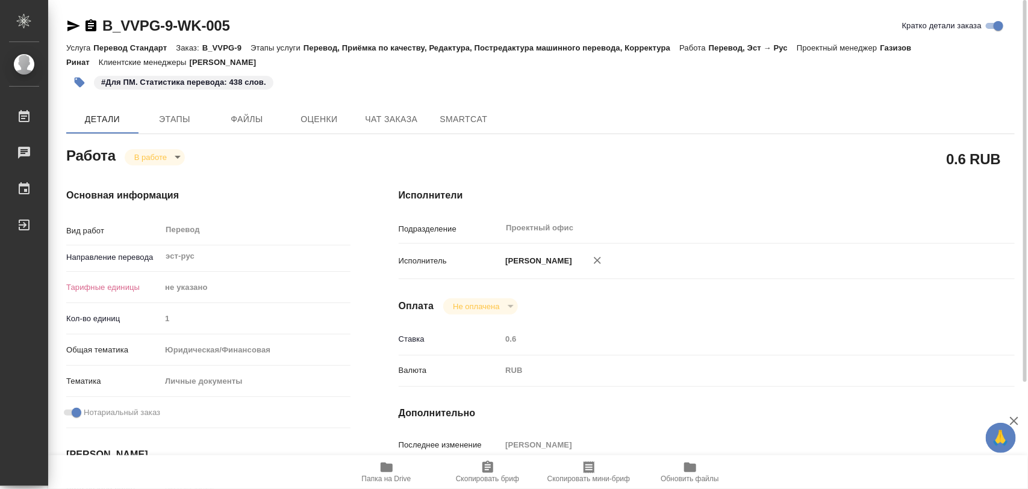
type textarea "x"
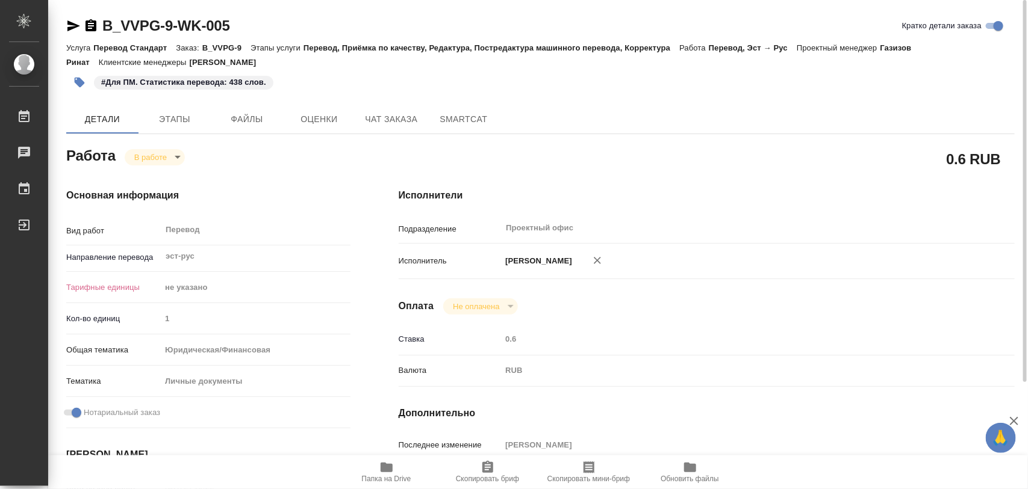
type textarea "x"
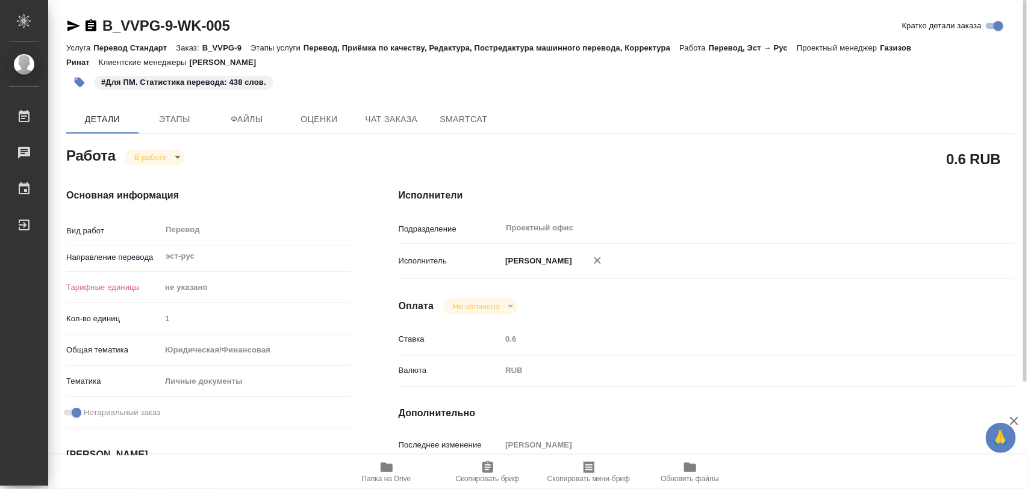
scroll to position [151, 0]
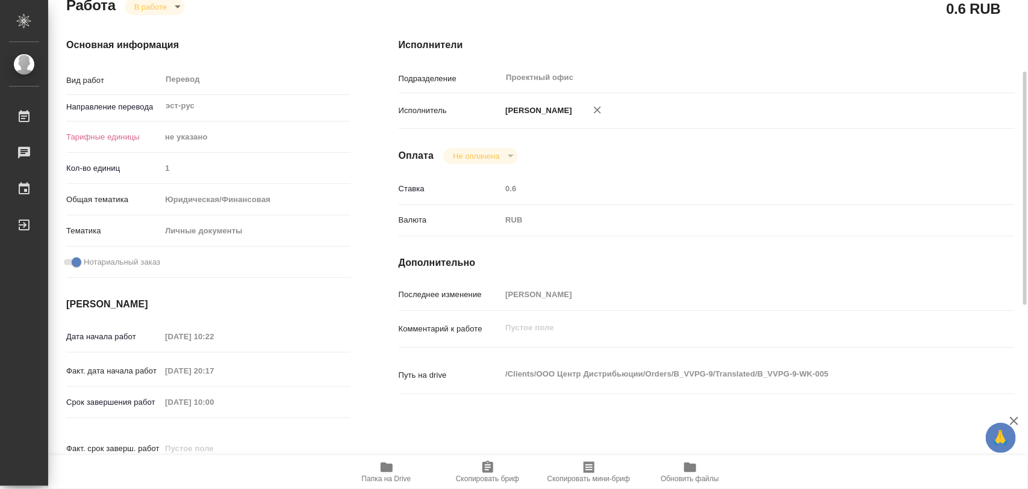
type textarea "x"
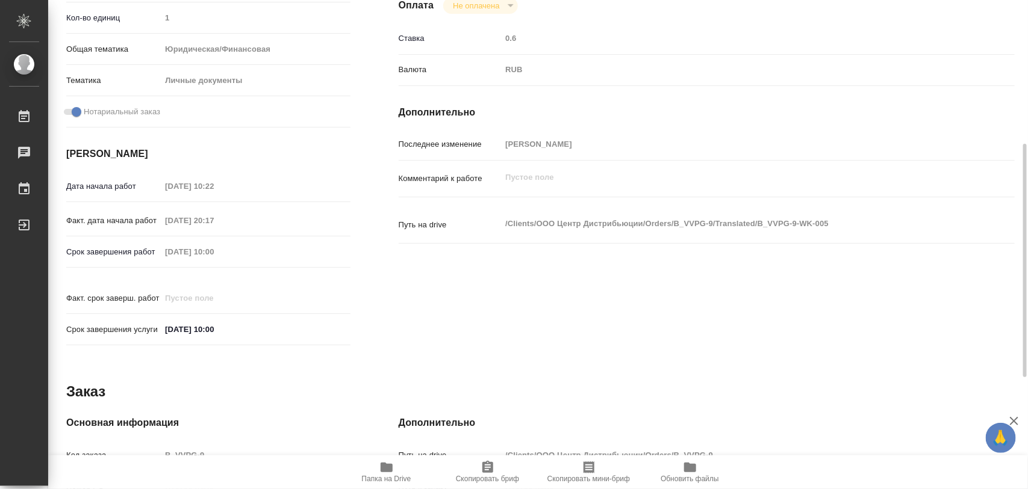
scroll to position [75, 0]
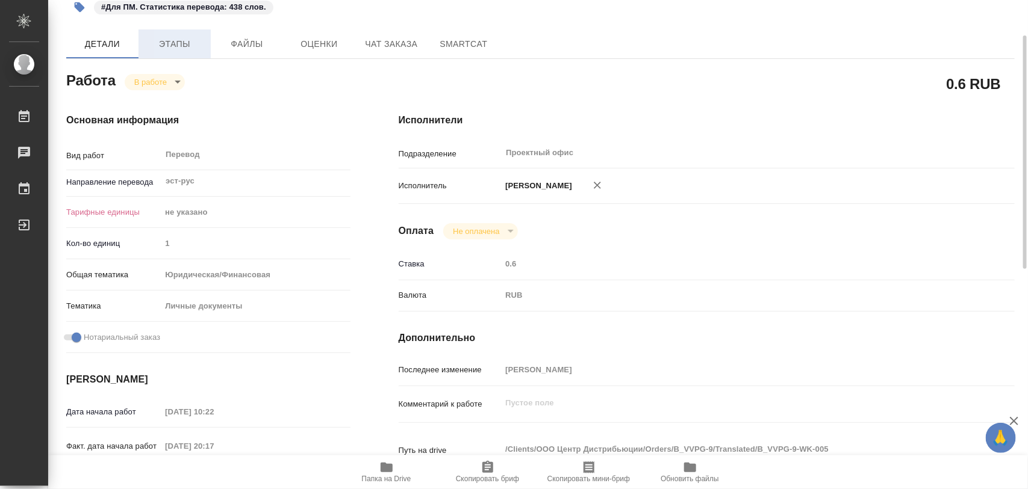
click at [179, 46] on span "Этапы" at bounding box center [175, 44] width 58 height 15
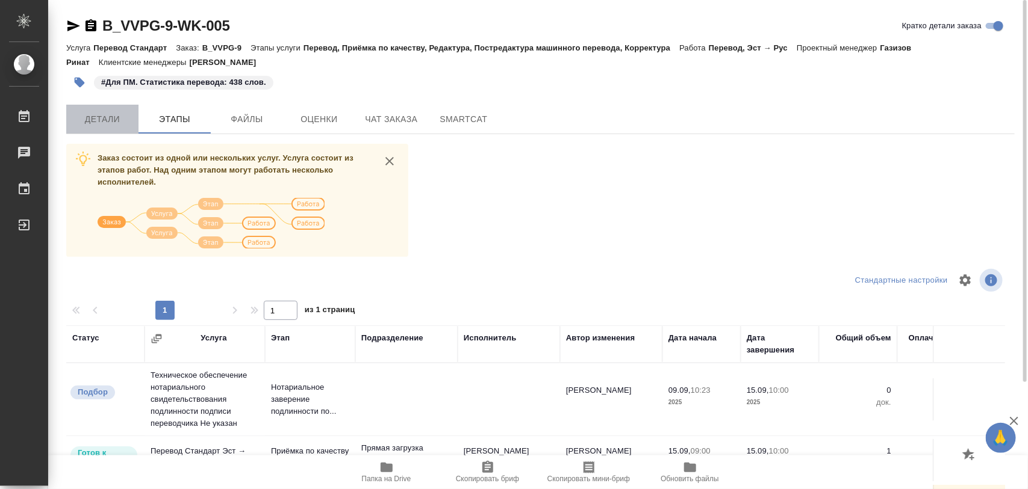
click at [110, 116] on span "Детали" at bounding box center [102, 119] width 58 height 15
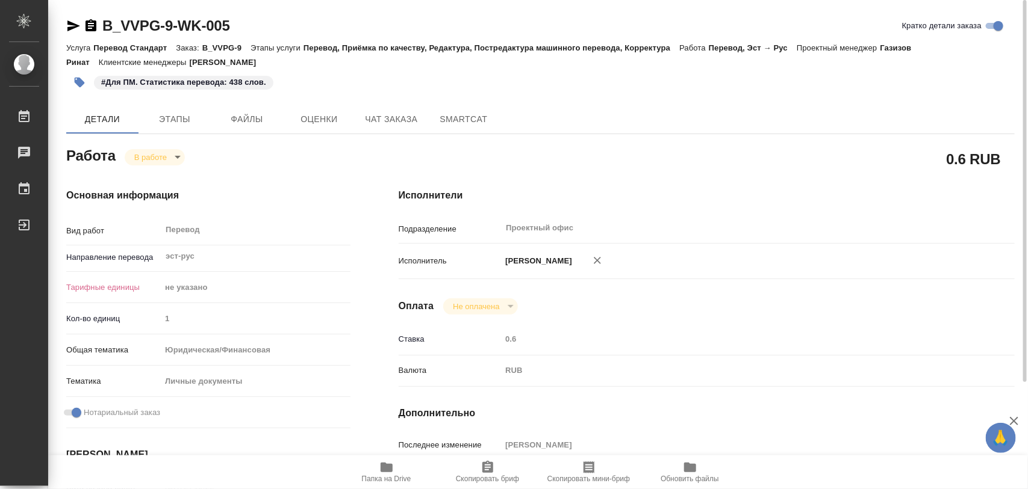
type textarea "x"
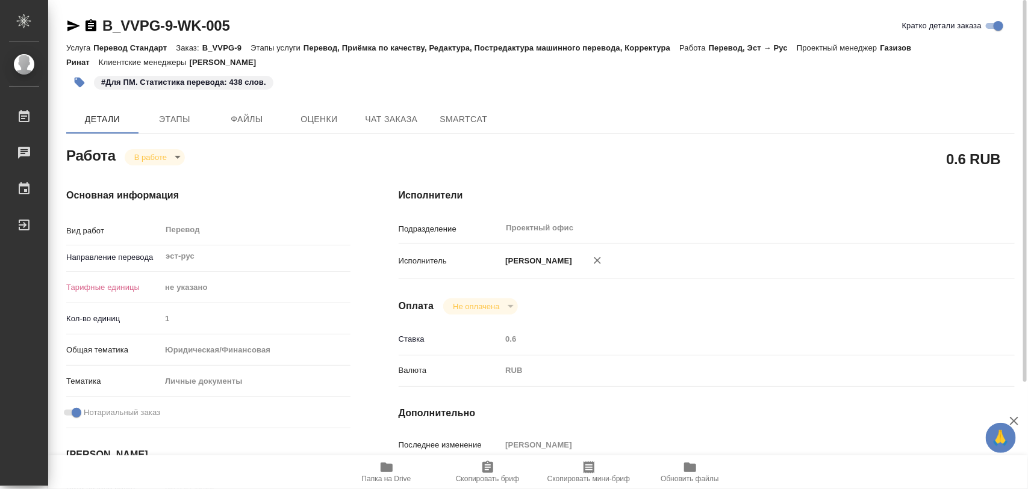
type textarea "x"
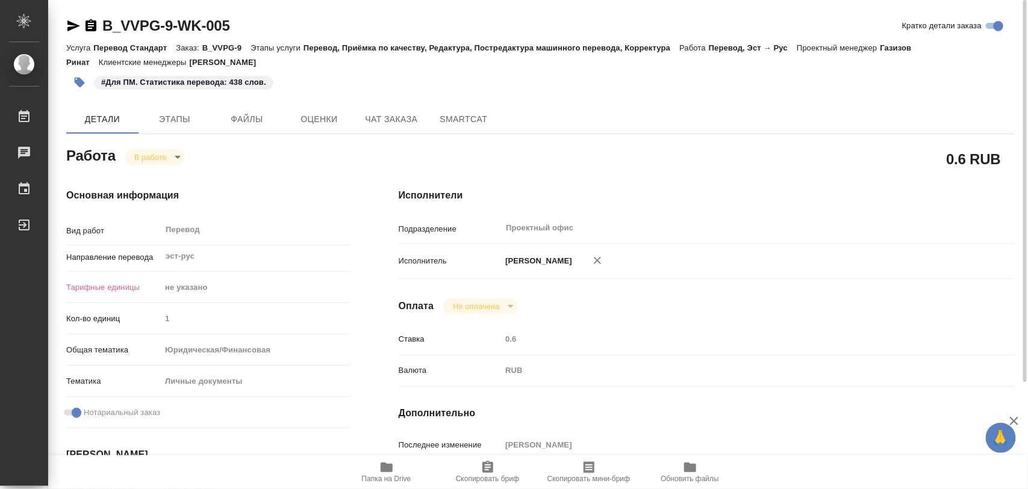
type textarea "x"
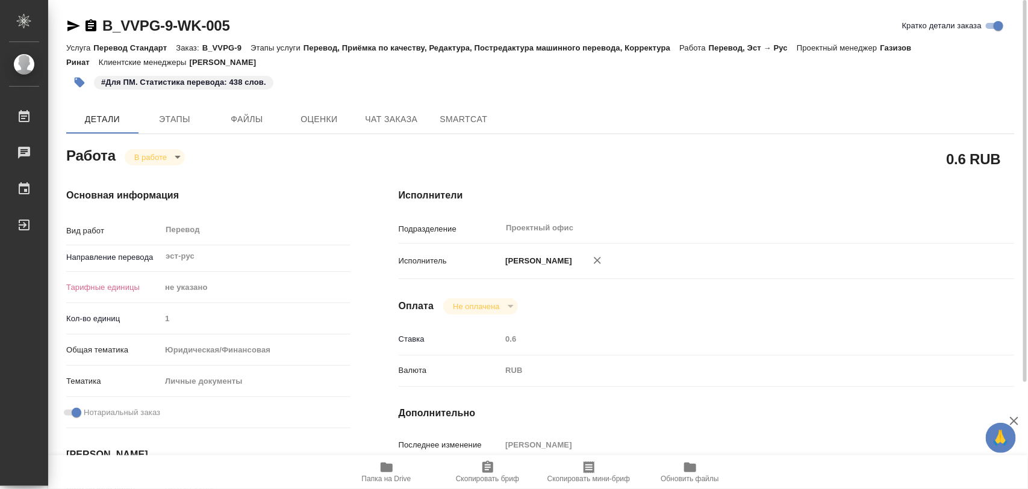
type textarea "x"
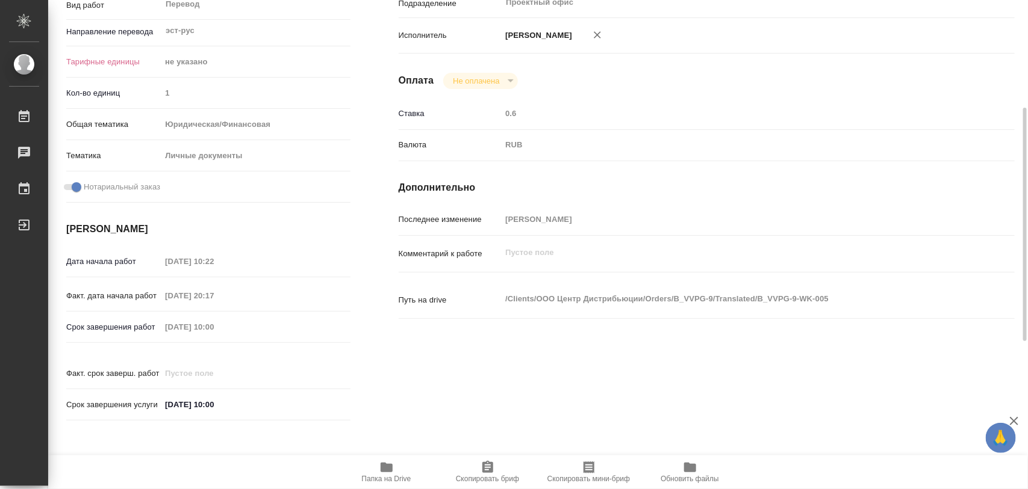
scroll to position [527, 0]
